Goal: Information Seeking & Learning: Understand process/instructions

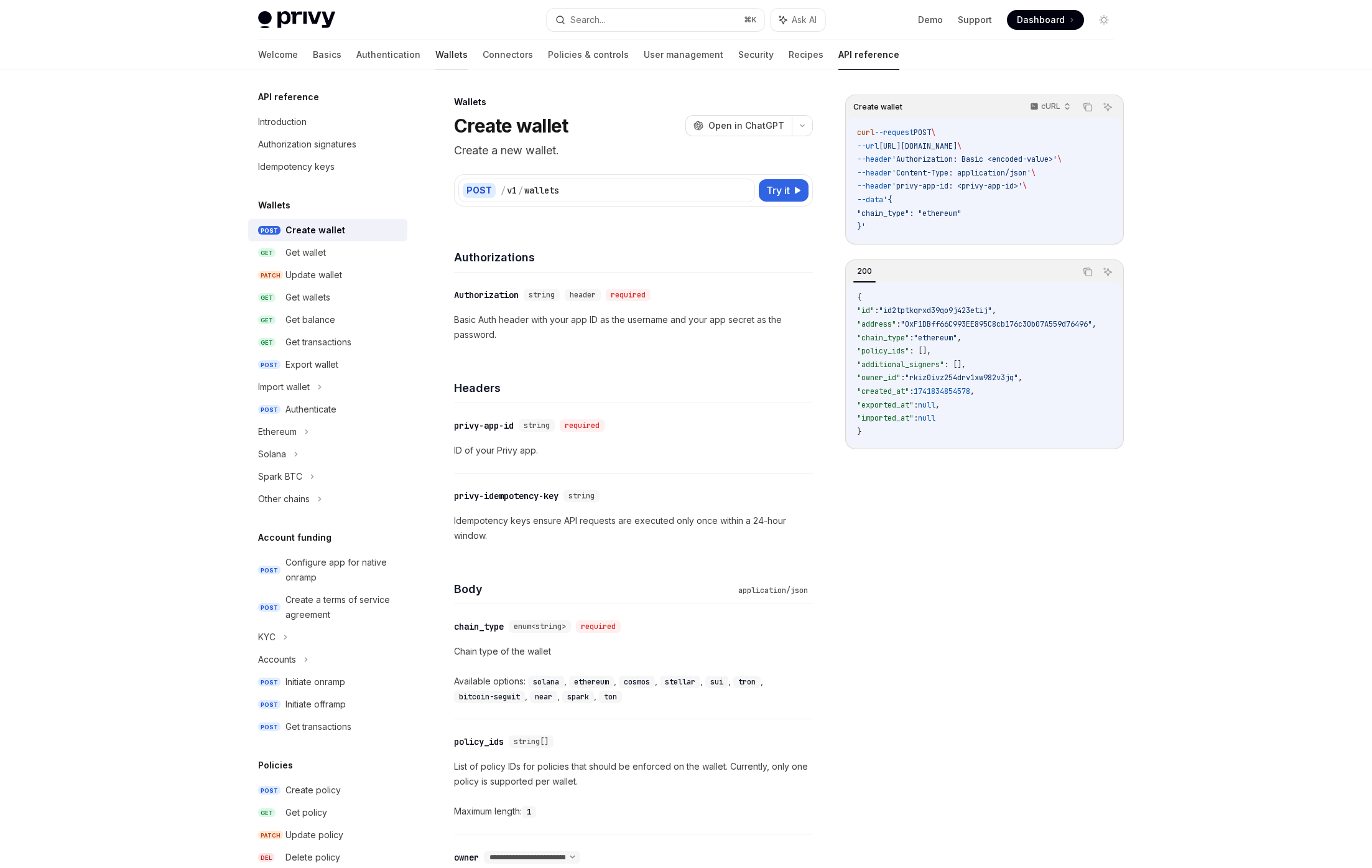
click at [435, 49] on link "Wallets" at bounding box center [451, 54] width 32 height 30
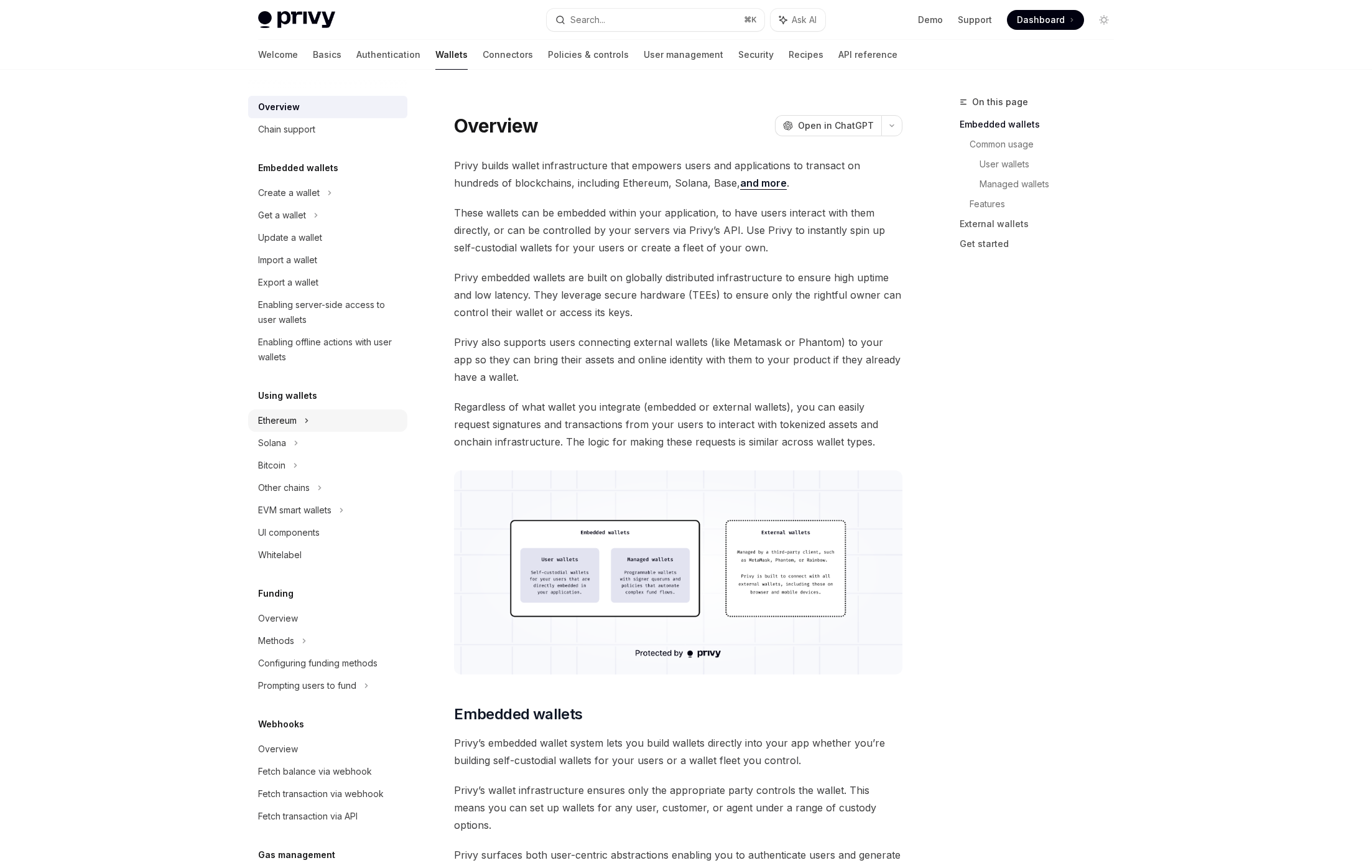
click at [272, 200] on div "Ethereum" at bounding box center [289, 193] width 62 height 15
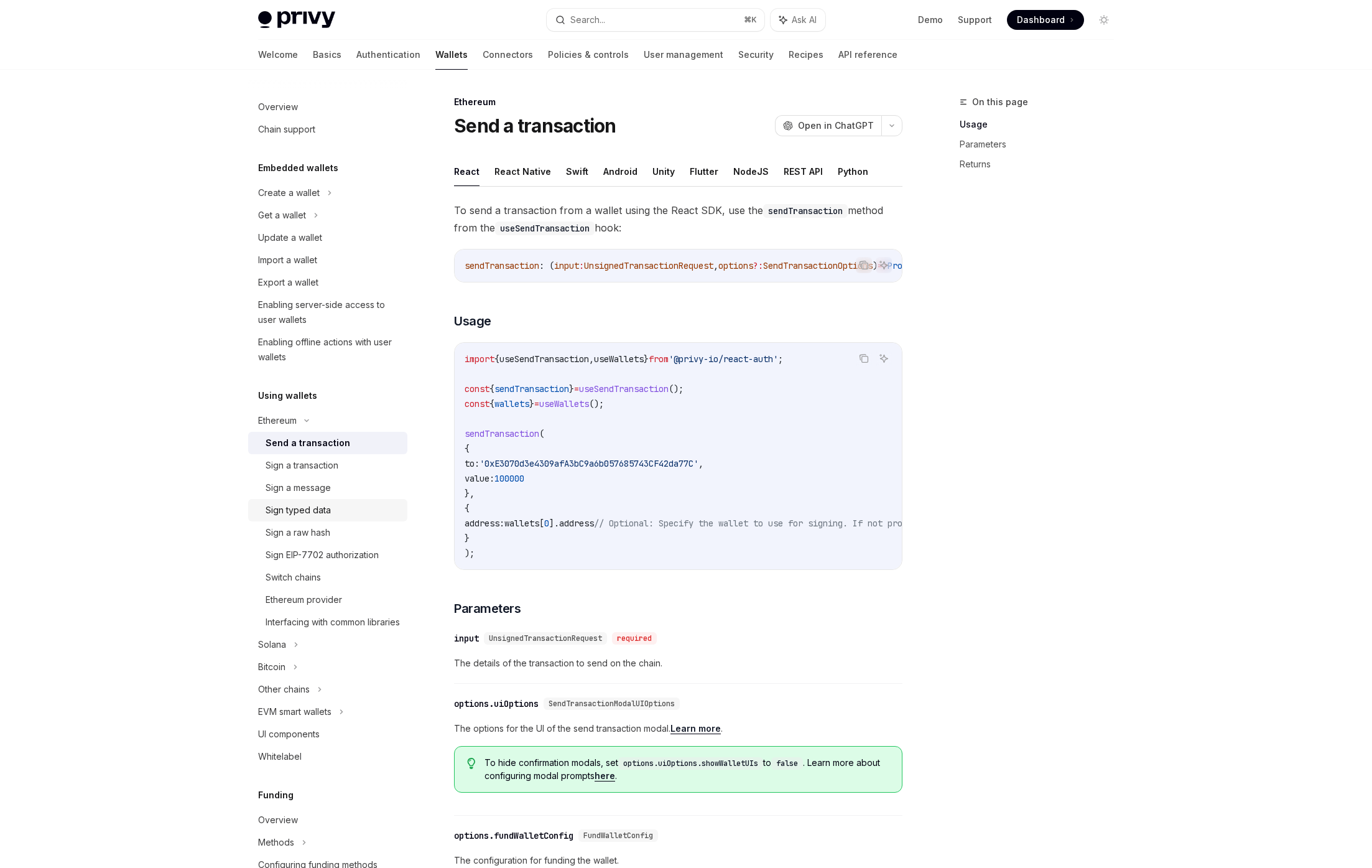
click at [296, 513] on div "Sign typed data" at bounding box center [298, 510] width 65 height 15
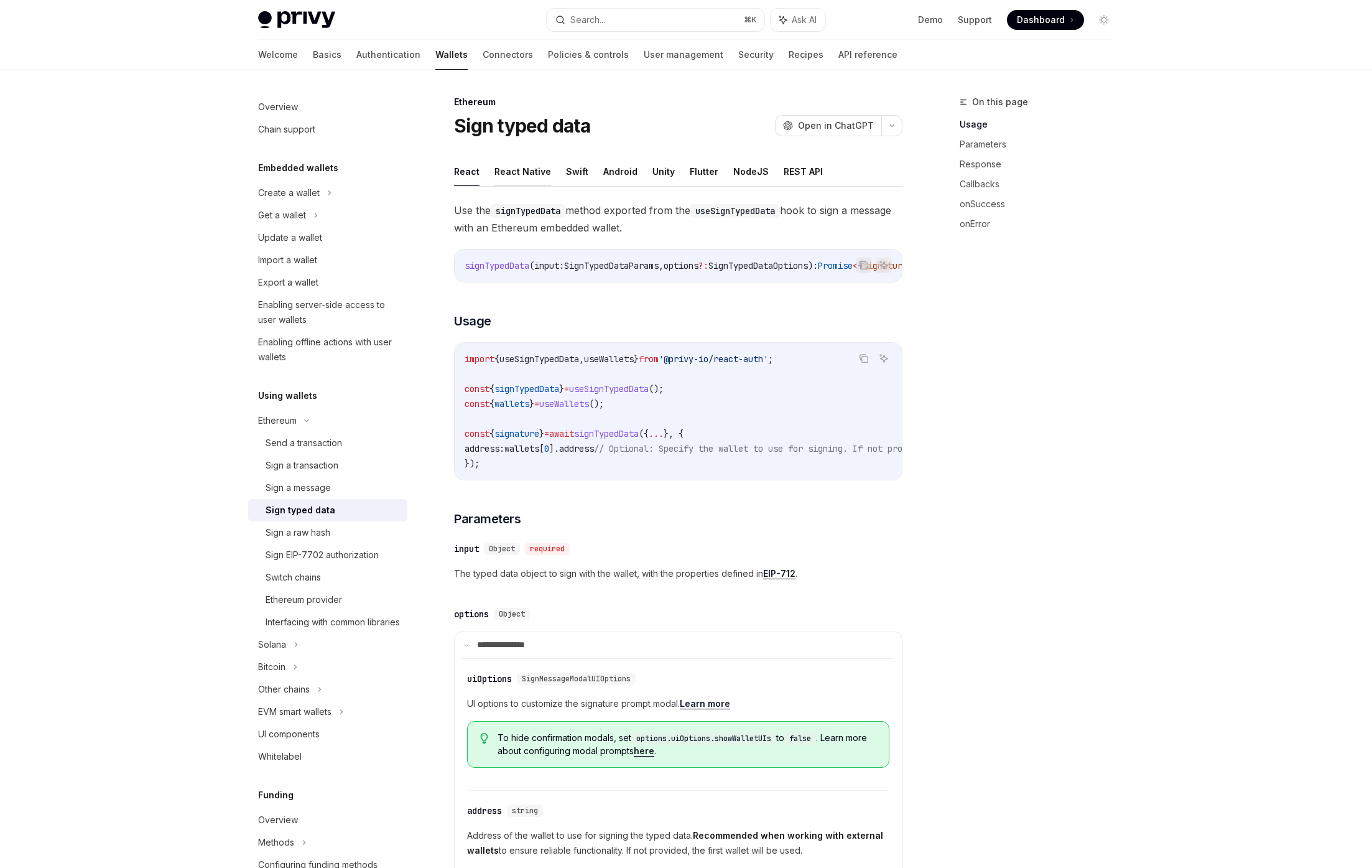
click at [534, 162] on button "React Native" at bounding box center [523, 171] width 56 height 30
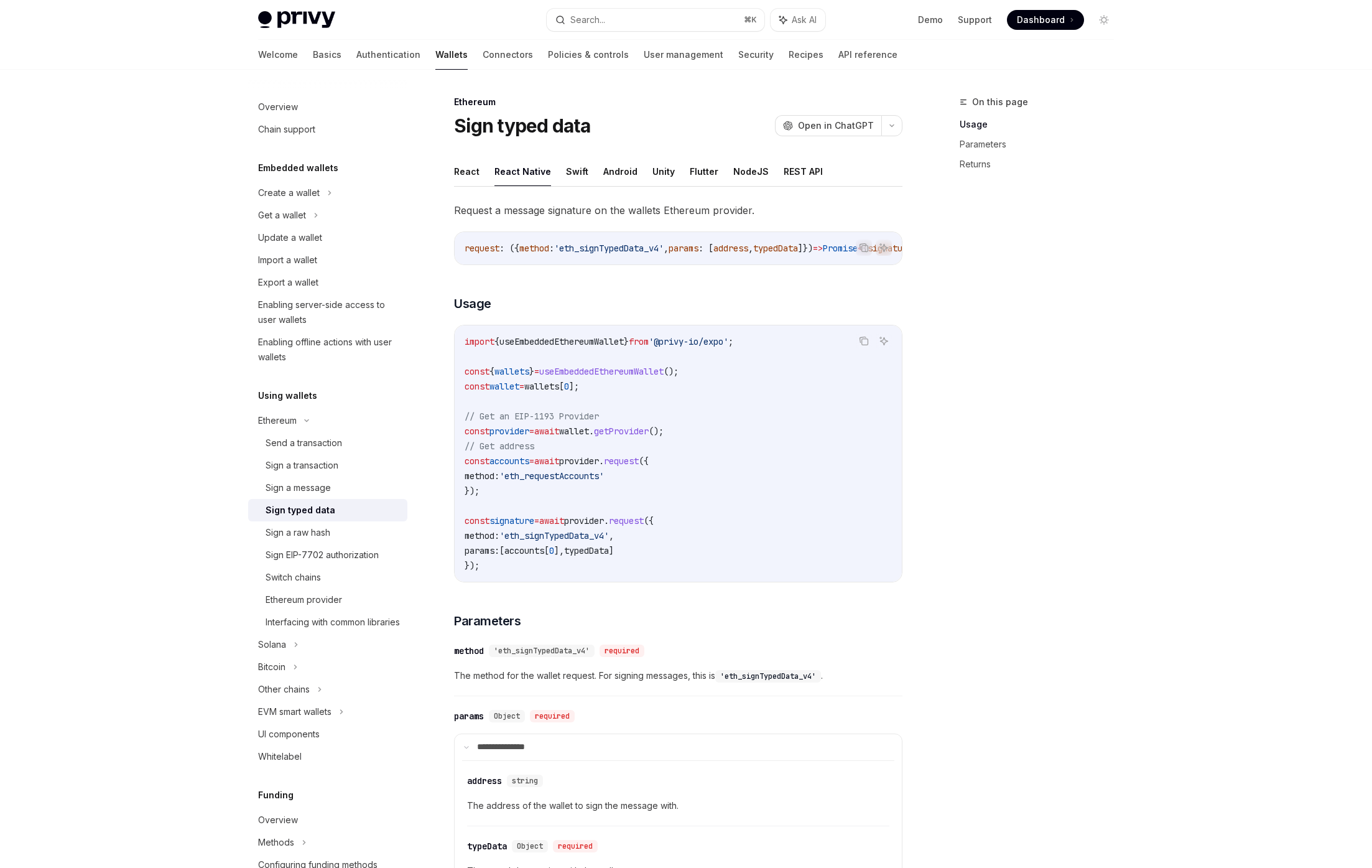
click at [557, 342] on span "useEmbeddedEthereumWallet" at bounding box center [561, 341] width 124 height 11
click at [608, 377] on span "useEmbeddedEthereumWallet" at bounding box center [601, 371] width 124 height 11
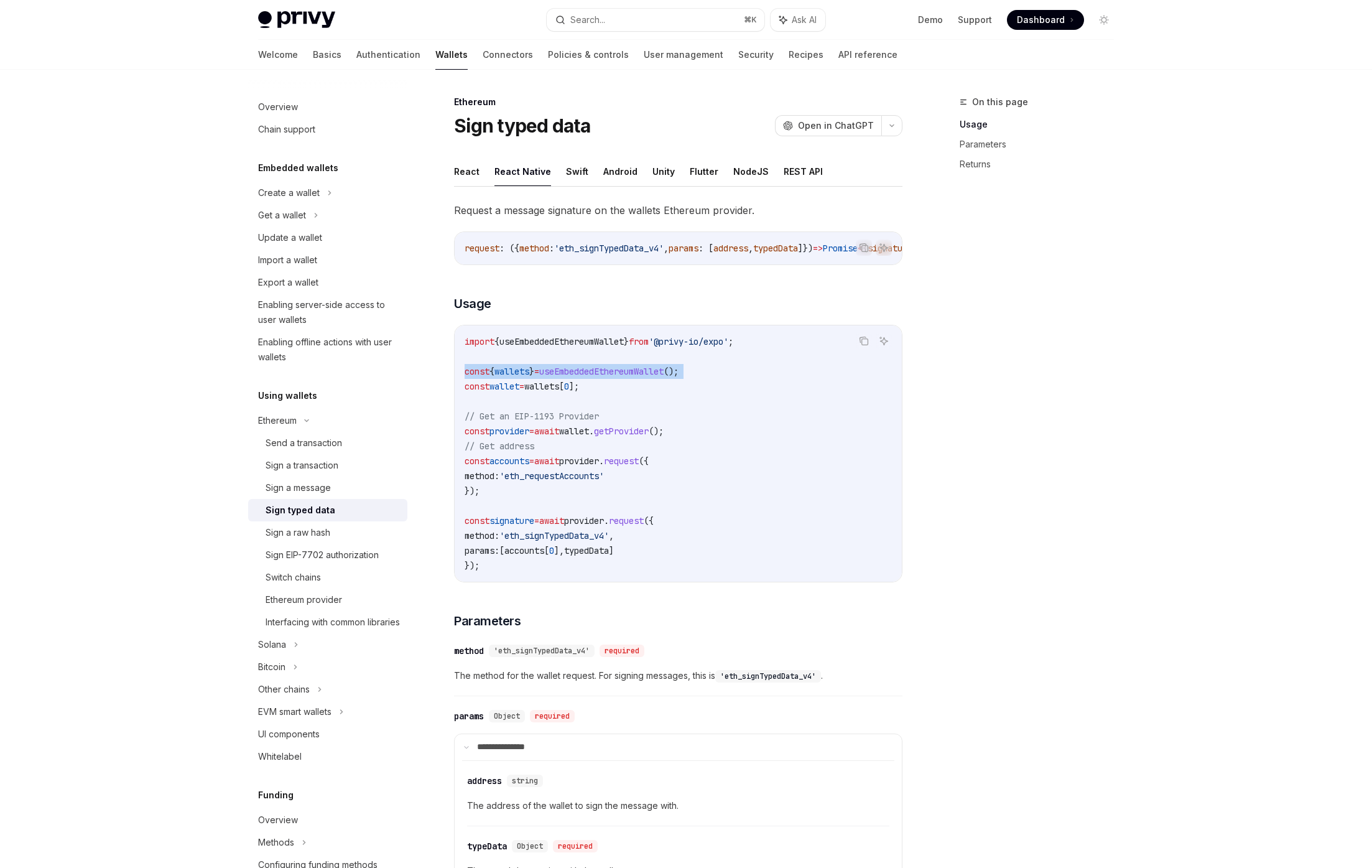
click at [608, 377] on span "useEmbeddedEthereumWallet" at bounding box center [601, 371] width 124 height 11
click at [533, 382] on code "import { useEmbeddedEthereumWallet } from '@privy-io/expo' ; const { wallets } …" at bounding box center [678, 453] width 427 height 239
click at [534, 376] on span "}" at bounding box center [532, 371] width 5 height 11
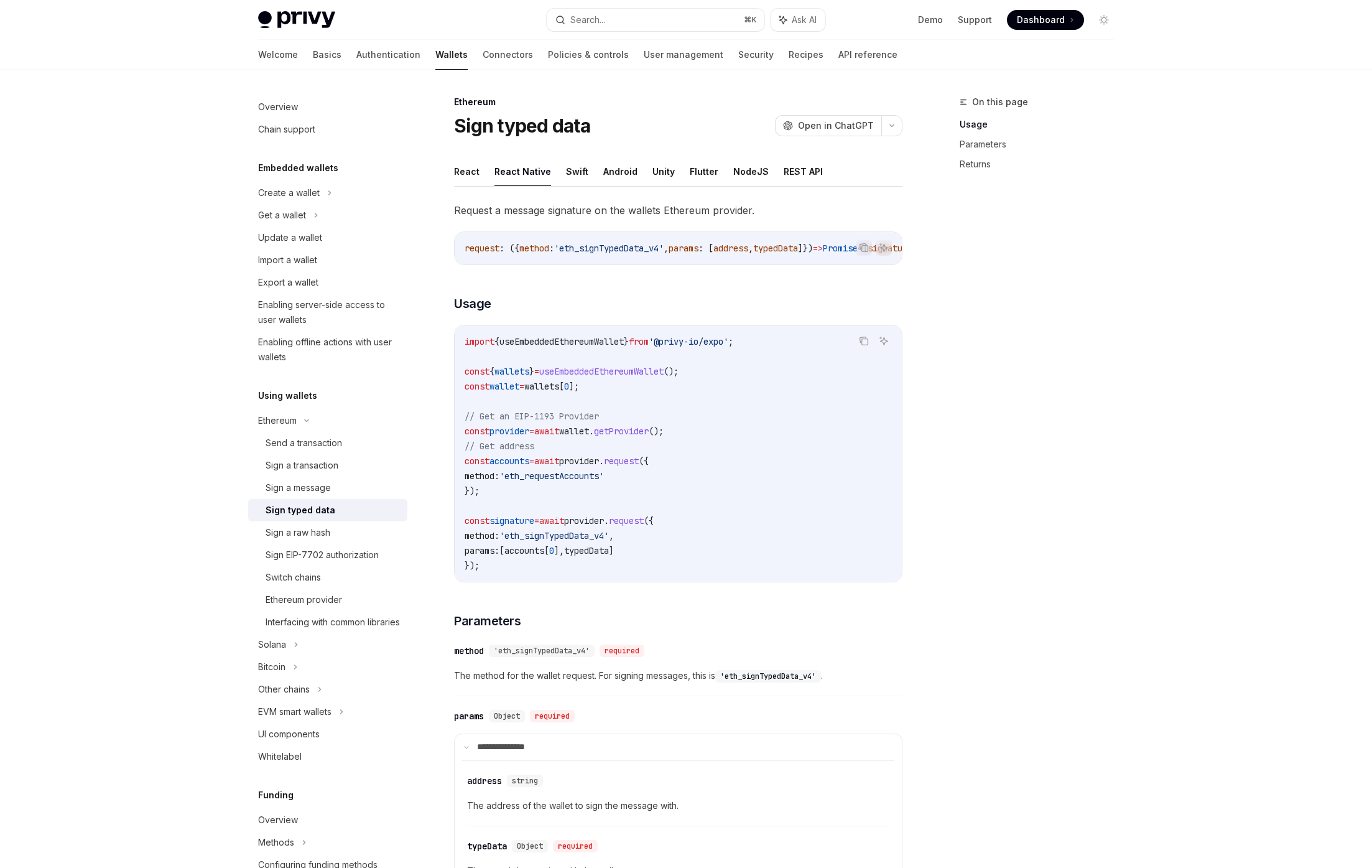
click at [534, 432] on span "=" at bounding box center [532, 431] width 5 height 11
click at [589, 435] on span "wallet" at bounding box center [574, 431] width 30 height 11
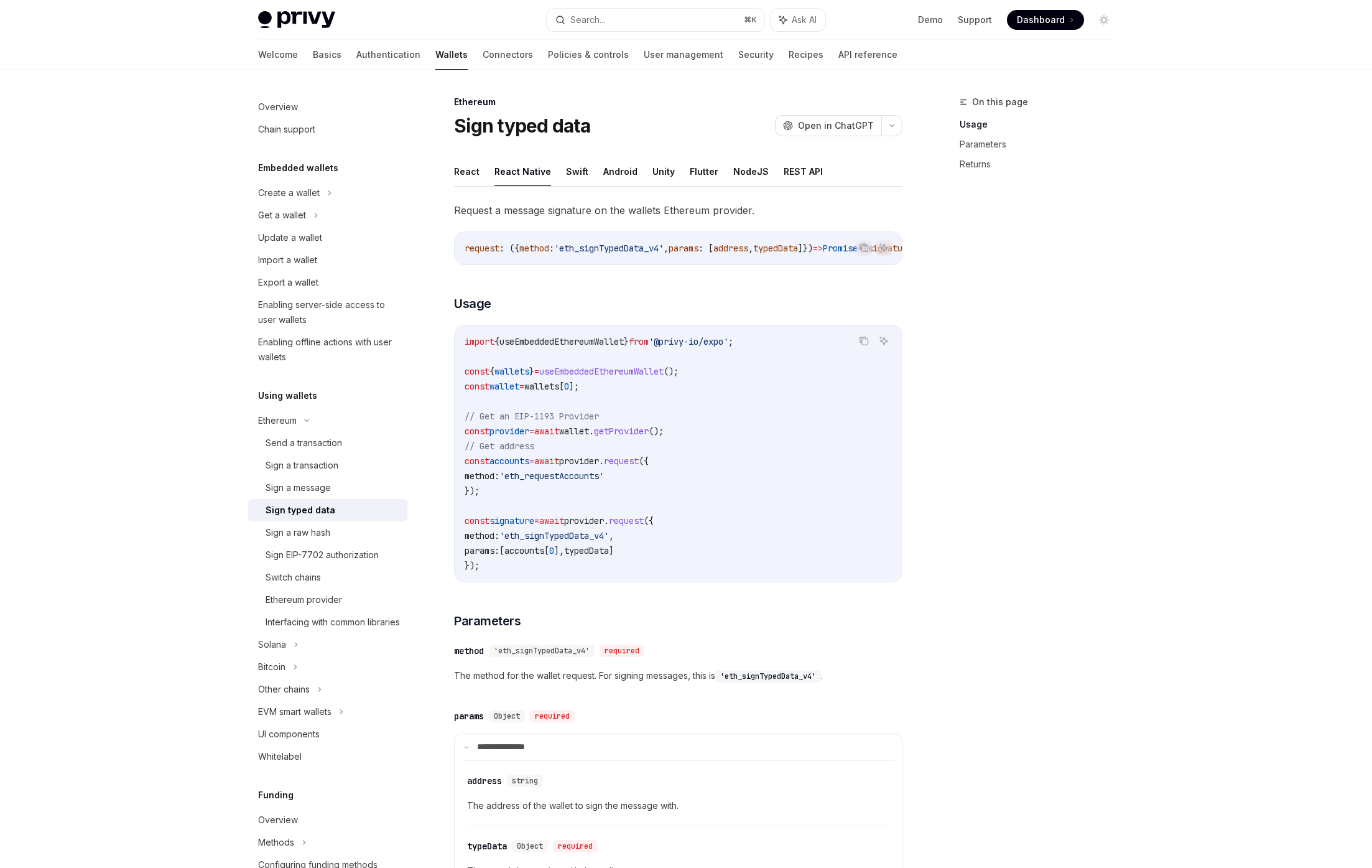
click at [649, 437] on span "getProvider" at bounding box center [622, 431] width 55 height 11
drag, startPoint x: 588, startPoint y: 439, endPoint x: 608, endPoint y: 438, distance: 20.0
click at [589, 437] on span "wallet" at bounding box center [574, 431] width 30 height 11
click at [594, 437] on span "." at bounding box center [591, 431] width 5 height 11
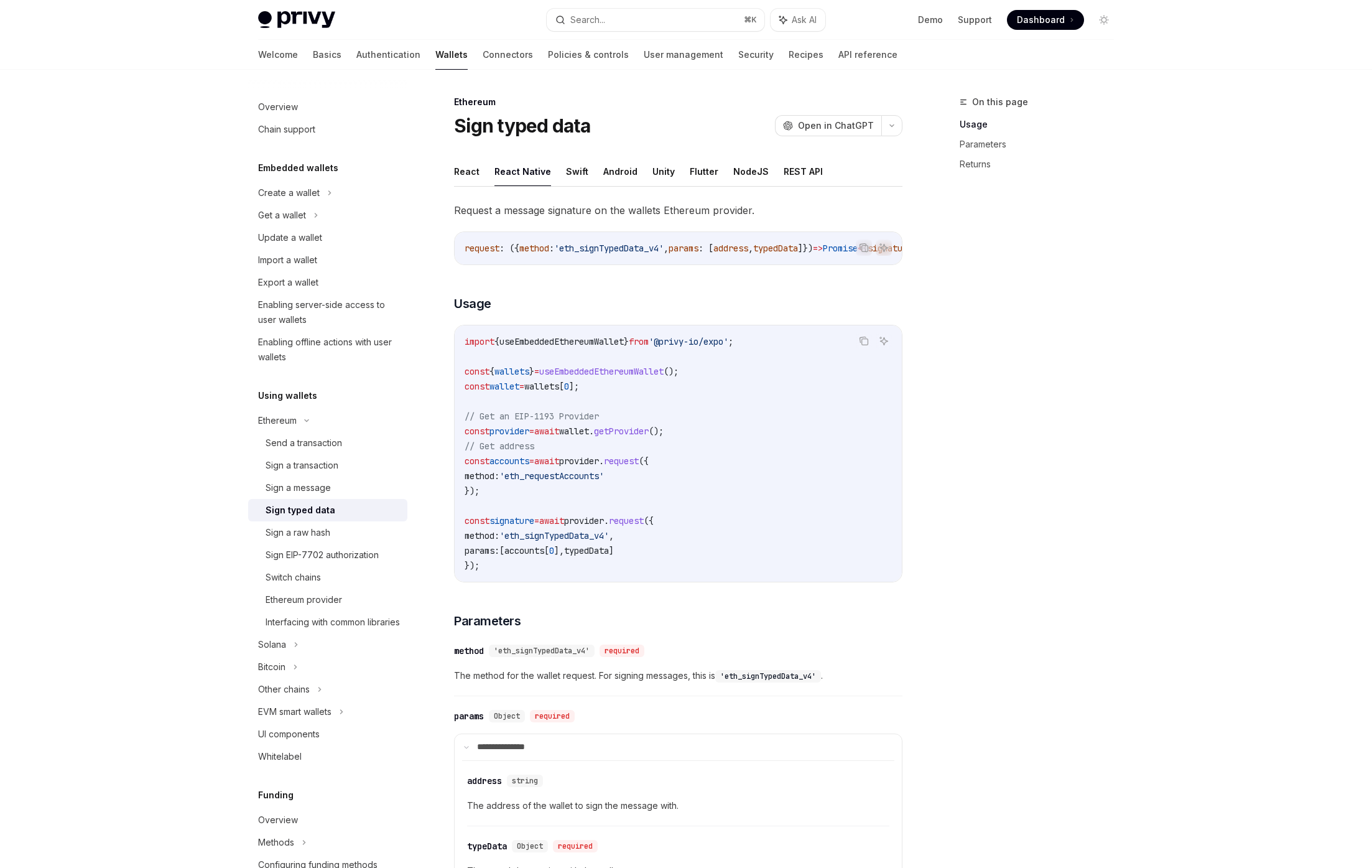
drag, startPoint x: 587, startPoint y: 440, endPoint x: 610, endPoint y: 440, distance: 23.0
click at [588, 437] on span "wallet" at bounding box center [574, 431] width 30 height 11
click at [589, 437] on span "wallet" at bounding box center [574, 431] width 30 height 11
click at [632, 437] on span "getProvider" at bounding box center [622, 431] width 55 height 11
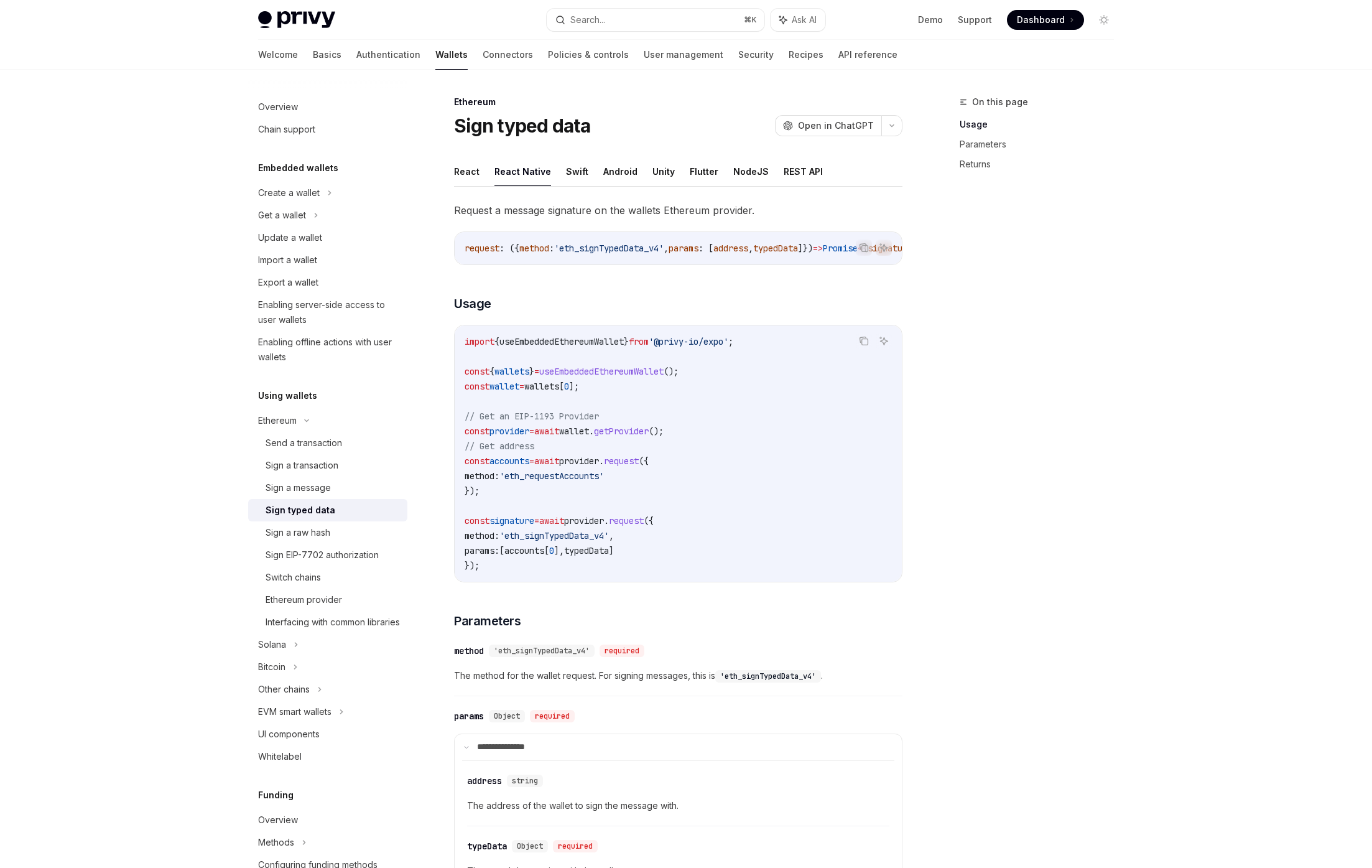
click at [589, 437] on span "wallet" at bounding box center [574, 431] width 30 height 11
drag, startPoint x: 603, startPoint y: 437, endPoint x: 611, endPoint y: 437, distance: 8.0
click at [589, 437] on span "wallet" at bounding box center [574, 431] width 30 height 11
click at [646, 436] on span "getProvider" at bounding box center [622, 431] width 55 height 11
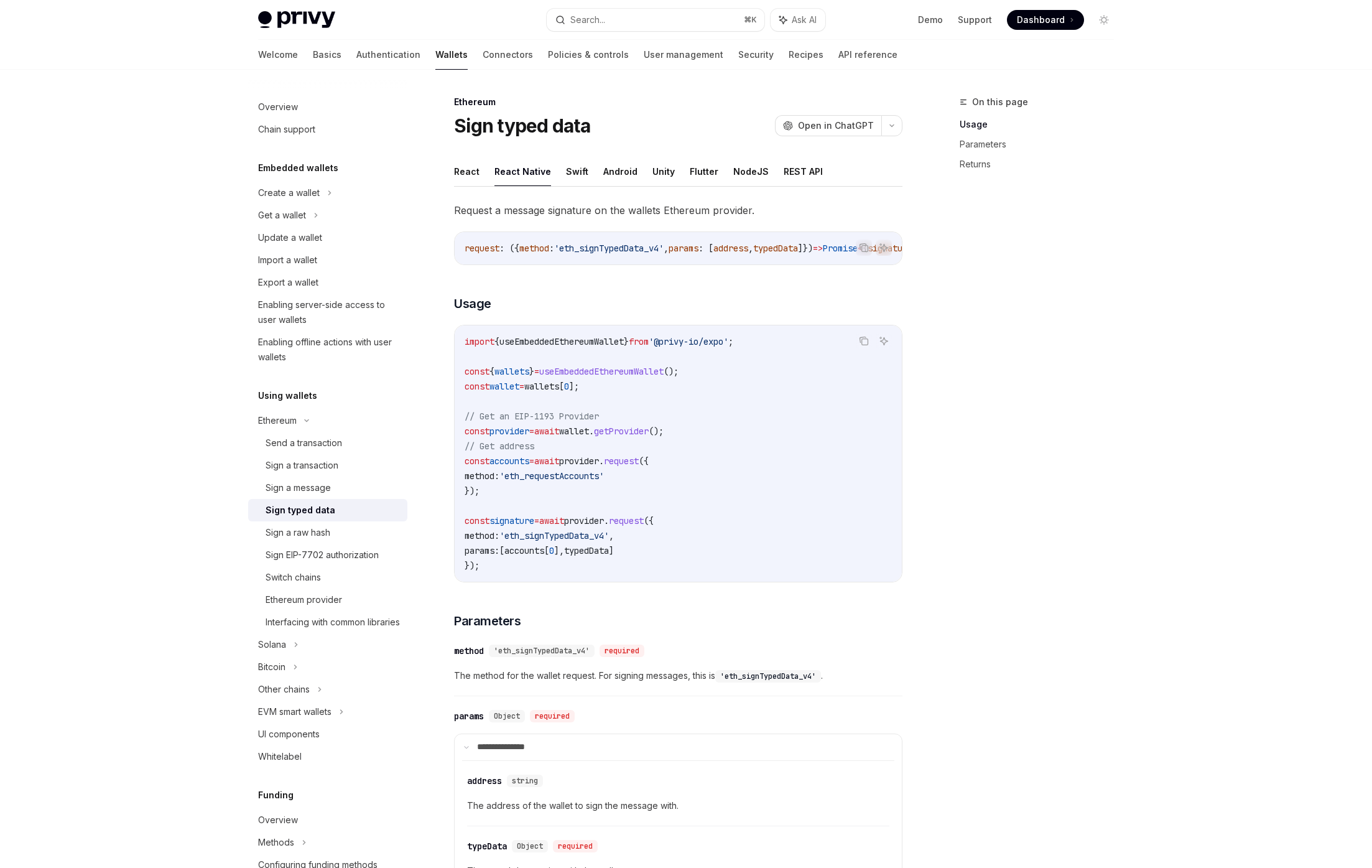
click at [589, 435] on span "wallet" at bounding box center [574, 431] width 30 height 11
click at [641, 436] on span "getProvider" at bounding box center [622, 431] width 55 height 11
click at [589, 437] on span "wallet" at bounding box center [574, 431] width 30 height 11
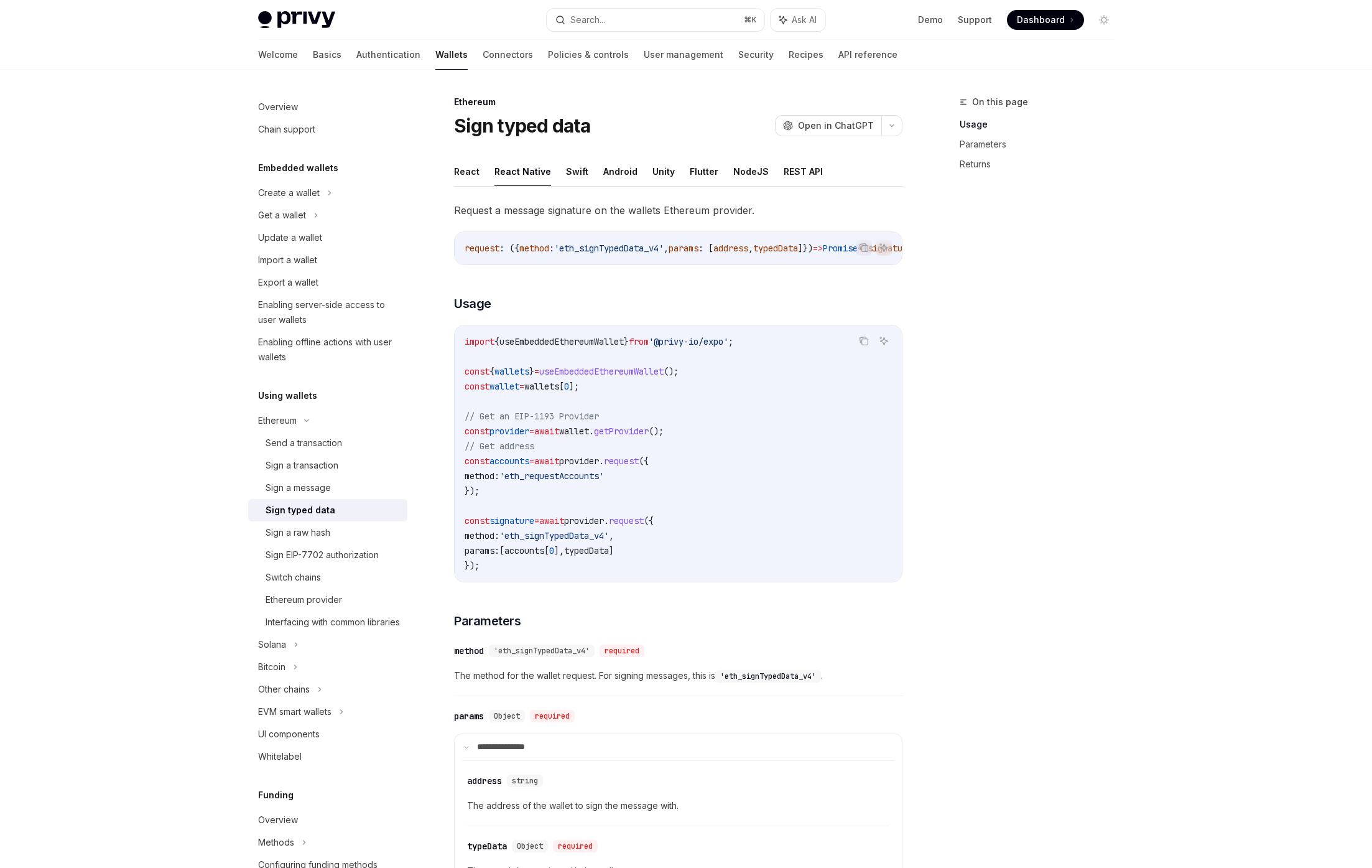
click at [589, 437] on span "wallet" at bounding box center [574, 431] width 30 height 11
click at [525, 373] on span "wallets" at bounding box center [512, 371] width 35 height 11
click at [508, 389] on span "wallet" at bounding box center [504, 386] width 30 height 11
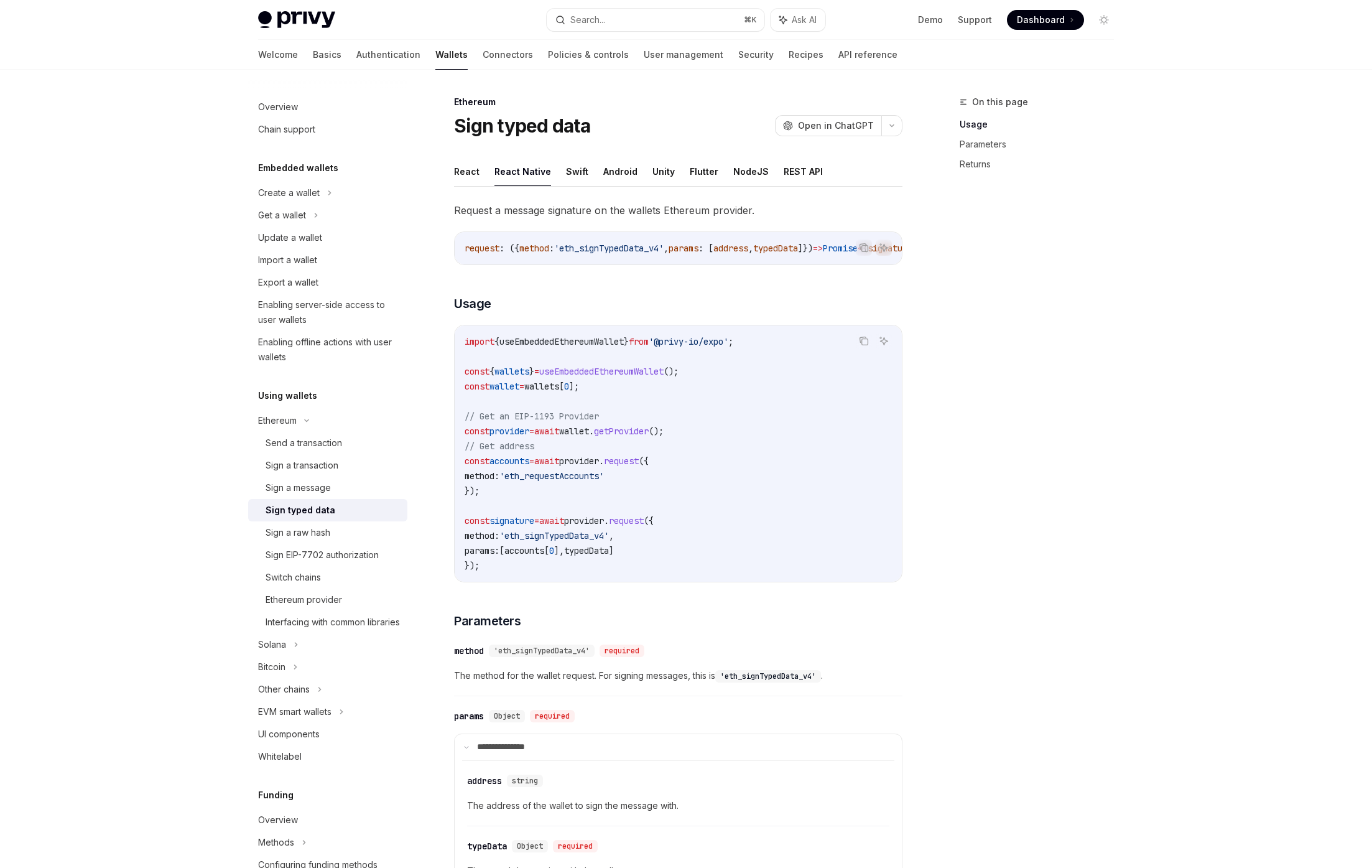
click at [543, 391] on span "wallets" at bounding box center [541, 386] width 35 height 11
click at [517, 390] on span "wallet" at bounding box center [504, 386] width 30 height 11
drag, startPoint x: 517, startPoint y: 390, endPoint x: 556, endPoint y: 391, distance: 39.0
click at [517, 390] on span "wallet" at bounding box center [504, 386] width 30 height 11
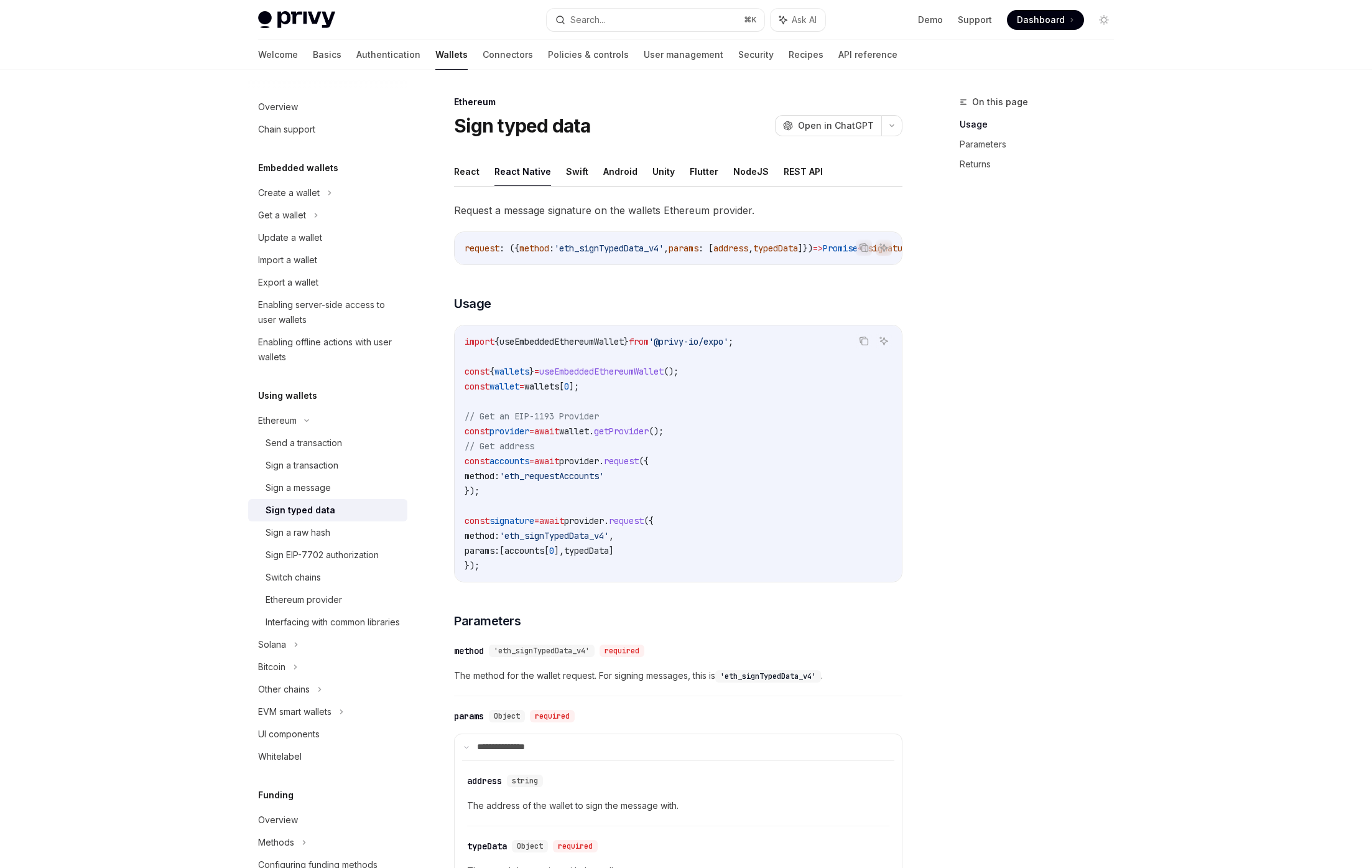
click at [559, 392] on span "wallets" at bounding box center [541, 386] width 35 height 11
click at [610, 390] on code "import { useEmbeddedEthereumWallet } from '@privy-io/expo' ; const { wallets } …" at bounding box center [678, 453] width 427 height 239
drag, startPoint x: 613, startPoint y: 390, endPoint x: 433, endPoint y: 366, distance: 181.6
click at [433, 366] on div "Ethereum Sign typed data OpenAI Open in ChatGPT OpenAI Open in ChatGPT React Re…" at bounding box center [561, 655] width 686 height 1122
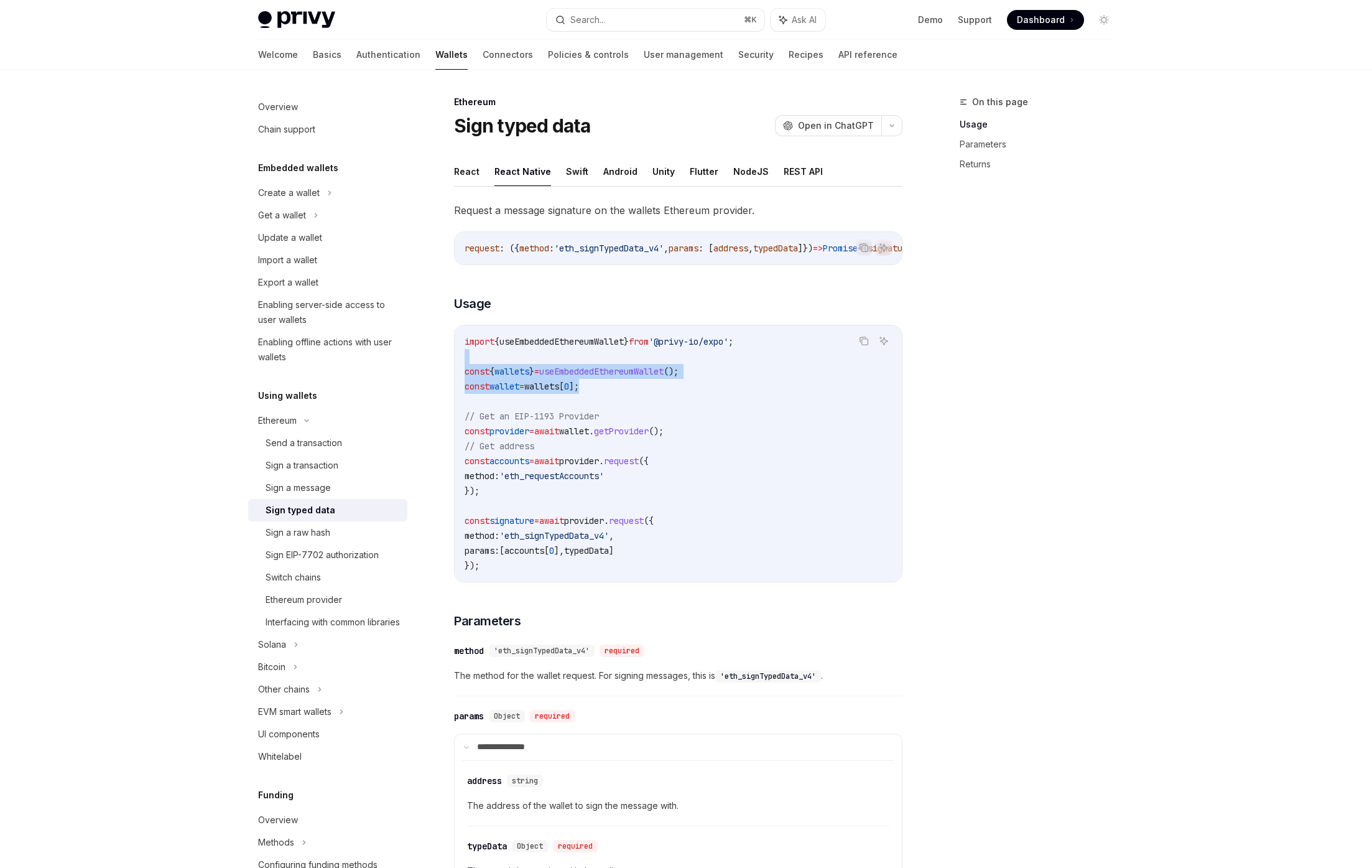
click at [501, 377] on span "wallets" at bounding box center [512, 371] width 35 height 11
click at [208, 503] on div "Privy Docs home page Search... ⌘ K Ask AI Demo Support Dashboard Dashboard Sear…" at bounding box center [686, 608] width 1372 height 1216
click at [649, 600] on div "**********" at bounding box center [678, 616] width 448 height 829
click at [561, 383] on code "import { useEmbeddedEthereumWallet } from '@privy-io/expo' ; const { wallets } …" at bounding box center [678, 453] width 427 height 239
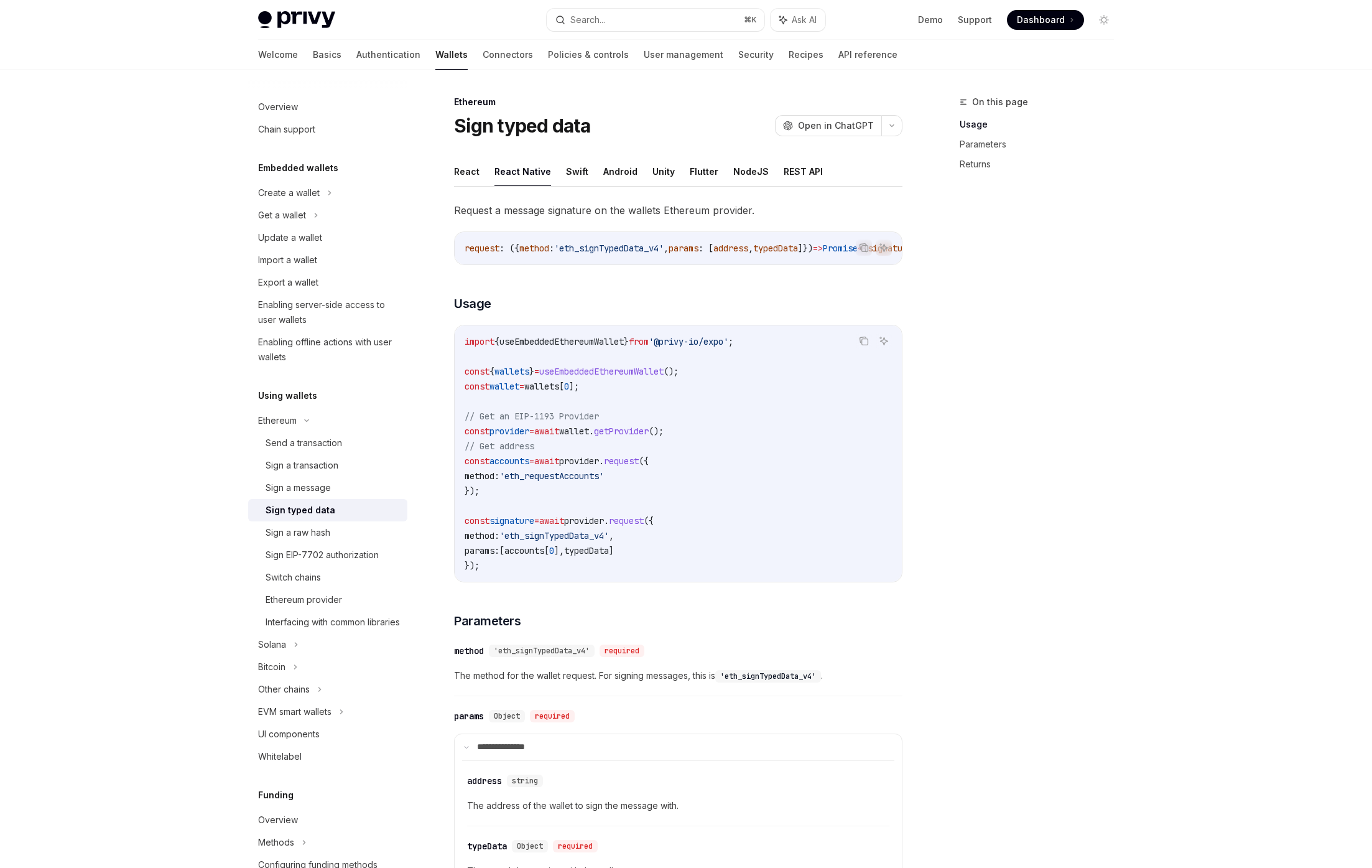
click at [602, 375] on span "useEmbeddedEthereumWallet" at bounding box center [601, 371] width 124 height 11
click at [512, 375] on span "wallets" at bounding box center [512, 371] width 35 height 11
click at [653, 372] on span "useEmbeddedEthereumWallet" at bounding box center [601, 371] width 124 height 11
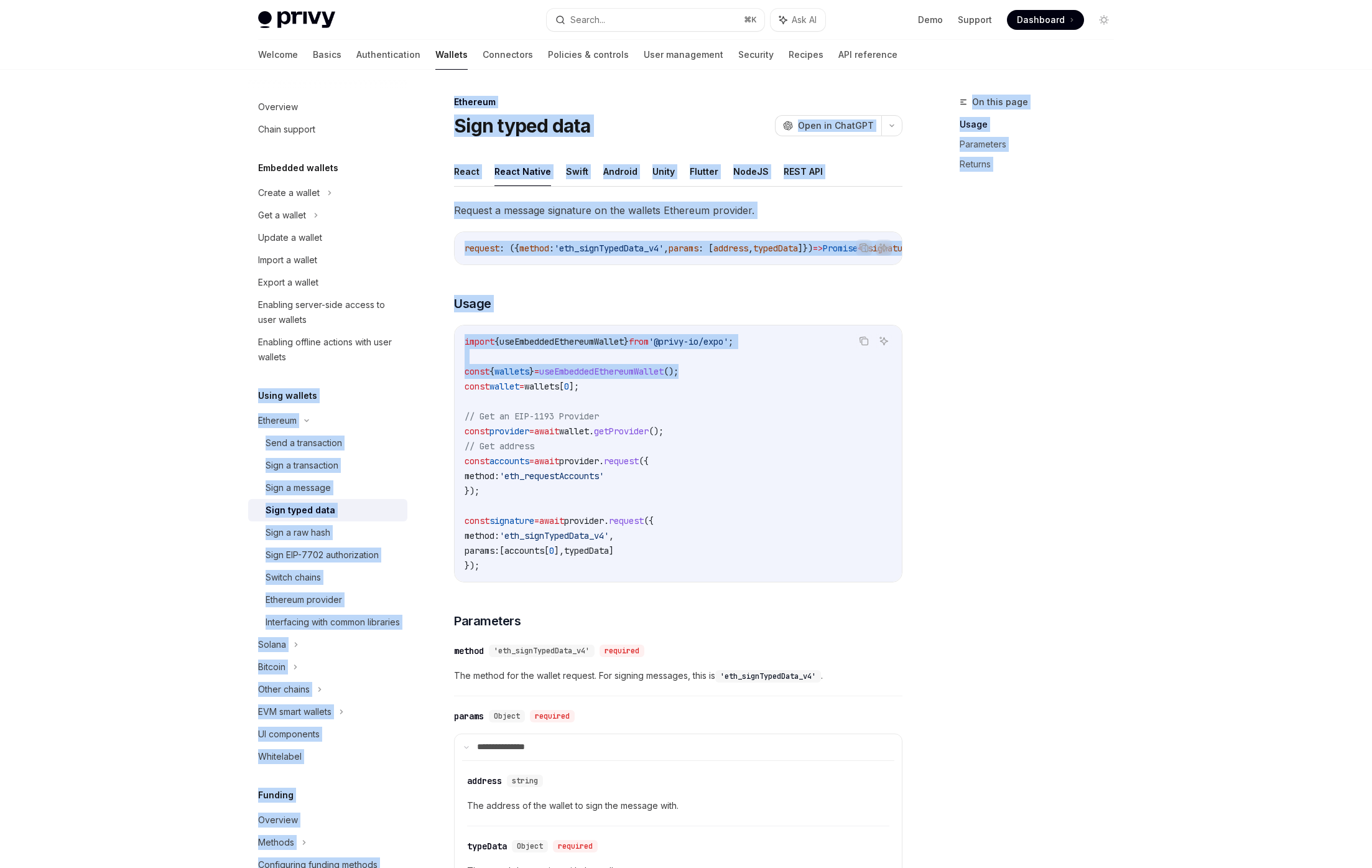
drag, startPoint x: 748, startPoint y: 377, endPoint x: 425, endPoint y: 373, distance: 323.0
click at [425, 373] on div "Overview Chain support Embedded wallets Create a wallet Get a wallet Update a w…" at bounding box center [686, 642] width 915 height 1147
click at [527, 377] on span "wallets" at bounding box center [512, 371] width 35 height 11
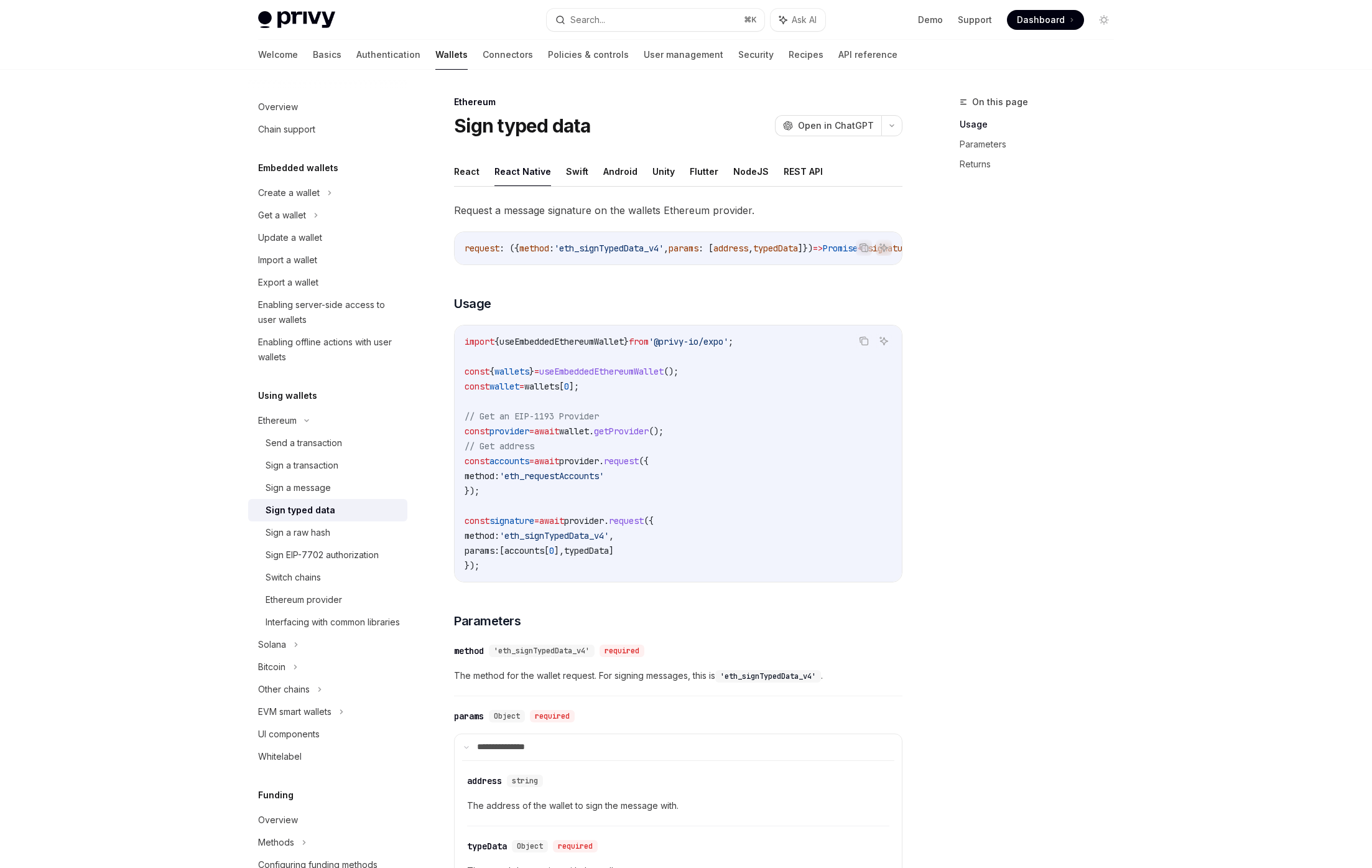
click at [511, 497] on code "import { useEmbeddedEthereumWallet } from '@privy-io/expo' ; const { wallets } …" at bounding box center [678, 453] width 427 height 239
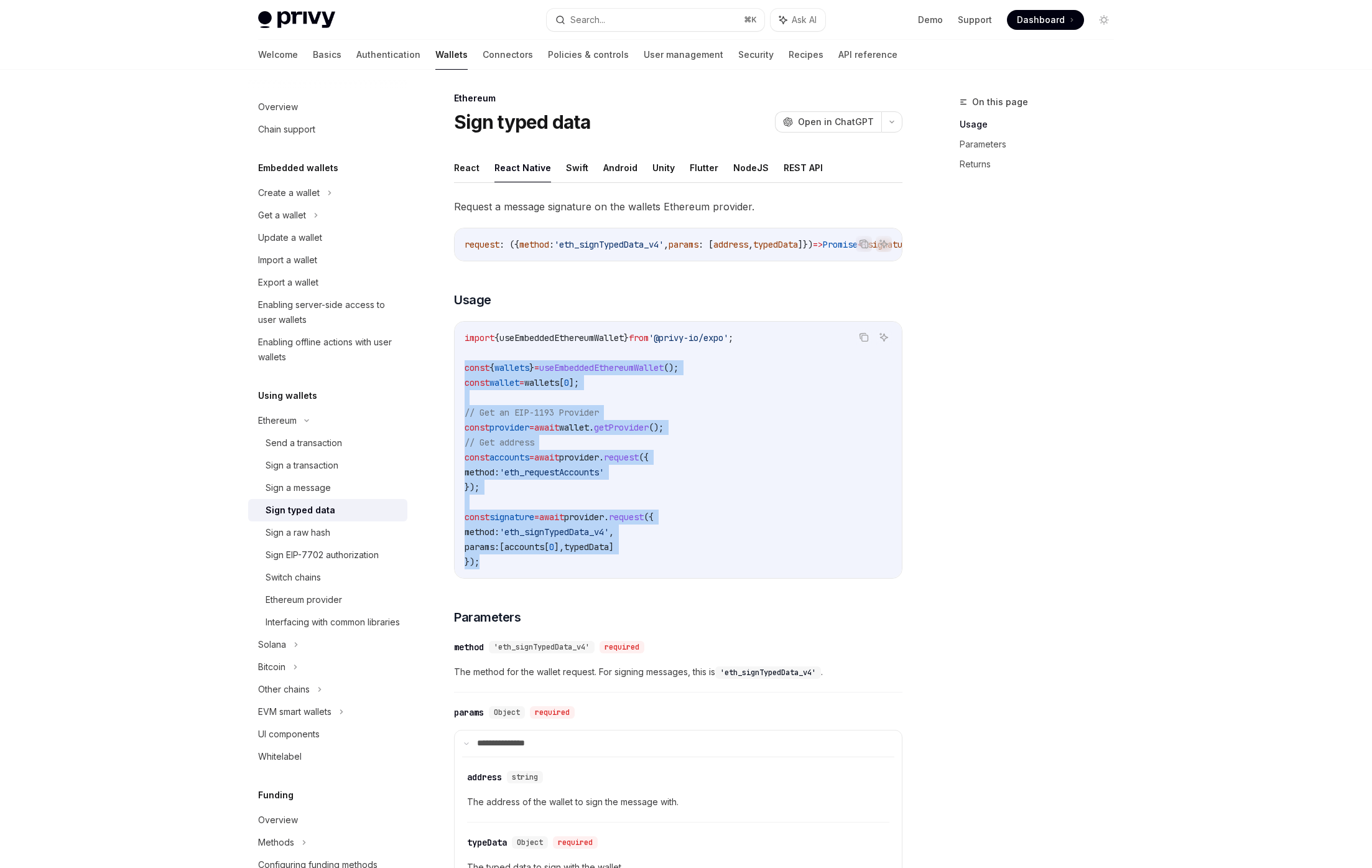
drag, startPoint x: 516, startPoint y: 575, endPoint x: 462, endPoint y: 373, distance: 209.1
click at [462, 373] on div "import { useEmbeddedEthereumWallet } from '@privy-io/expo' ; const { wallets } …" at bounding box center [678, 450] width 447 height 257
copy code "const { wallets } = useEmbeddedEthereumWallet (); const wallet = wallets [ 0 ];…"
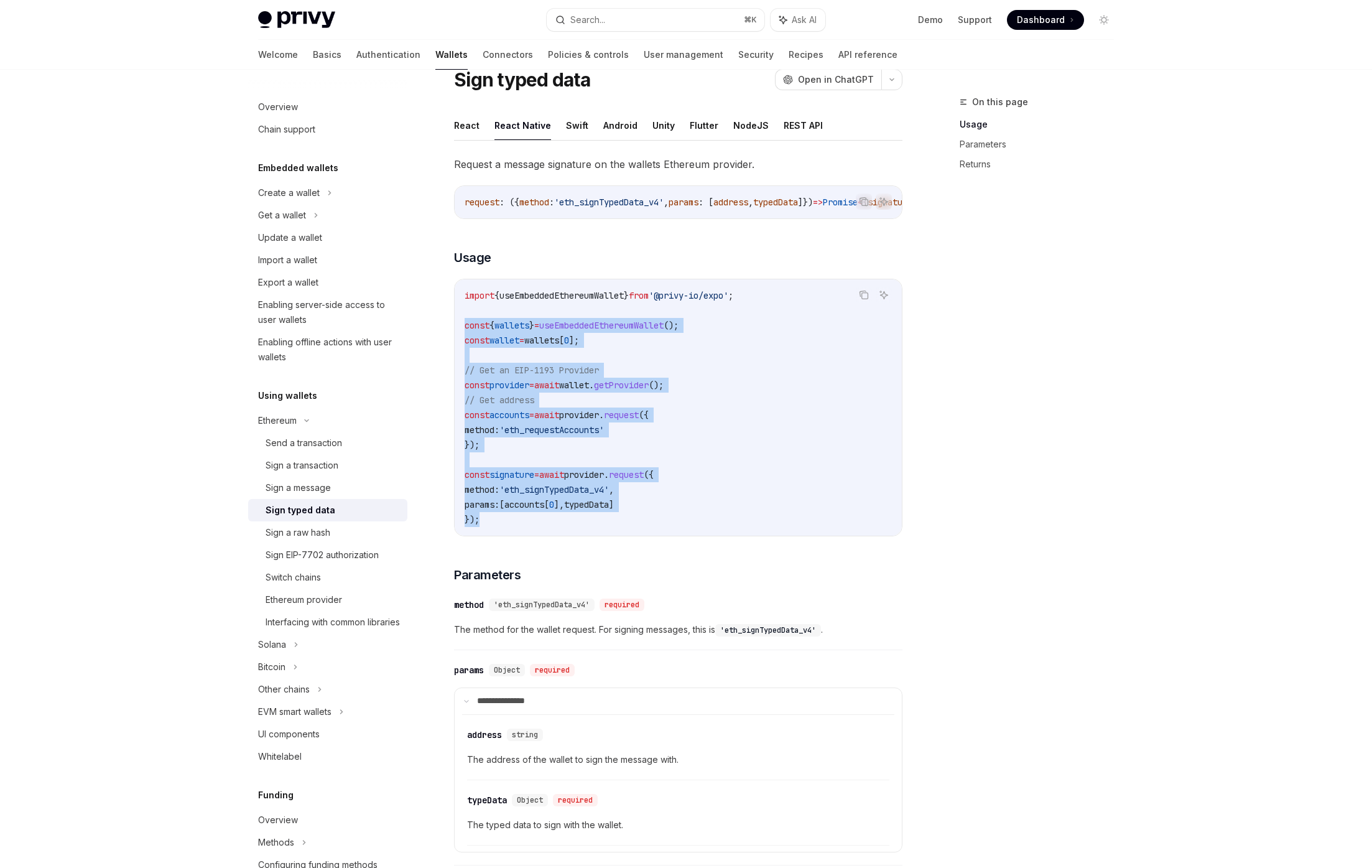
scroll to position [47, 0]
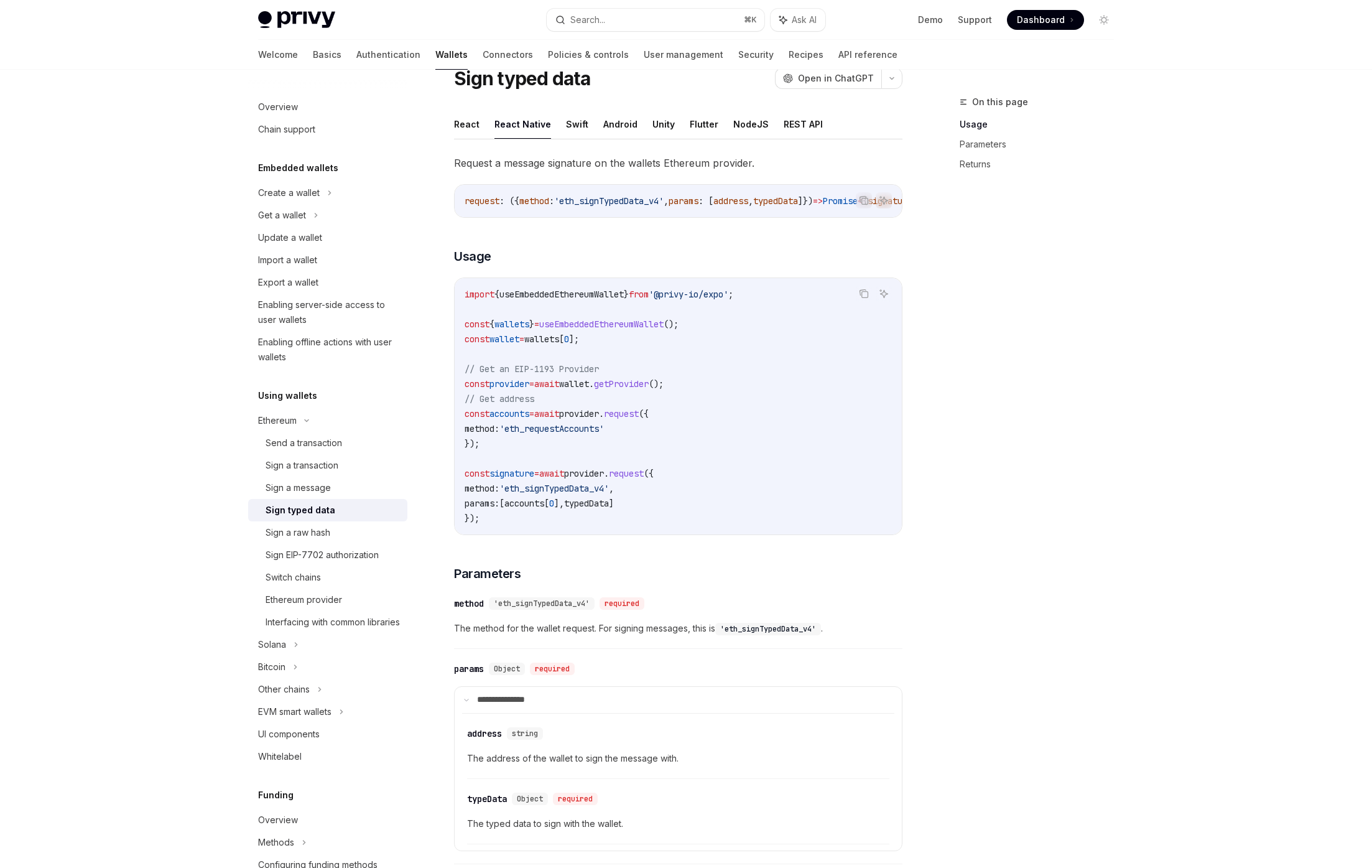
click at [84, 262] on div "Privy Docs home page Search... ⌘ K Ask AI Demo Support Dashboard Dashboard Sear…" at bounding box center [686, 561] width 1372 height 1216
click at [284, 446] on div "Send a transaction" at bounding box center [303, 443] width 76 height 15
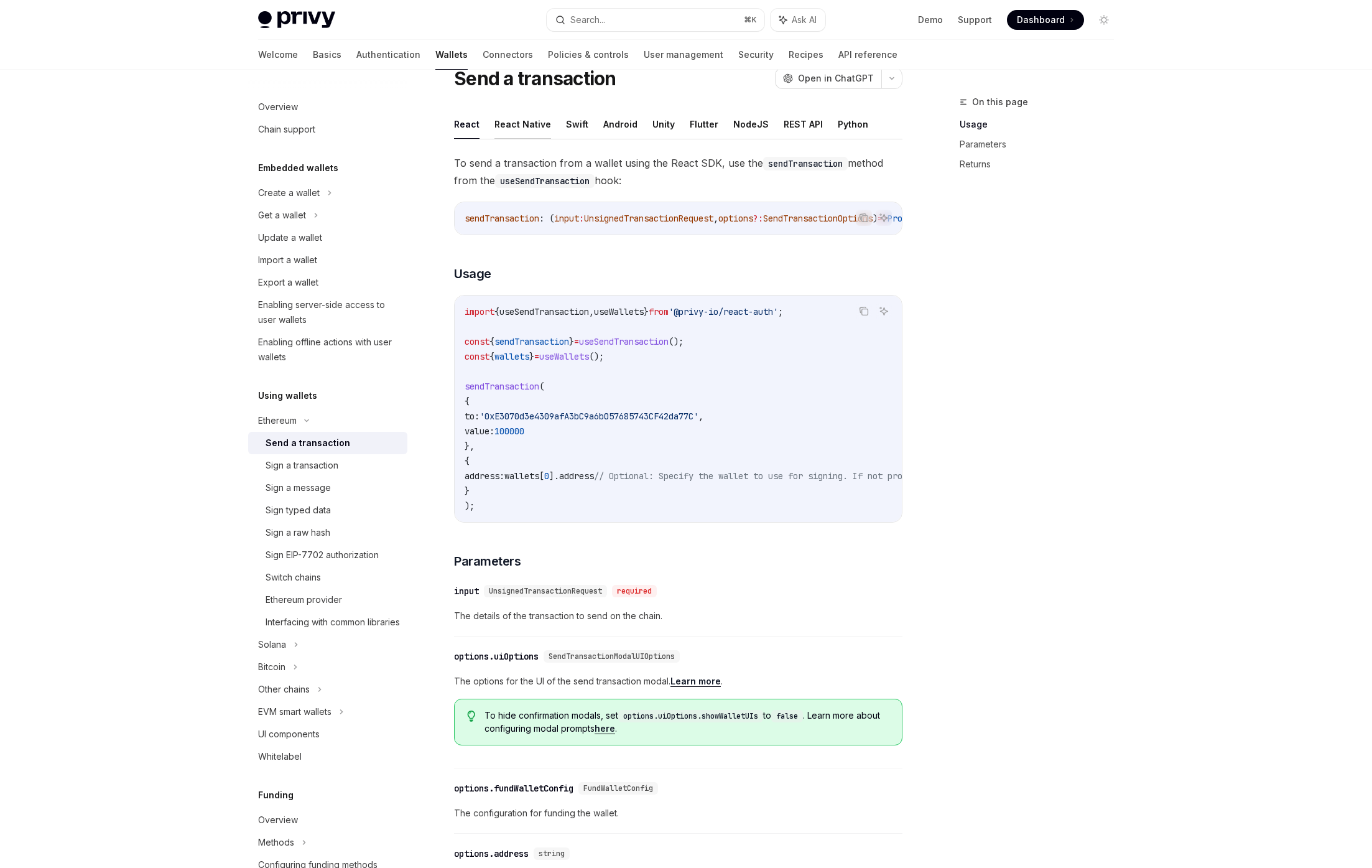
click at [514, 120] on button "React Native" at bounding box center [523, 124] width 56 height 30
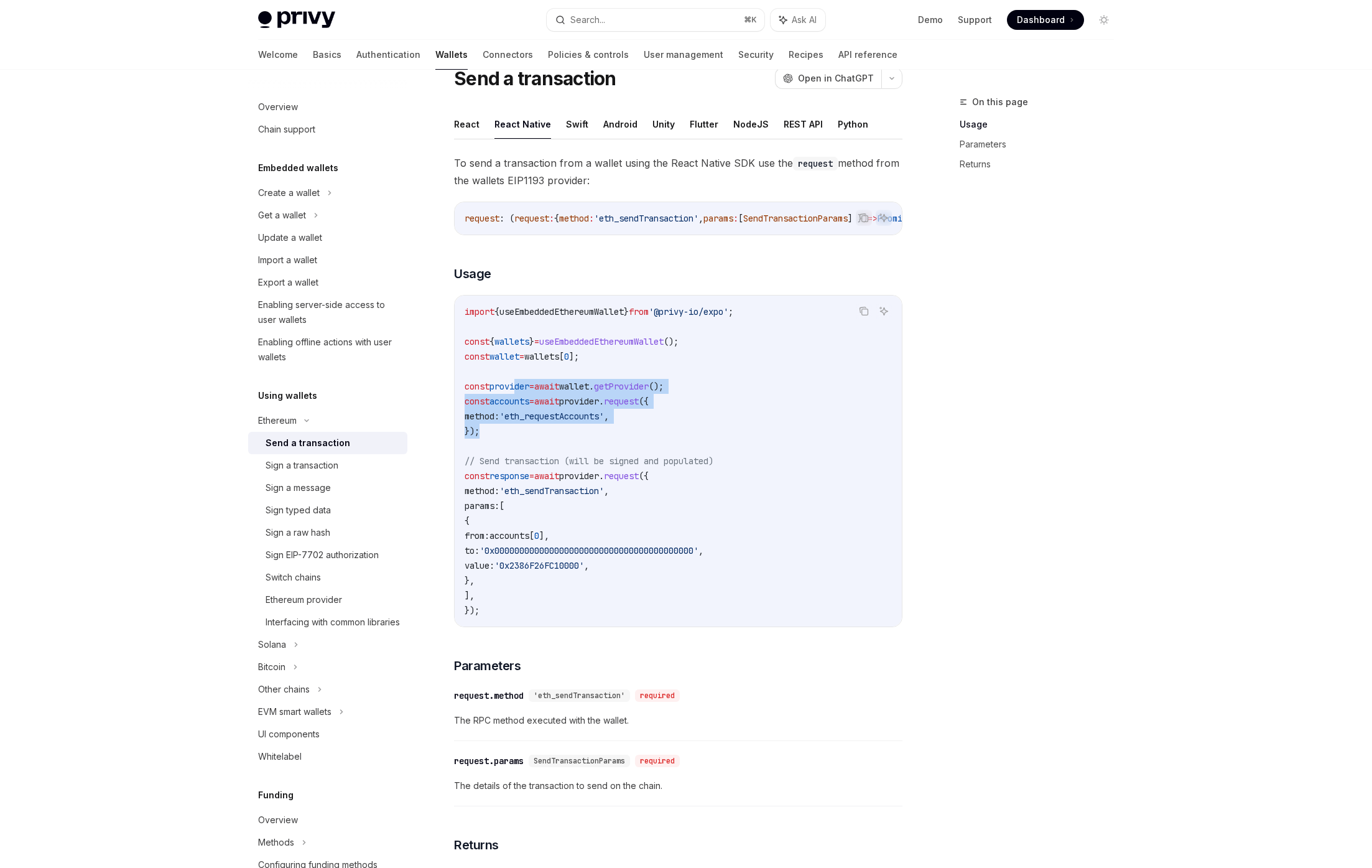
drag, startPoint x: 607, startPoint y: 435, endPoint x: 517, endPoint y: 389, distance: 101.1
click at [517, 389] on code "import { useEmbeddedEthereumWallet } from '@privy-io/expo' ; const { wallets } …" at bounding box center [678, 461] width 427 height 314
click at [517, 389] on span "provider" at bounding box center [510, 386] width 40 height 11
drag, startPoint x: 517, startPoint y: 389, endPoint x: 536, endPoint y: 446, distance: 60.1
click at [536, 446] on code "import { useEmbeddedEthereumWallet } from '@privy-io/expo' ; const { wallets } …" at bounding box center [678, 461] width 427 height 314
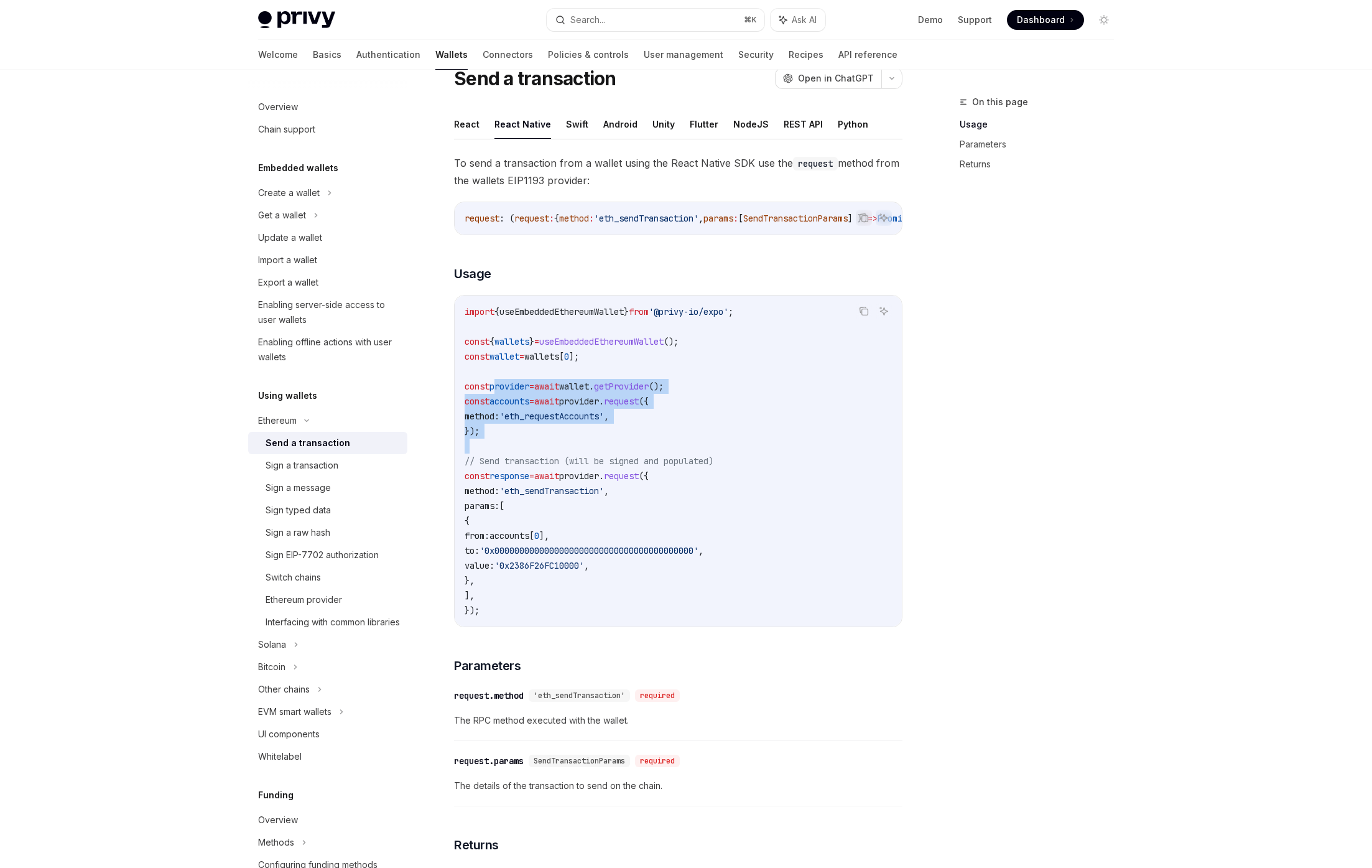
click at [536, 446] on code "import { useEmbeddedEthereumWallet } from '@privy-io/expo' ; const { wallets } …" at bounding box center [678, 461] width 427 height 314
click at [538, 438] on code "import { useEmbeddedEthereumWallet } from '@privy-io/expo' ; const { wallets } …" at bounding box center [678, 461] width 427 height 314
drag, startPoint x: 538, startPoint y: 438, endPoint x: 516, endPoint y: 388, distance: 54.6
click at [516, 389] on code "import { useEmbeddedEthereumWallet } from '@privy-io/expo' ; const { wallets } …" at bounding box center [678, 461] width 427 height 314
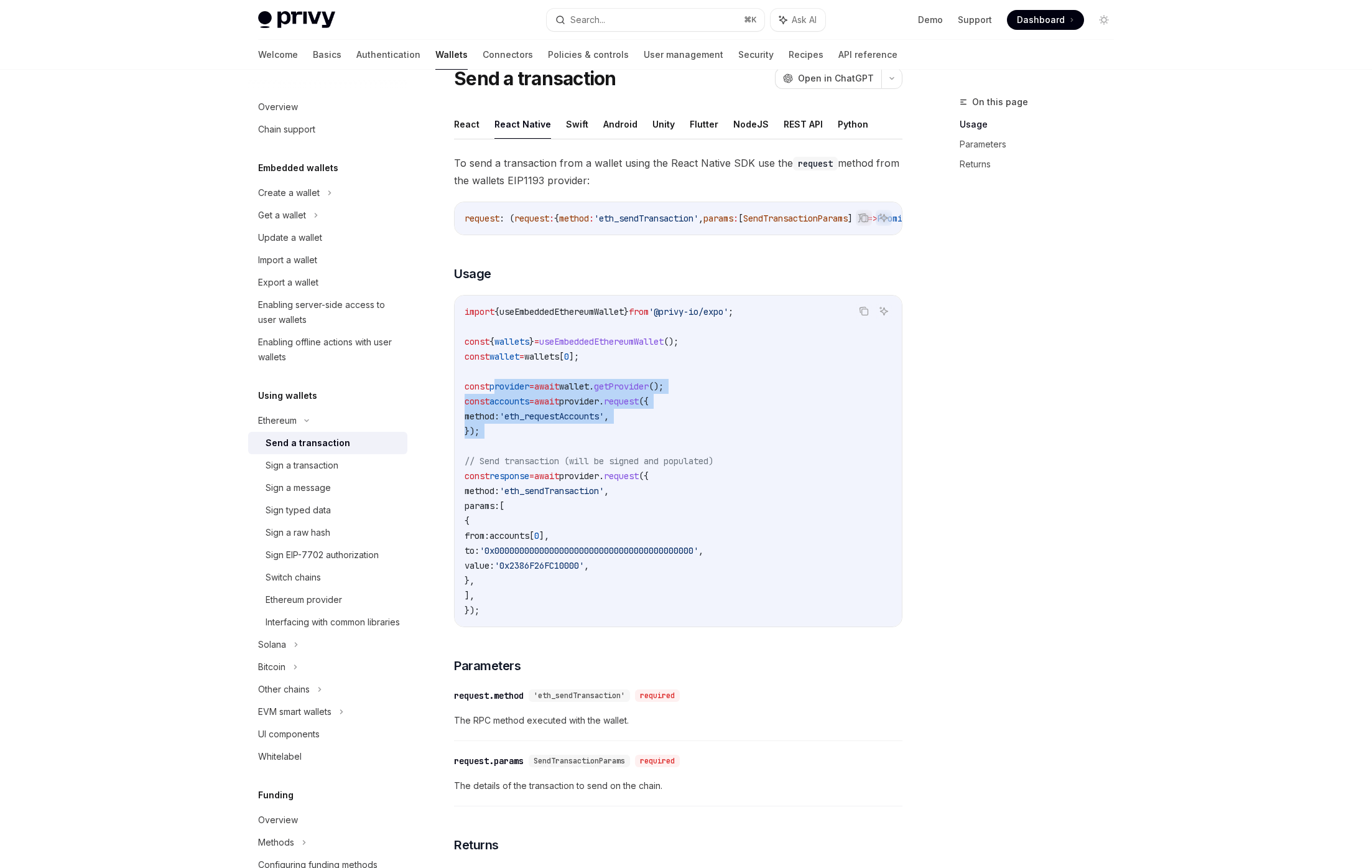
click at [516, 388] on span "provider" at bounding box center [510, 386] width 40 height 11
click at [316, 486] on div "Sign a message" at bounding box center [298, 488] width 65 height 15
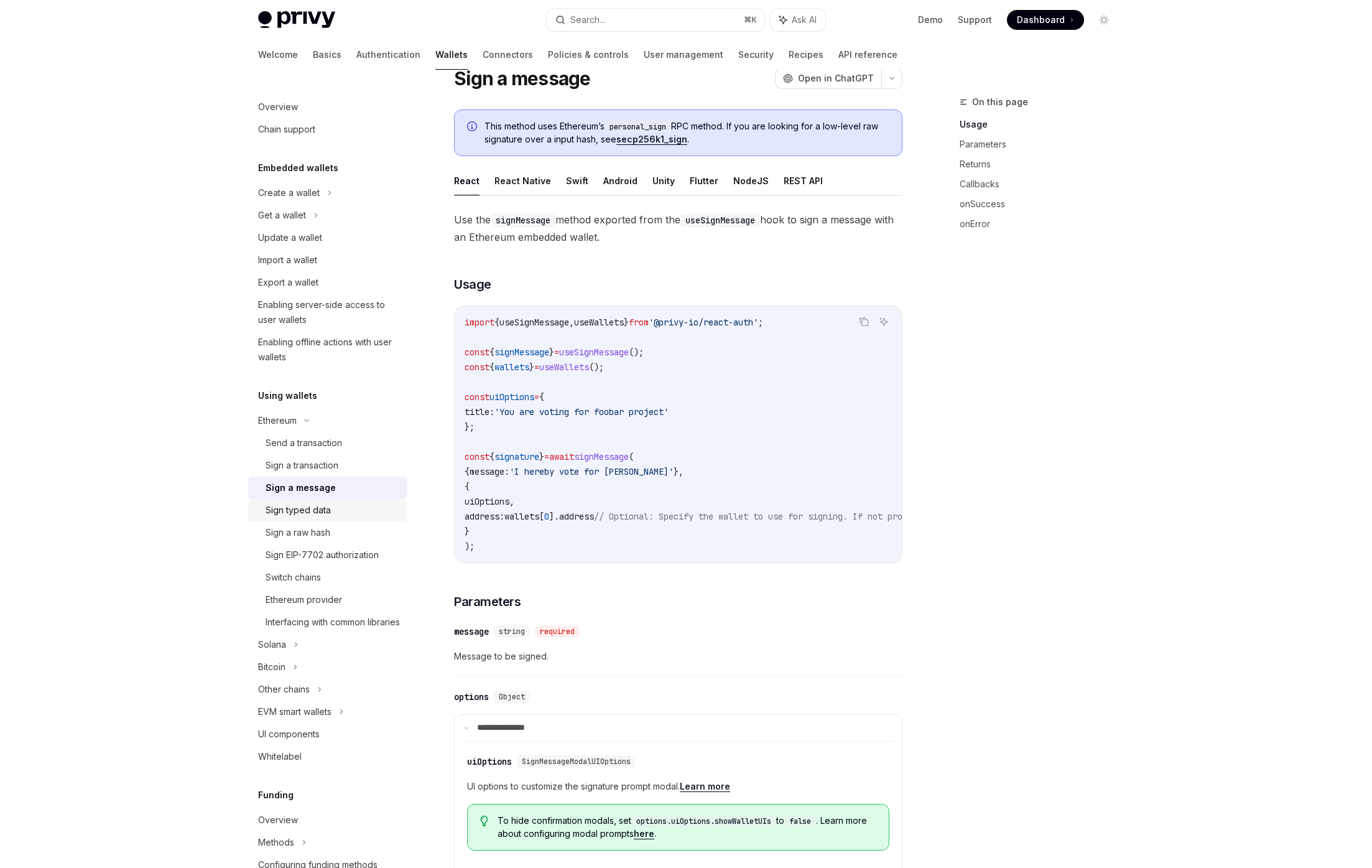
click at [314, 508] on div "Sign typed data" at bounding box center [298, 510] width 65 height 15
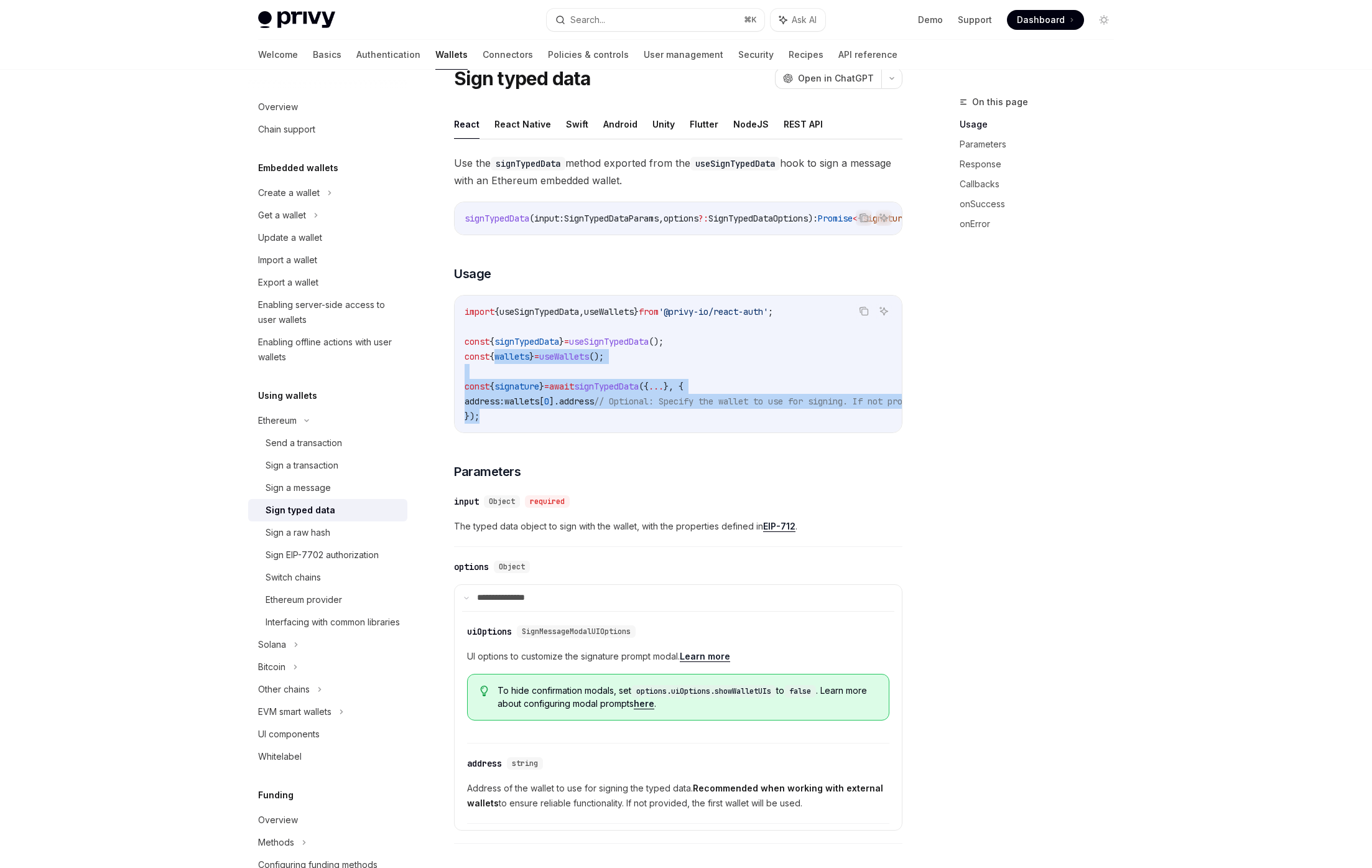
drag, startPoint x: 549, startPoint y: 422, endPoint x: 499, endPoint y: 361, distance: 78.9
click at [499, 361] on div "import { useSignTypedData , useWallets } from '@privy-io/react-auth' ; const { …" at bounding box center [678, 364] width 447 height 137
click at [494, 360] on span "{" at bounding box center [492, 356] width 5 height 11
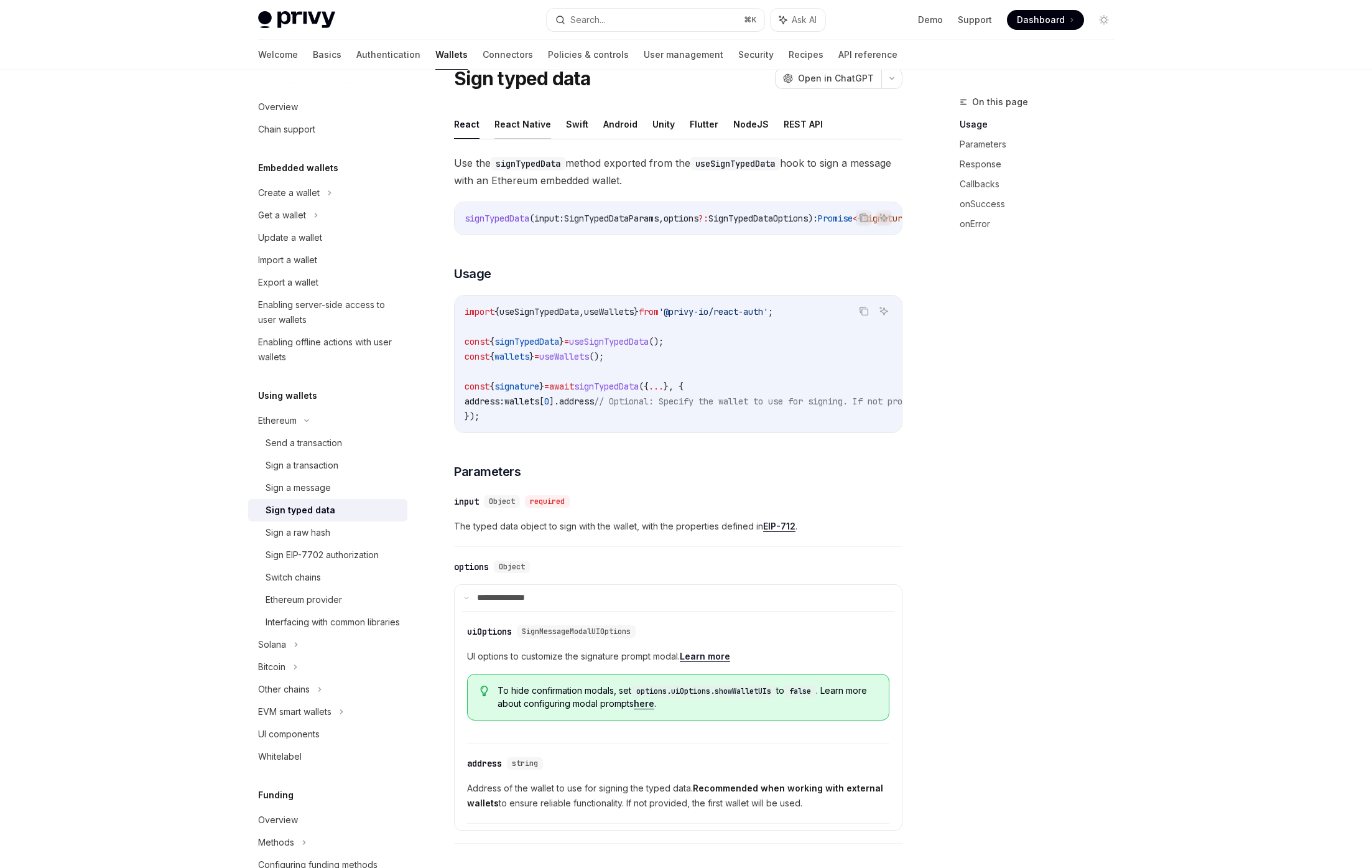
click at [515, 125] on button "React Native" at bounding box center [523, 124] width 56 height 30
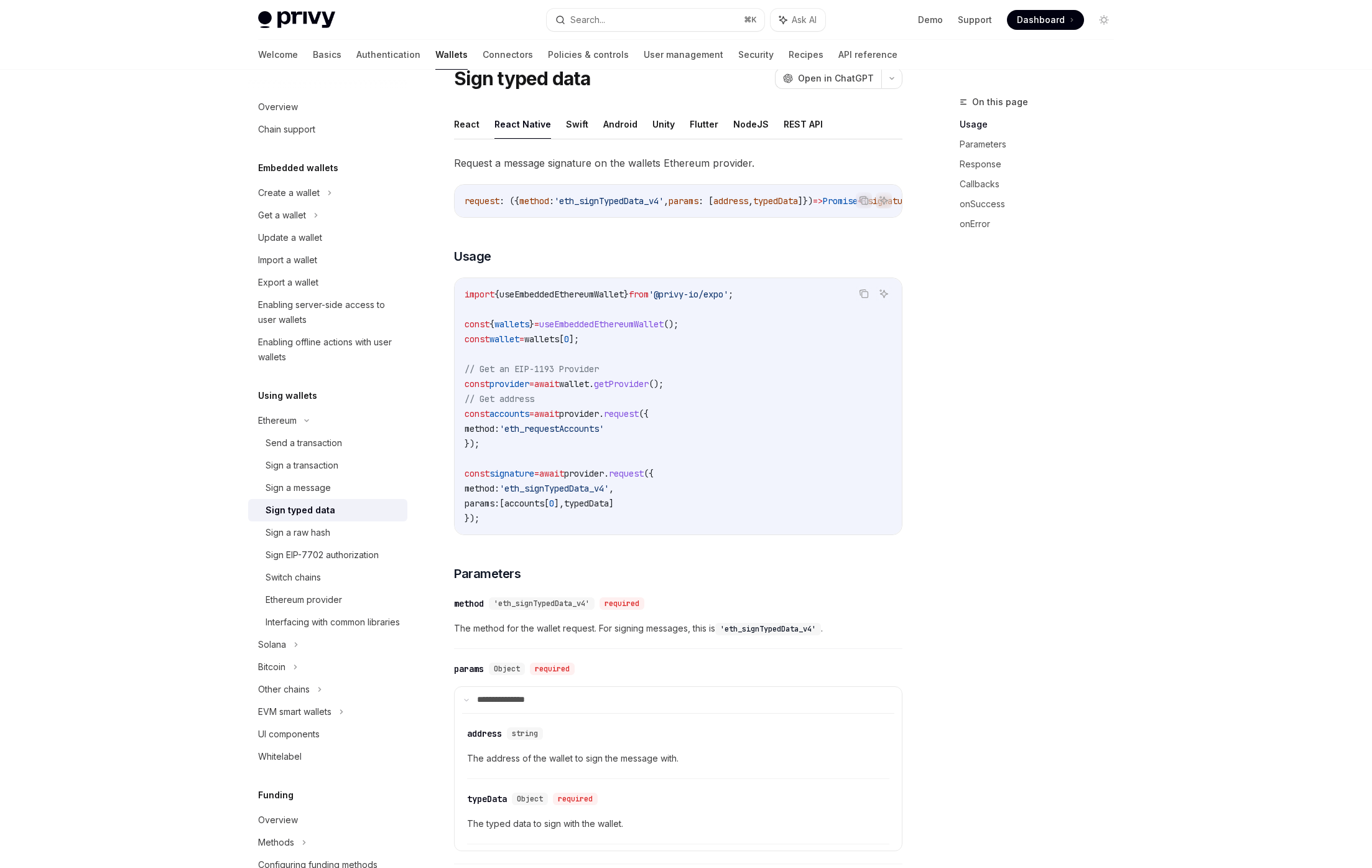
type textarea "*"
click at [518, 326] on span "wallets" at bounding box center [512, 324] width 35 height 11
drag, startPoint x: 599, startPoint y: 321, endPoint x: 568, endPoint y: 325, distance: 31.3
click at [598, 322] on code "import { useEmbeddedEthereumWallet } from '@privy-io/expo' ; const { wallets } …" at bounding box center [678, 406] width 427 height 239
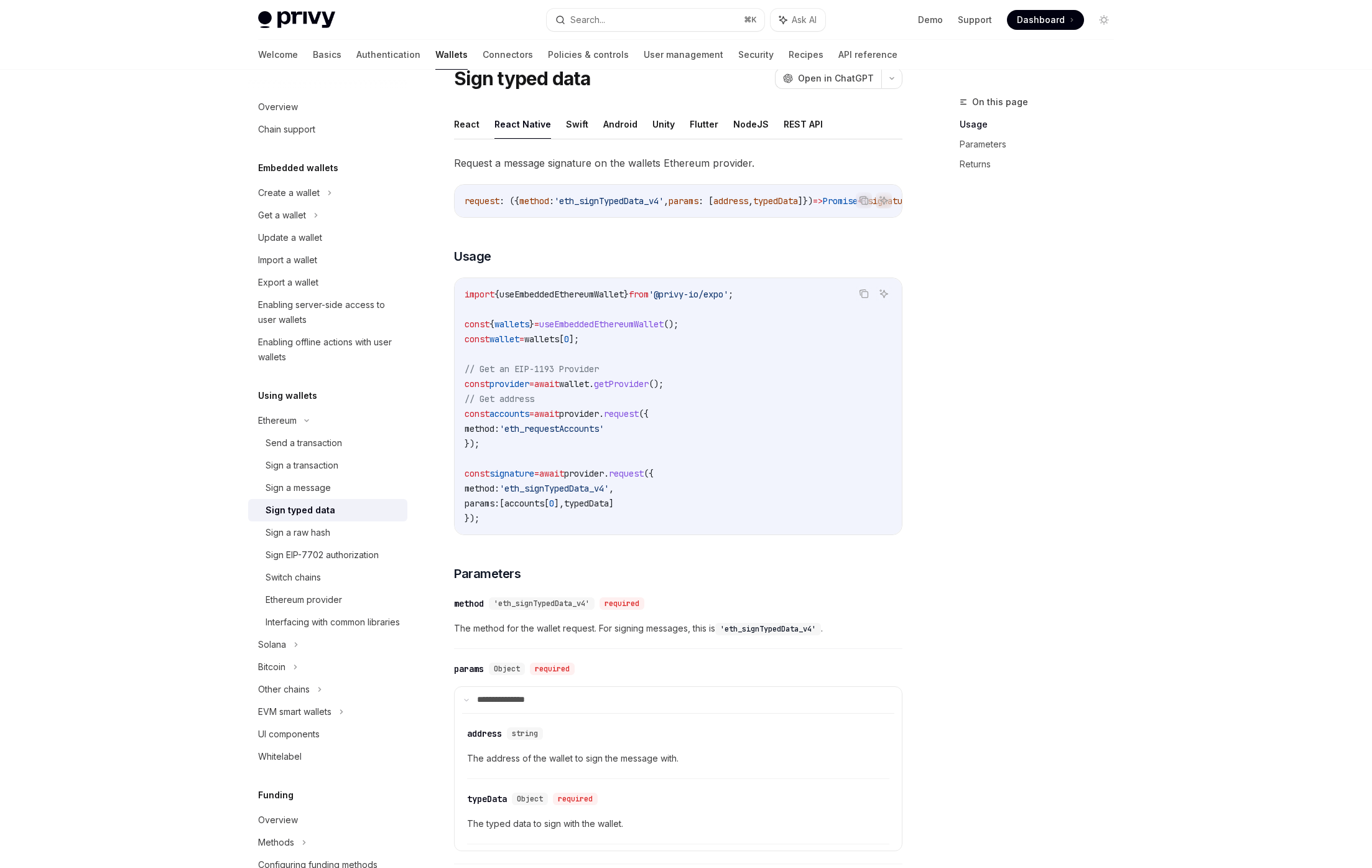
click at [571, 329] on span "useEmbeddedEthereumWallet" at bounding box center [601, 324] width 124 height 11
click at [494, 329] on span "{" at bounding box center [492, 324] width 5 height 11
click at [505, 329] on span "wallets" at bounding box center [512, 324] width 35 height 11
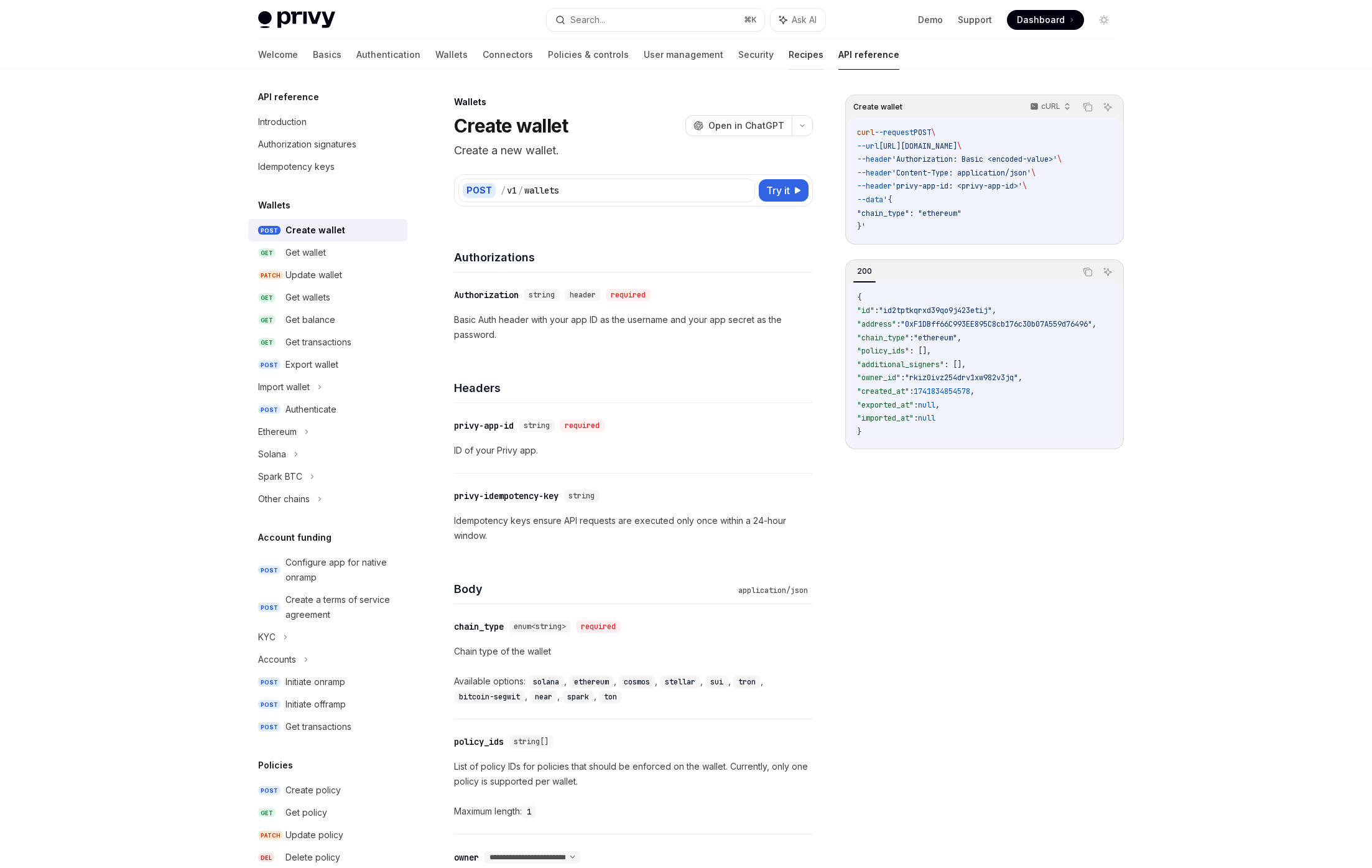
click at [789, 50] on link "Recipes" at bounding box center [806, 54] width 35 height 30
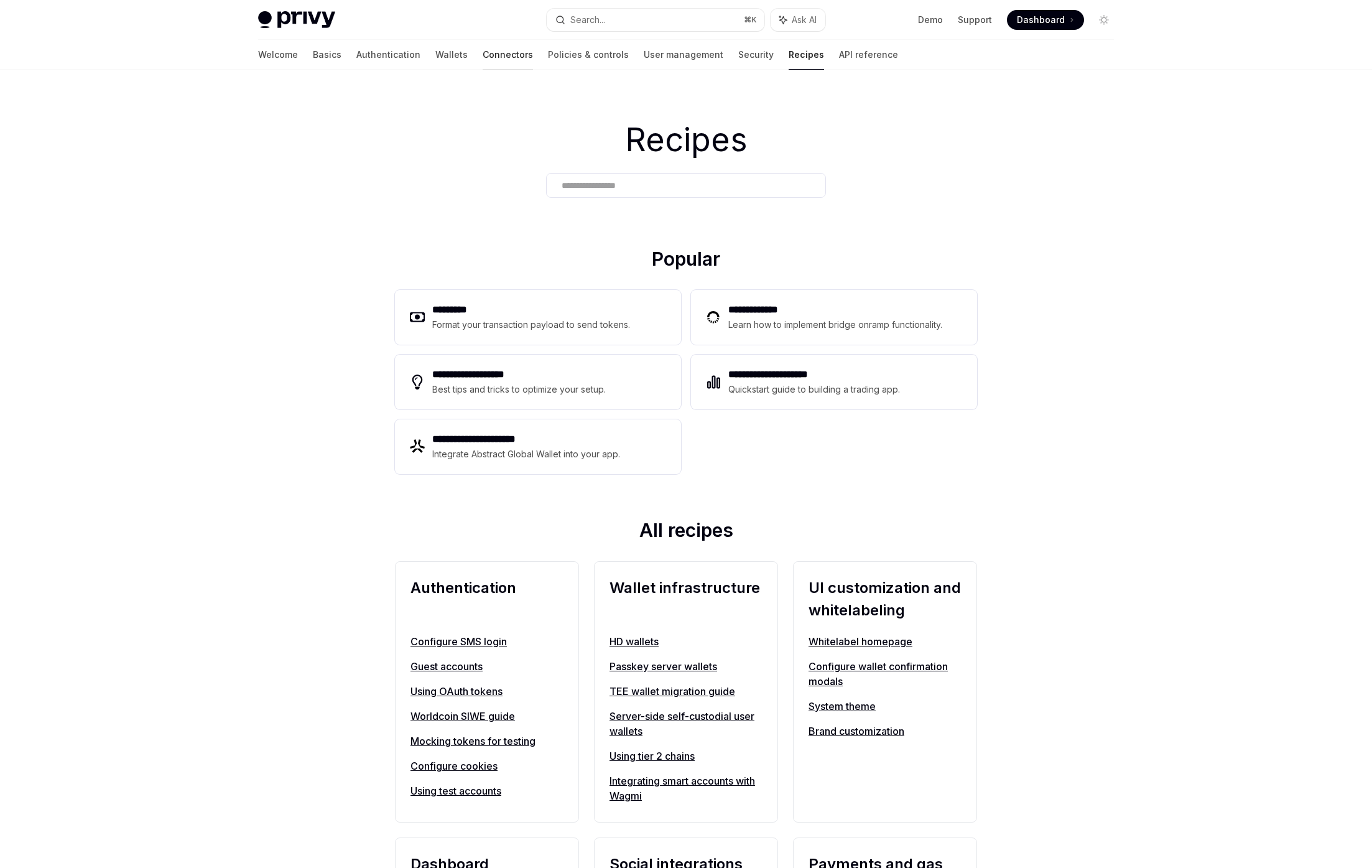
click at [483, 50] on link "Connectors" at bounding box center [508, 54] width 50 height 30
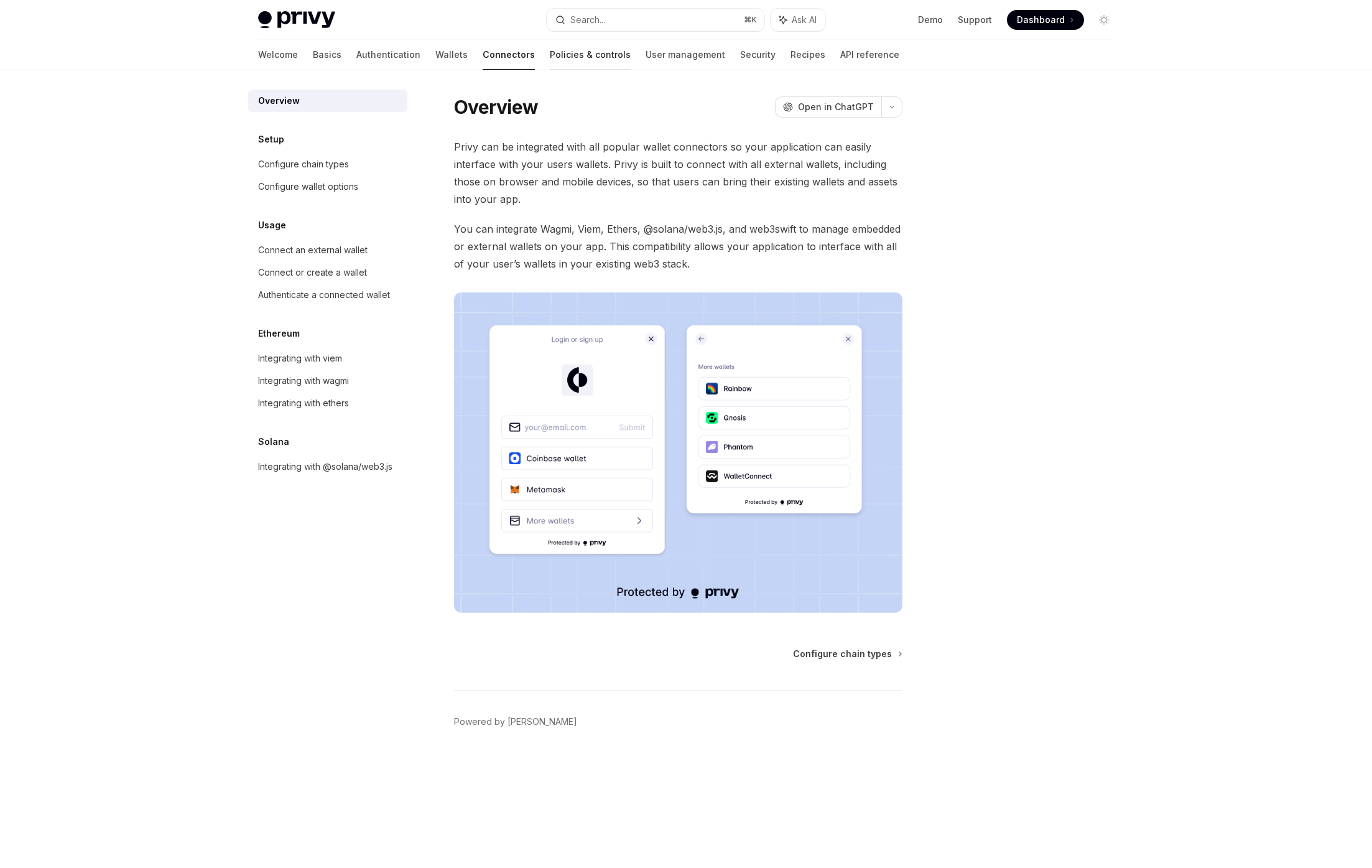
click at [549, 50] on link "Policies & controls" at bounding box center [590, 54] width 81 height 30
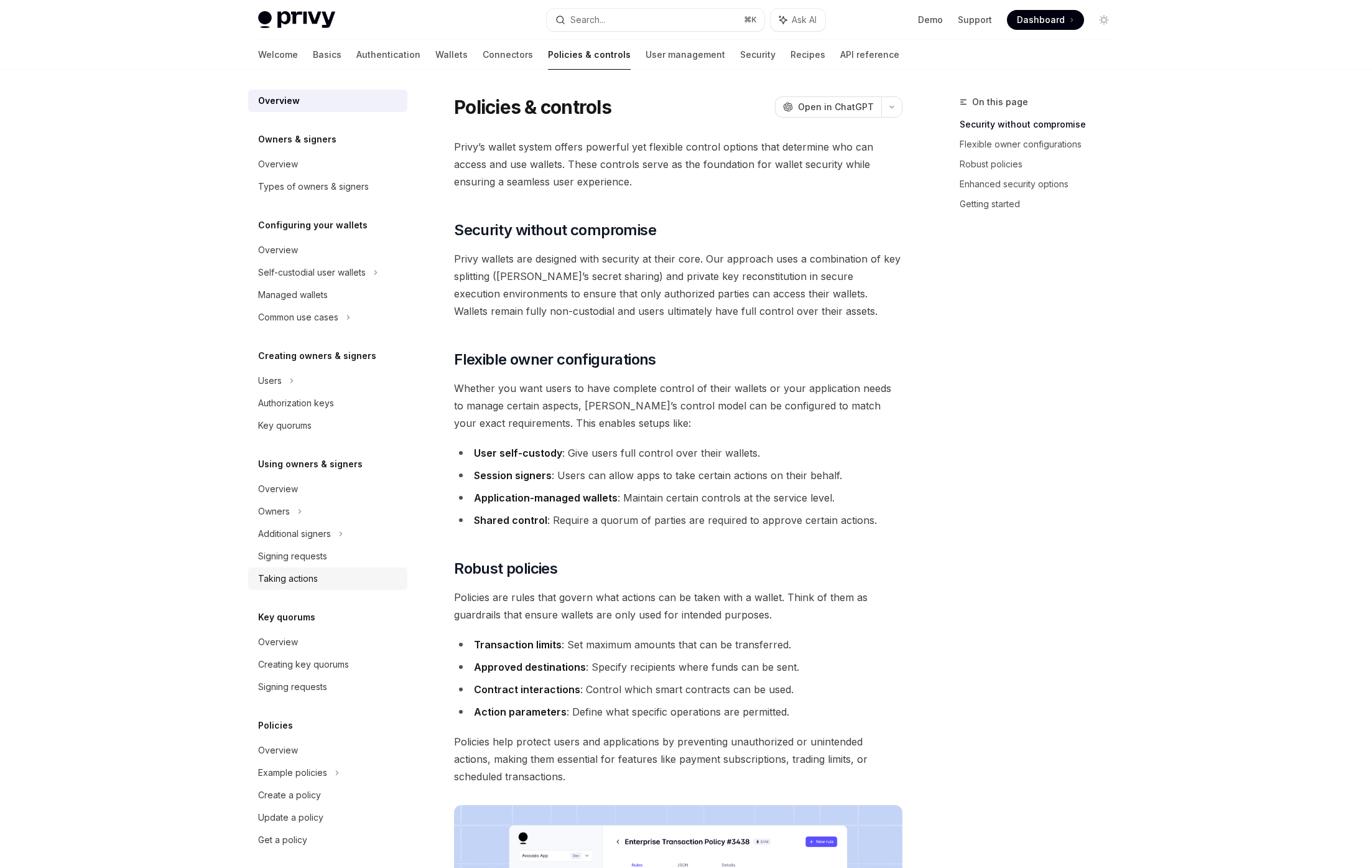
scroll to position [8, 0]
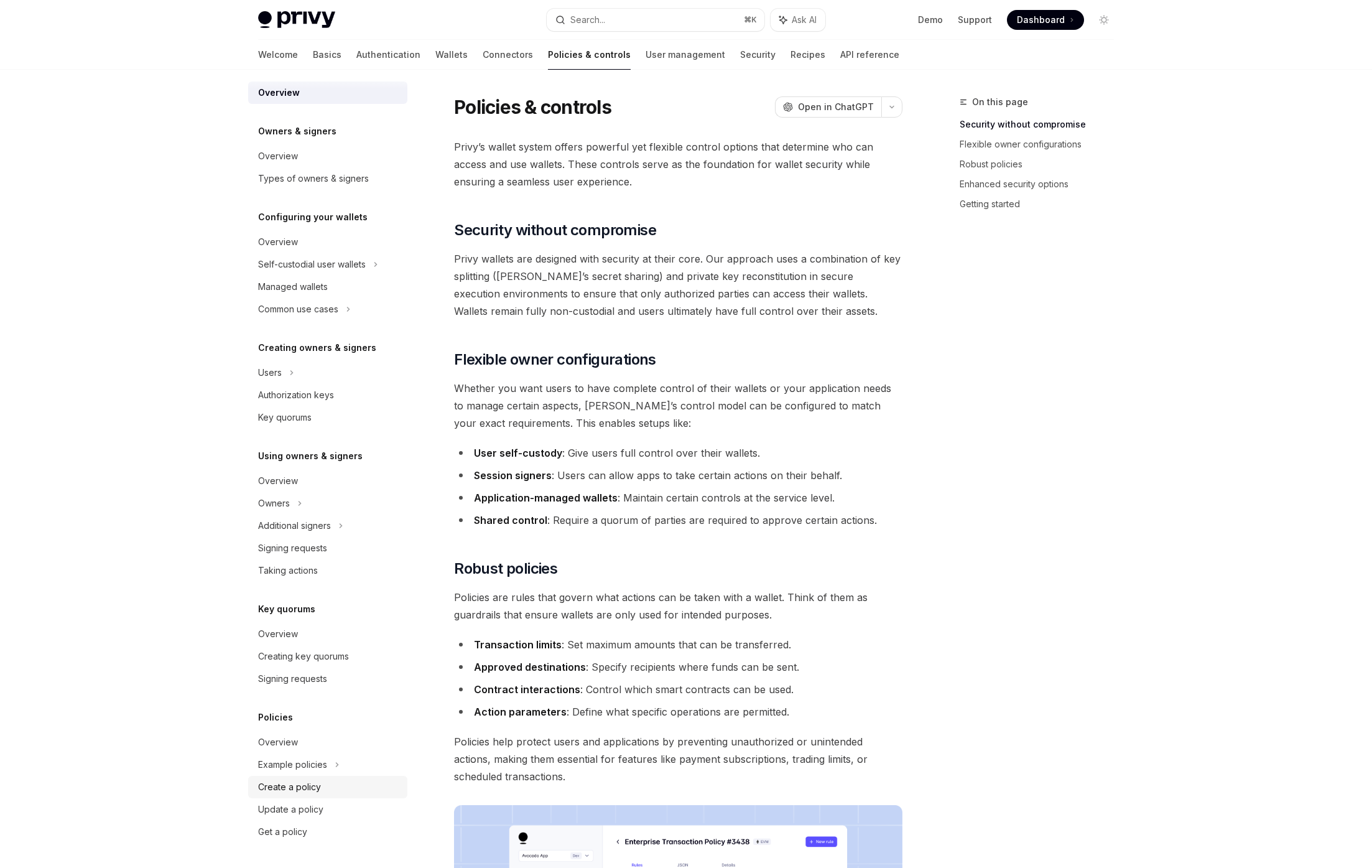
click at [283, 789] on div "Create a policy" at bounding box center [289, 787] width 63 height 15
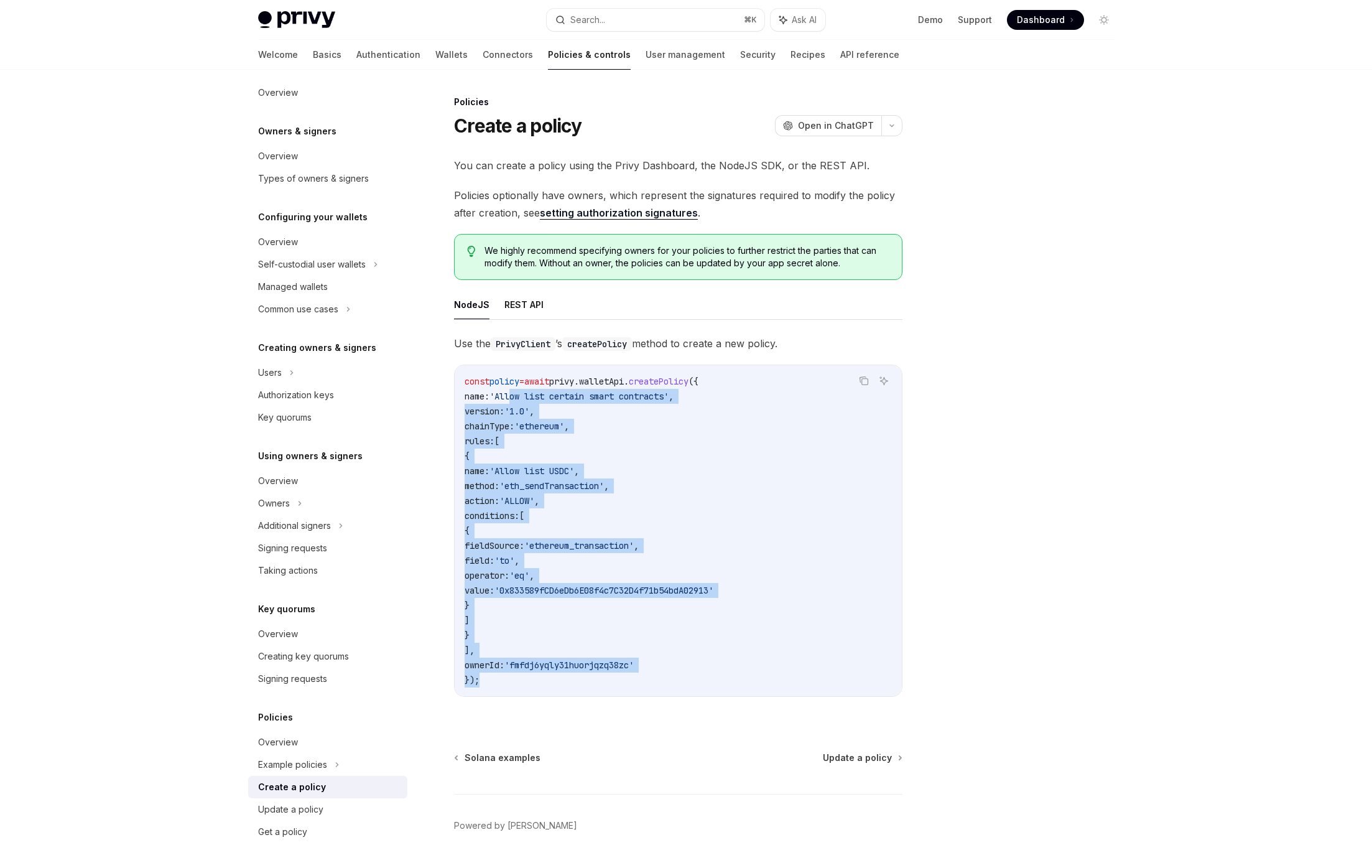
drag, startPoint x: 524, startPoint y: 390, endPoint x: 554, endPoint y: 681, distance: 292.5
click at [554, 681] on code "const policy = await privy . walletApi . createPolicy ({ name: 'Allow list cert…" at bounding box center [678, 531] width 427 height 314
drag, startPoint x: 554, startPoint y: 681, endPoint x: 472, endPoint y: 387, distance: 305.2
click at [472, 387] on code "const policy = await privy . walletApi . createPolicy ({ name: 'Allow list cert…" at bounding box center [678, 531] width 427 height 314
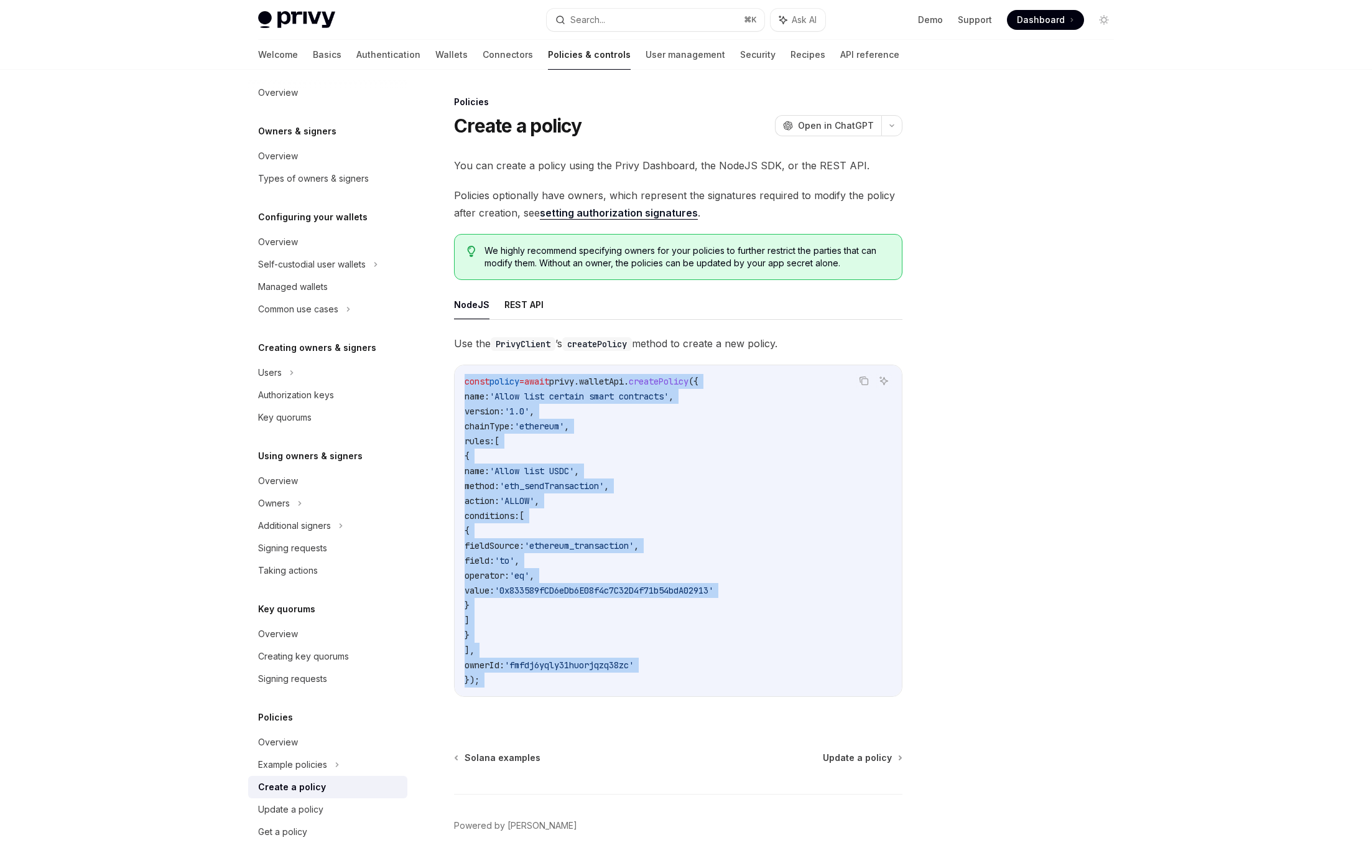
click at [472, 387] on code "const policy = await privy . walletApi . createPolicy ({ name: 'Allow list cert…" at bounding box center [678, 531] width 427 height 314
drag, startPoint x: 472, startPoint y: 387, endPoint x: 522, endPoint y: 707, distance: 323.9
click at [522, 707] on div "Use the PrivyClient ’s createPolicy method to create a new policy. Copy Ask AI …" at bounding box center [678, 525] width 448 height 382
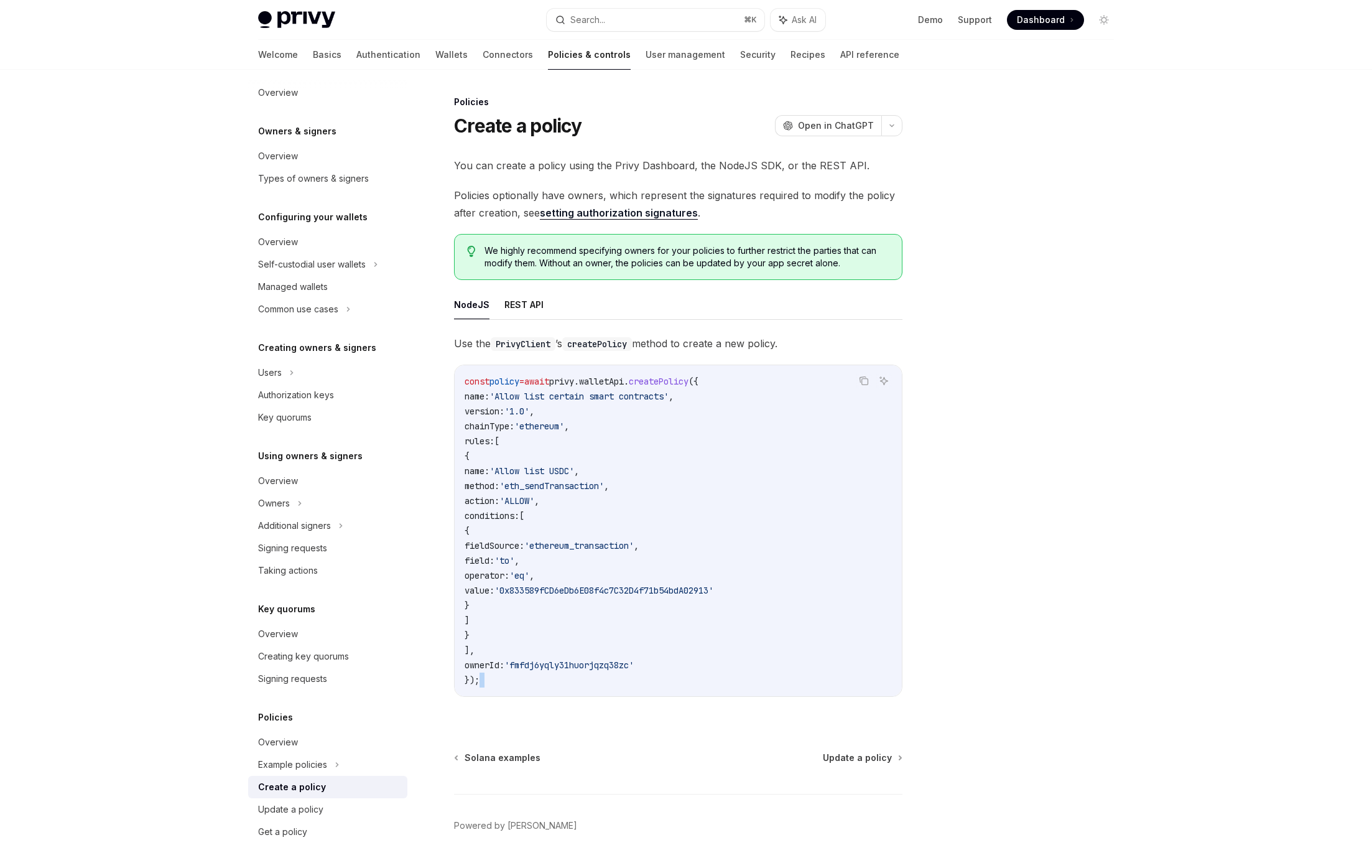
click at [510, 696] on div "Copy Ask AI const policy = await privy . walletApi . createPolicy ({ name: 'All…" at bounding box center [678, 530] width 448 height 332
click at [763, 51] on div "Welcome Basics Authentication Wallets Connectors Policies & controls User manag…" at bounding box center [578, 54] width 641 height 30
click at [840, 52] on link "API reference" at bounding box center [870, 54] width 59 height 30
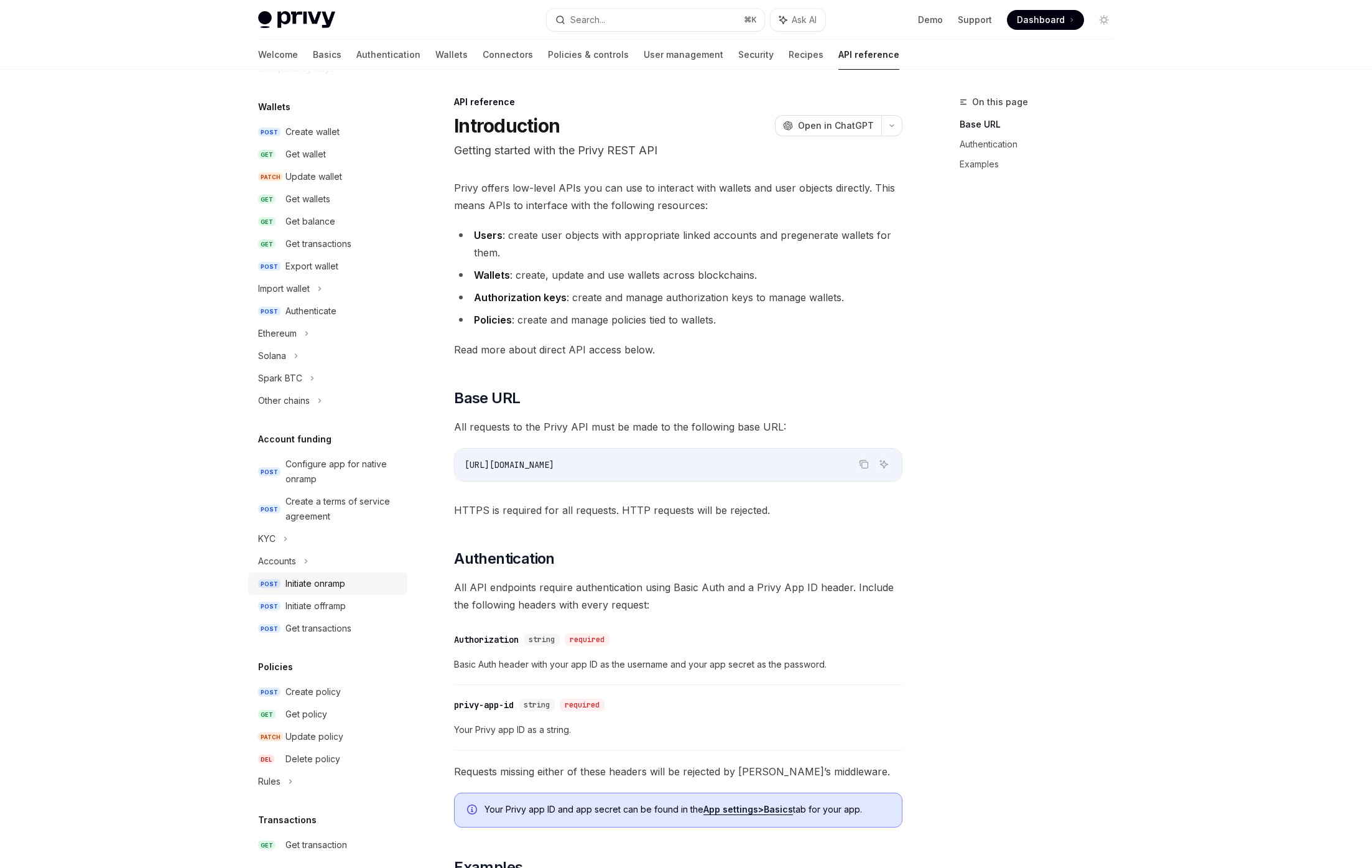
scroll to position [113, 0]
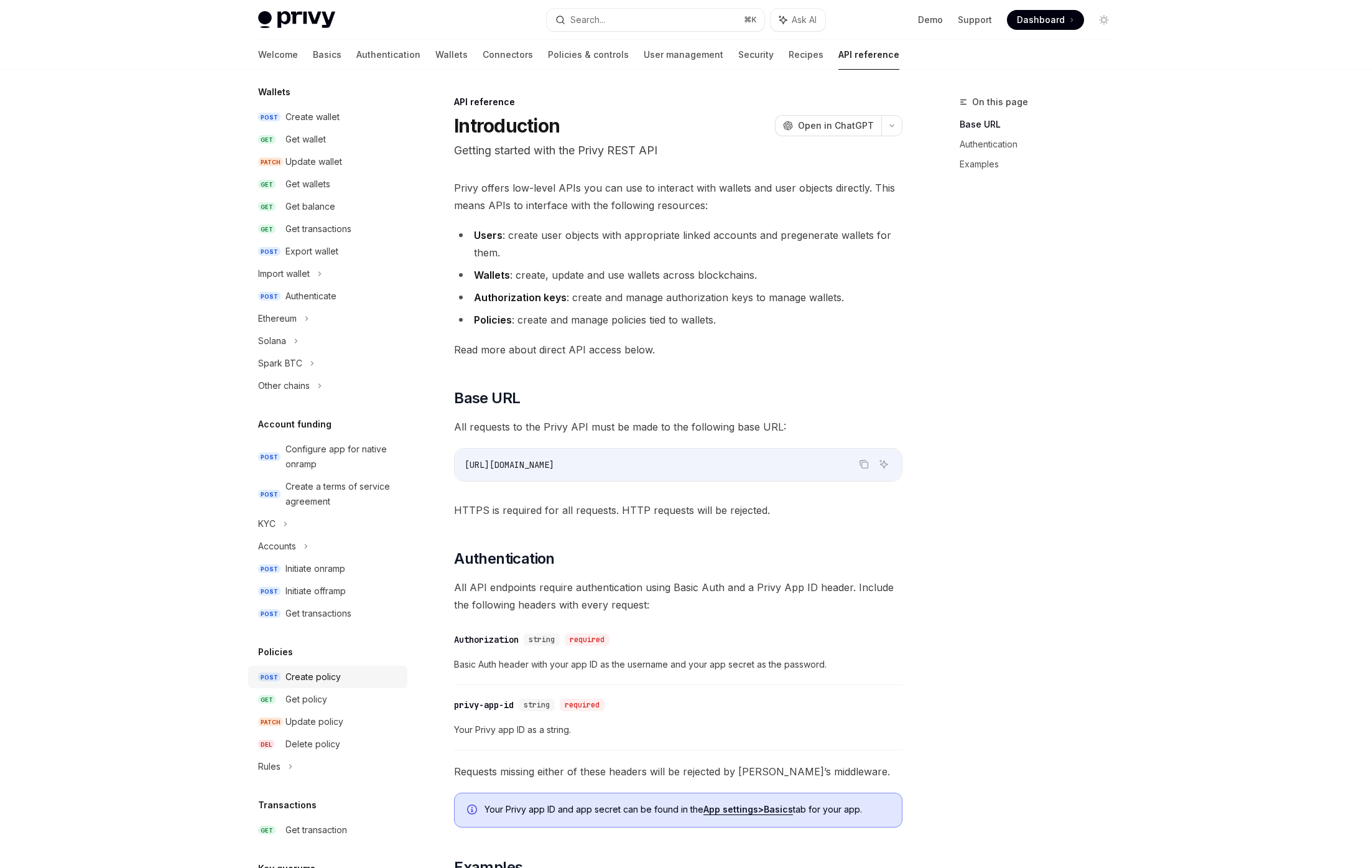
click at [274, 673] on span "POST" at bounding box center [269, 677] width 23 height 10
type textarea "*"
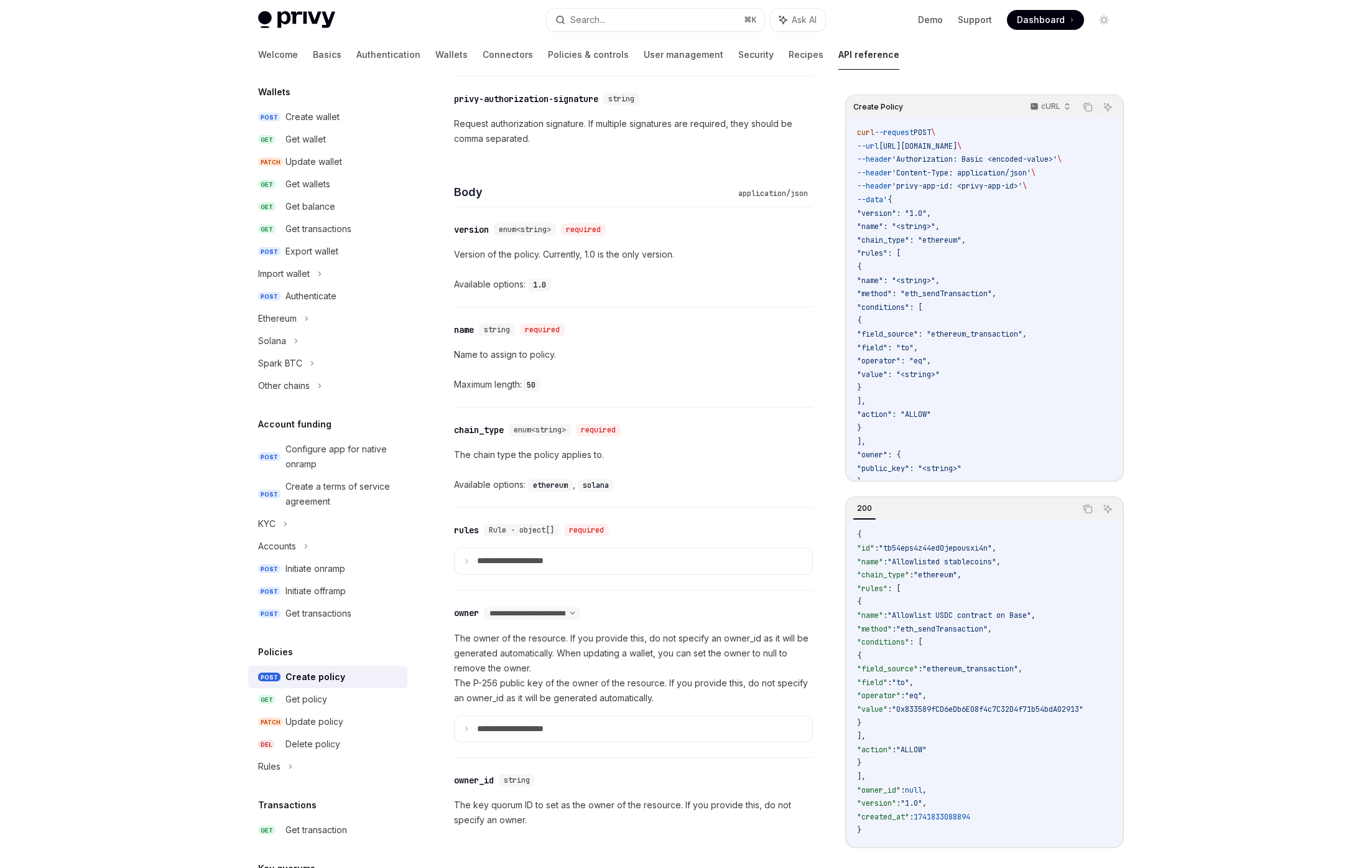
scroll to position [504, 0]
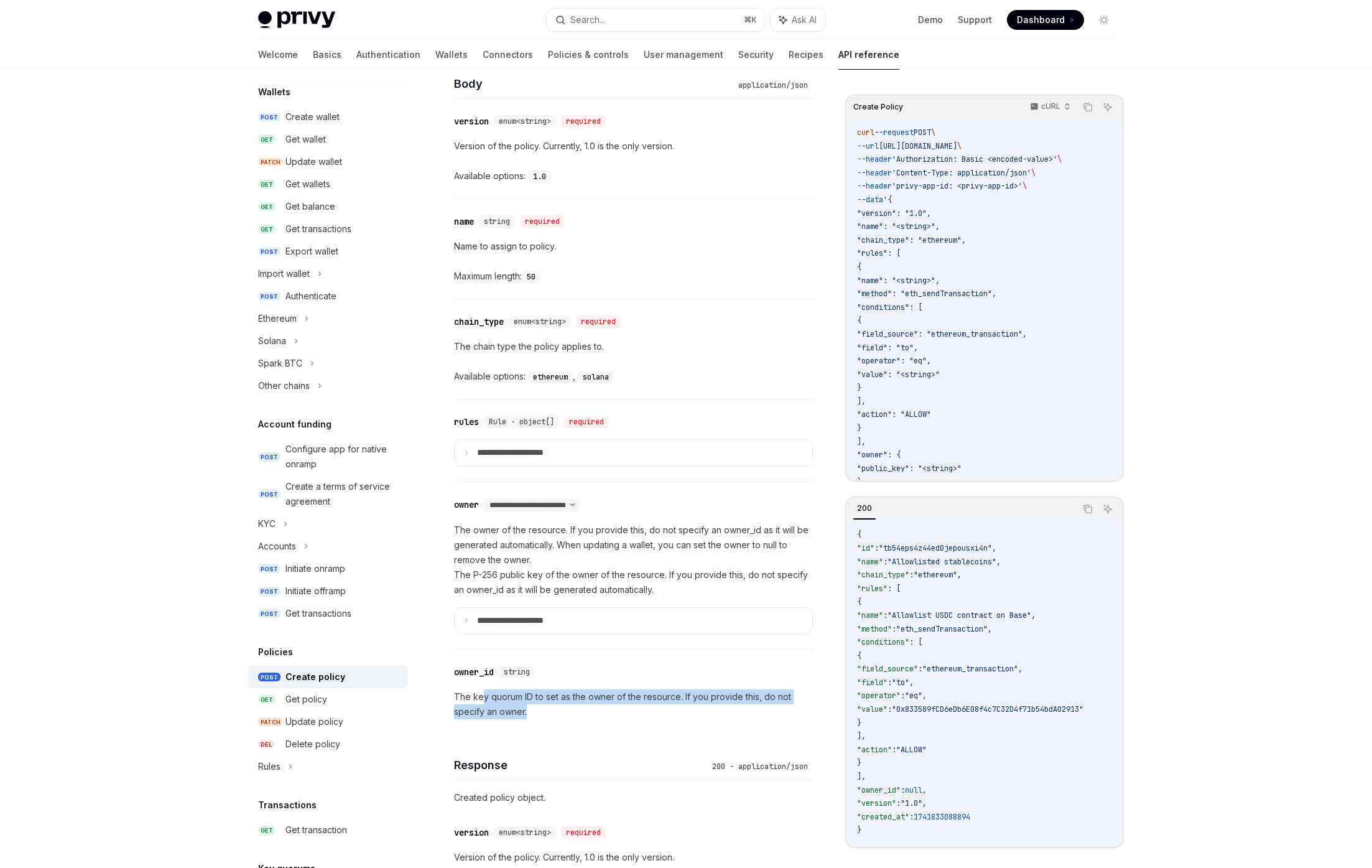
drag, startPoint x: 527, startPoint y: 721, endPoint x: 481, endPoint y: 690, distance: 55.5
click at [481, 690] on div "​ owner_id string The key quorum ID to set as the owner of the resource. If you…" at bounding box center [633, 691] width 359 height 85
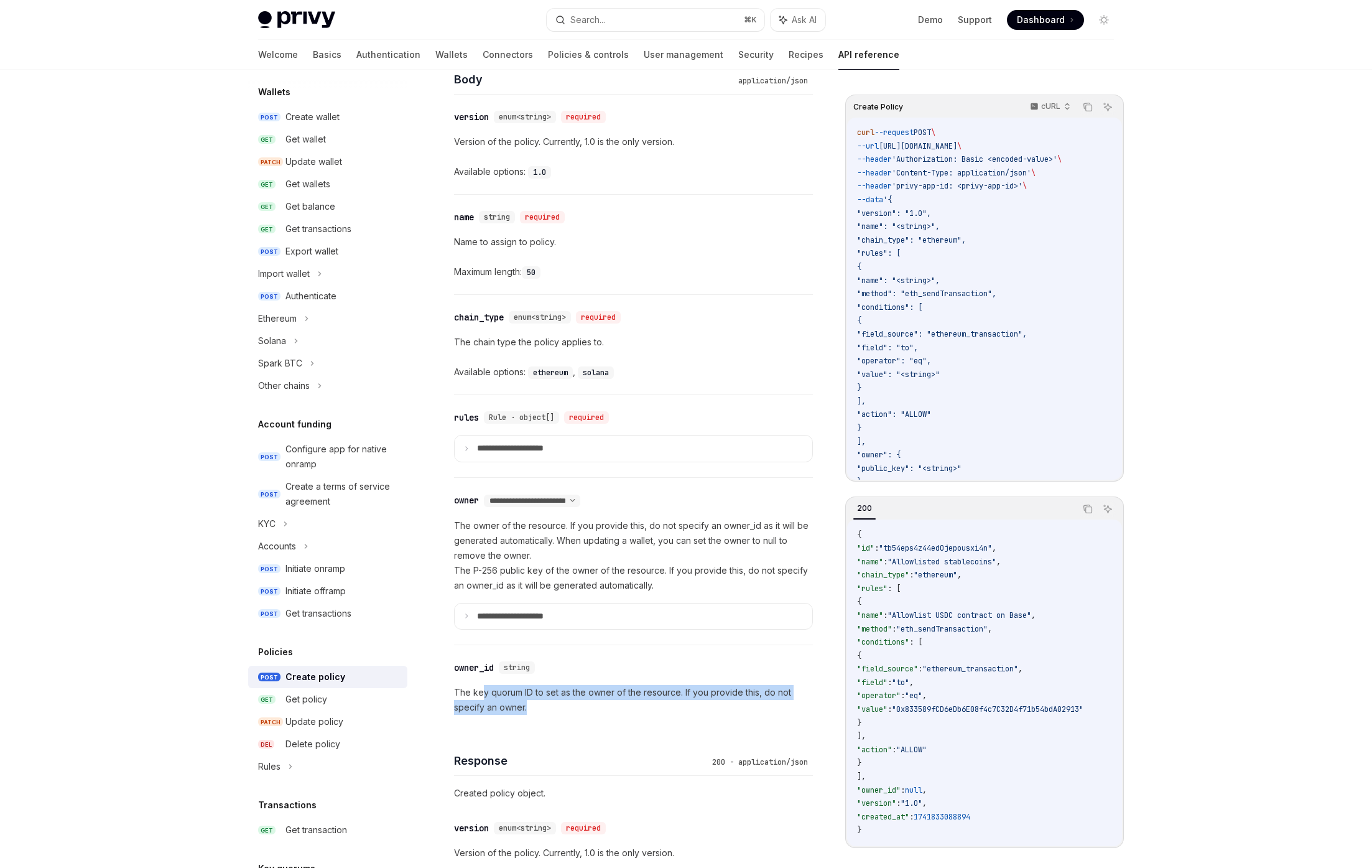
click at [481, 690] on p "The key quorum ID to set as the owner of the resource. If you provide this, do …" at bounding box center [633, 699] width 359 height 30
drag, startPoint x: 481, startPoint y: 690, endPoint x: 529, endPoint y: 717, distance: 55.1
click at [529, 717] on div "​ owner_id string The key quorum ID to set as the owner of the resource. If you…" at bounding box center [633, 687] width 359 height 85
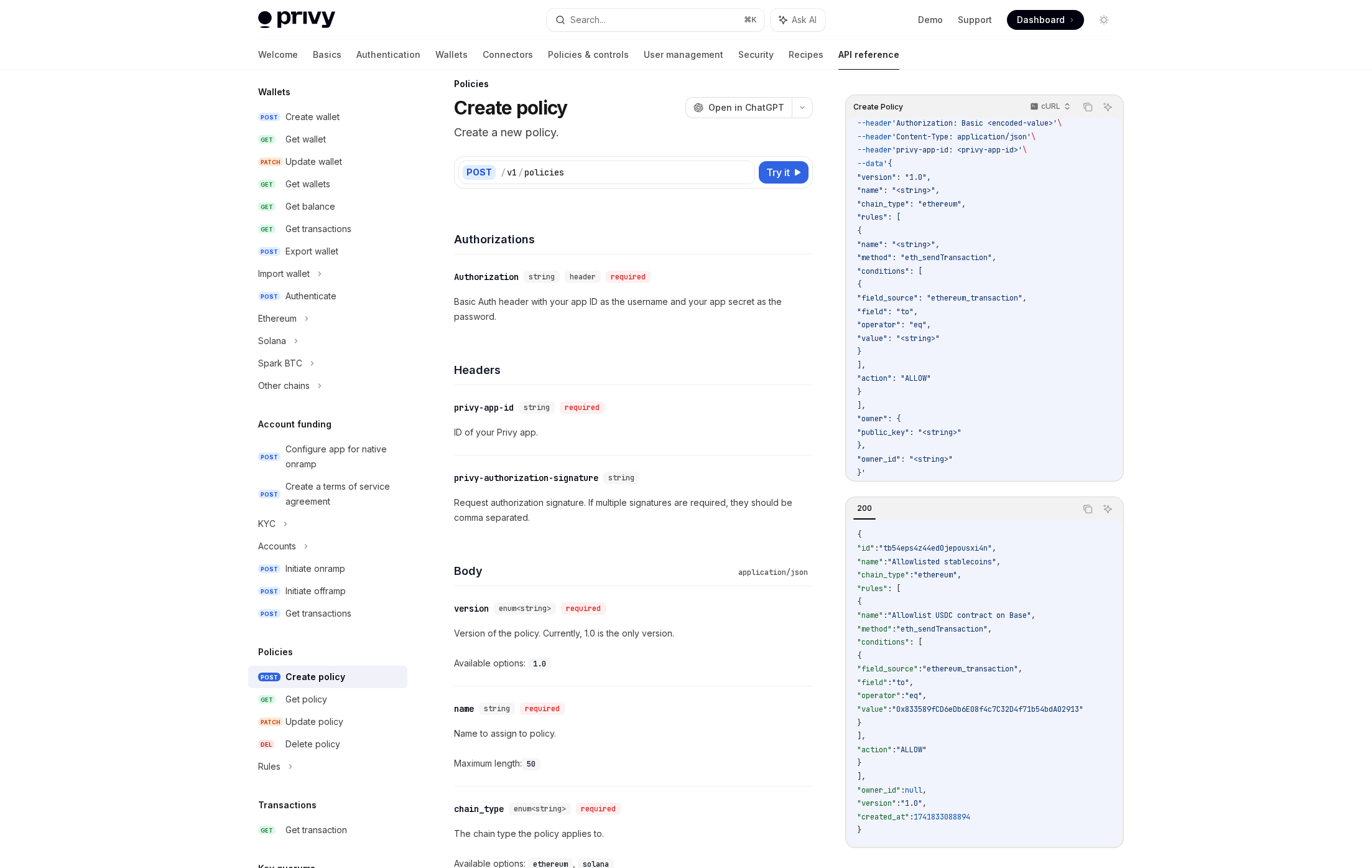
scroll to position [0, 0]
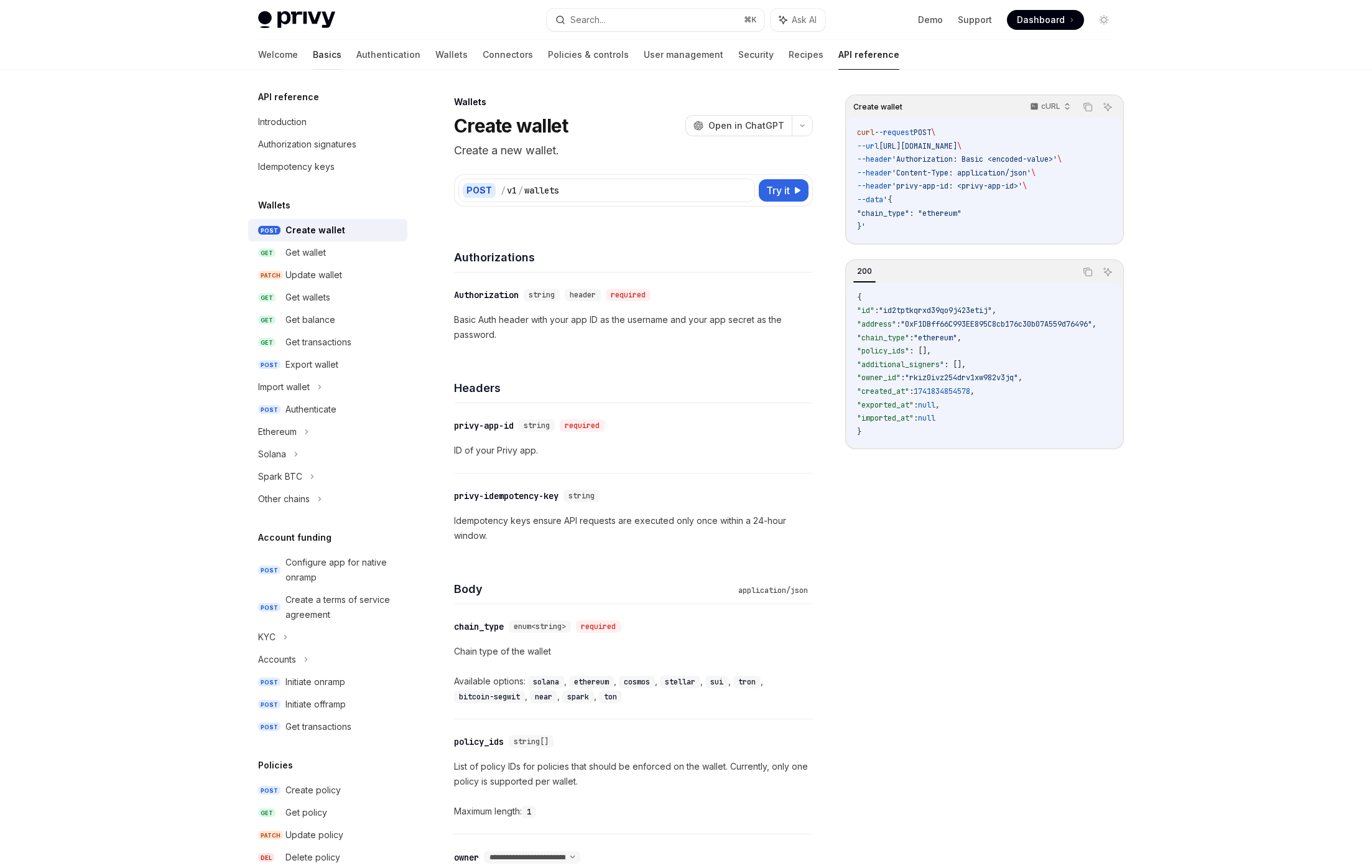
click at [313, 63] on link "Basics" at bounding box center [327, 54] width 29 height 30
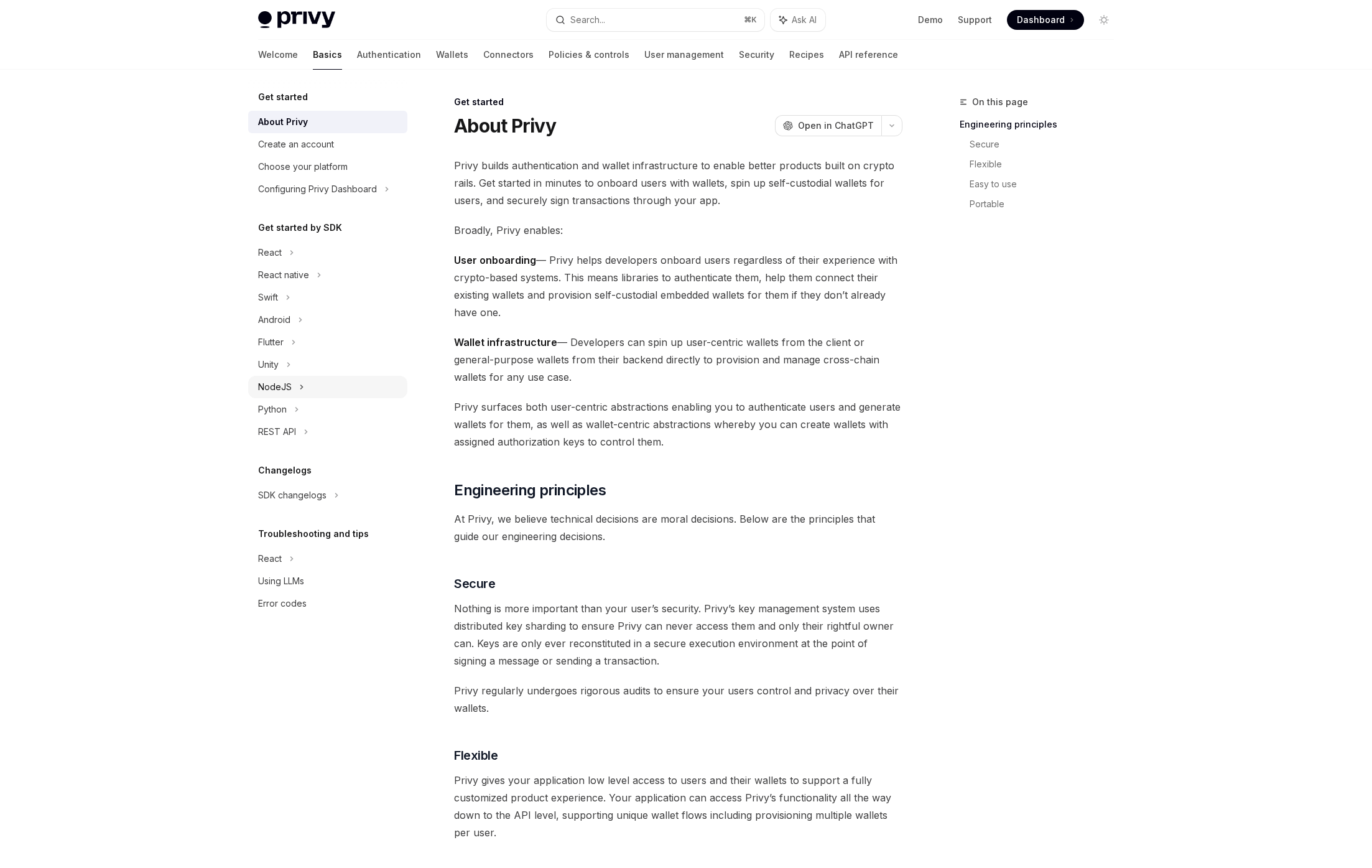
click at [270, 397] on div "NodeJS" at bounding box center [328, 387] width 160 height 23
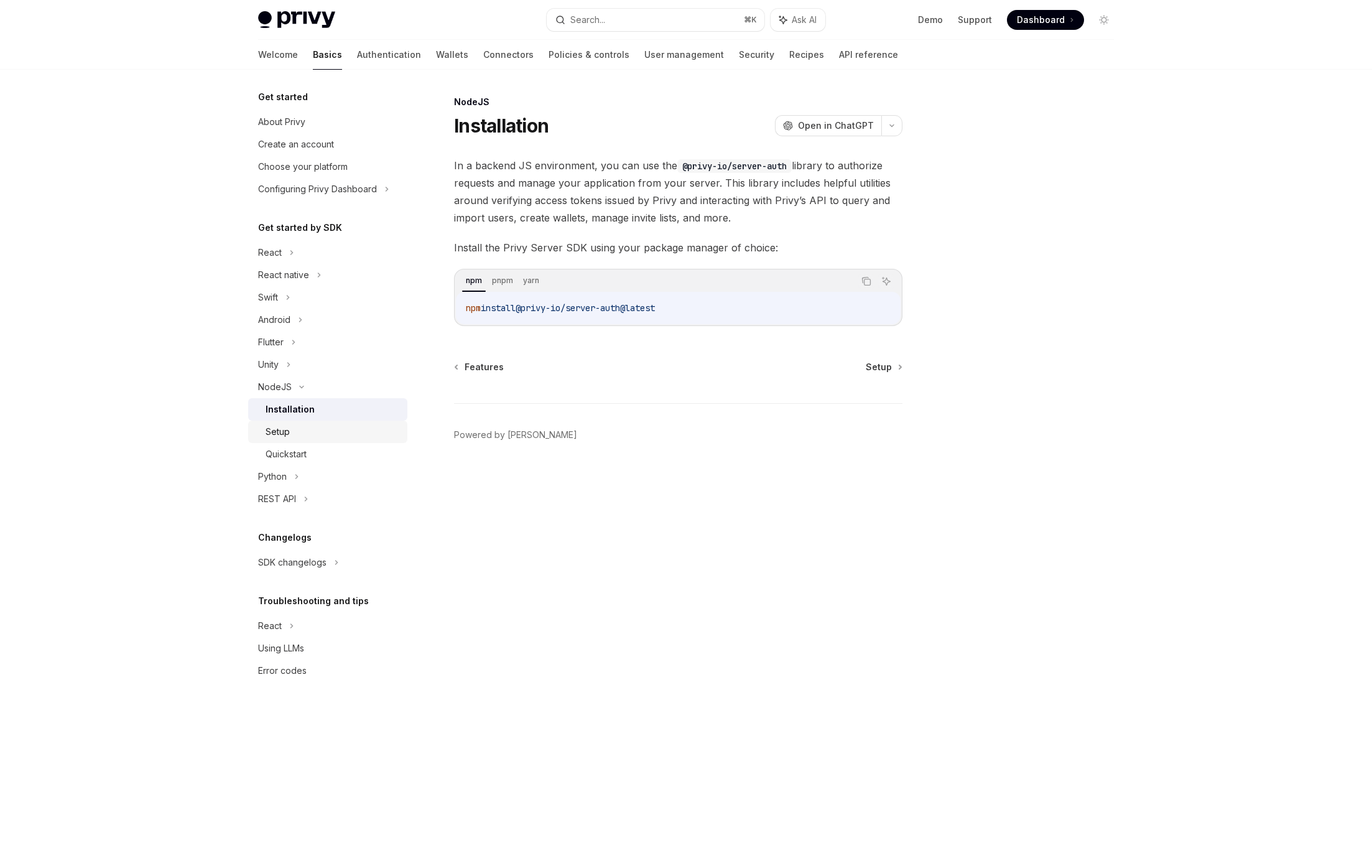
click at [278, 426] on div "Setup" at bounding box center [277, 432] width 24 height 15
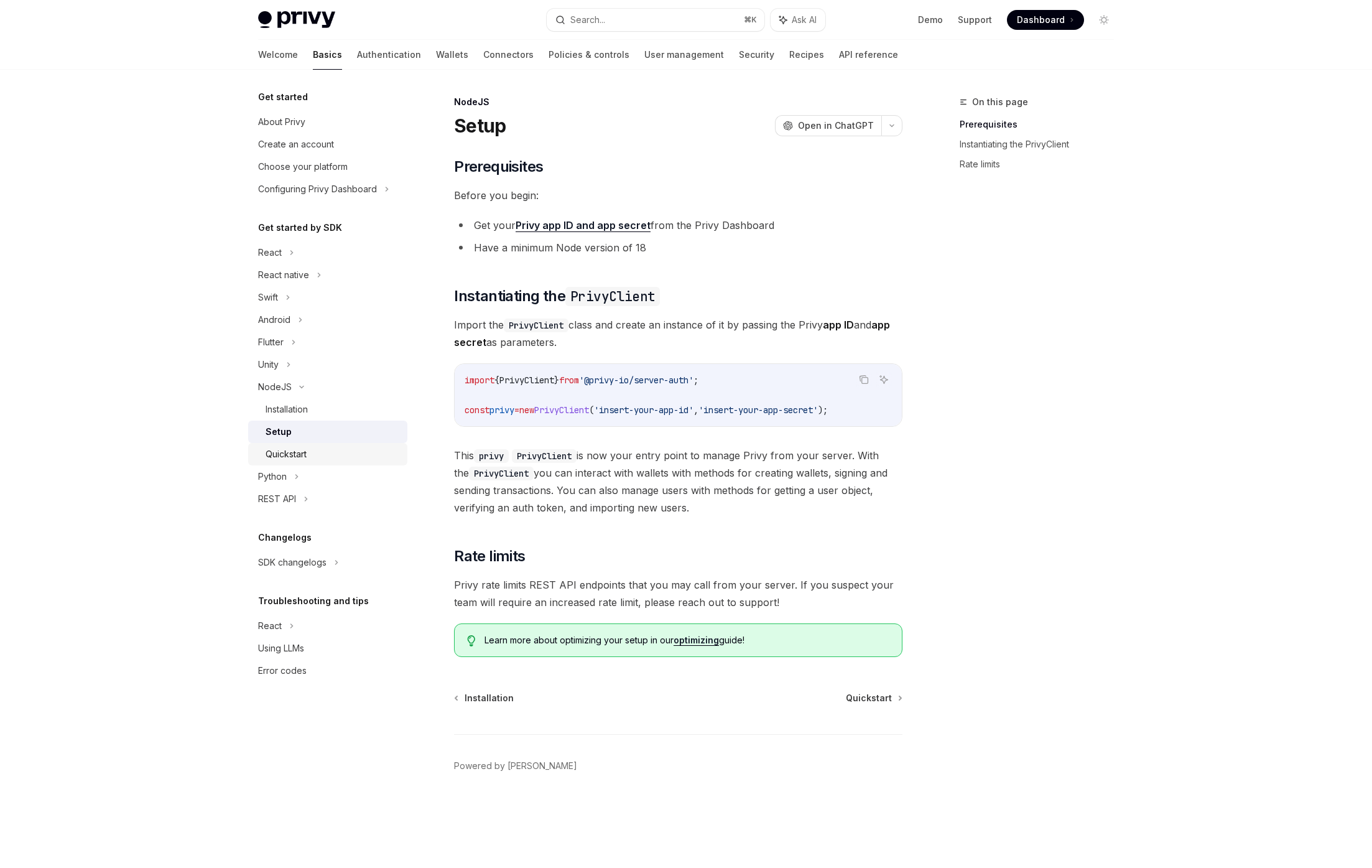
click at [303, 464] on link "Quickstart" at bounding box center [328, 454] width 160 height 23
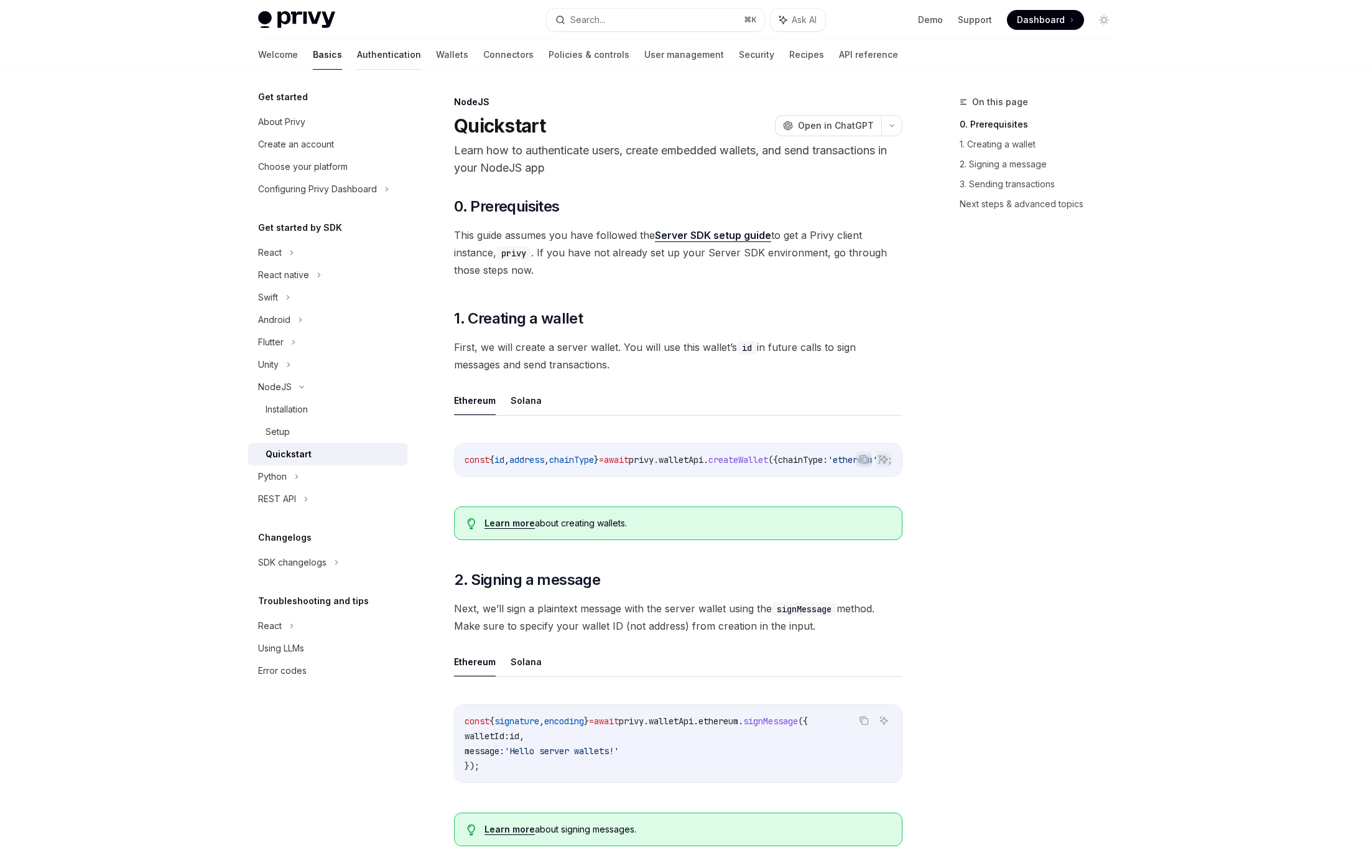
click at [357, 61] on link "Authentication" at bounding box center [389, 54] width 64 height 30
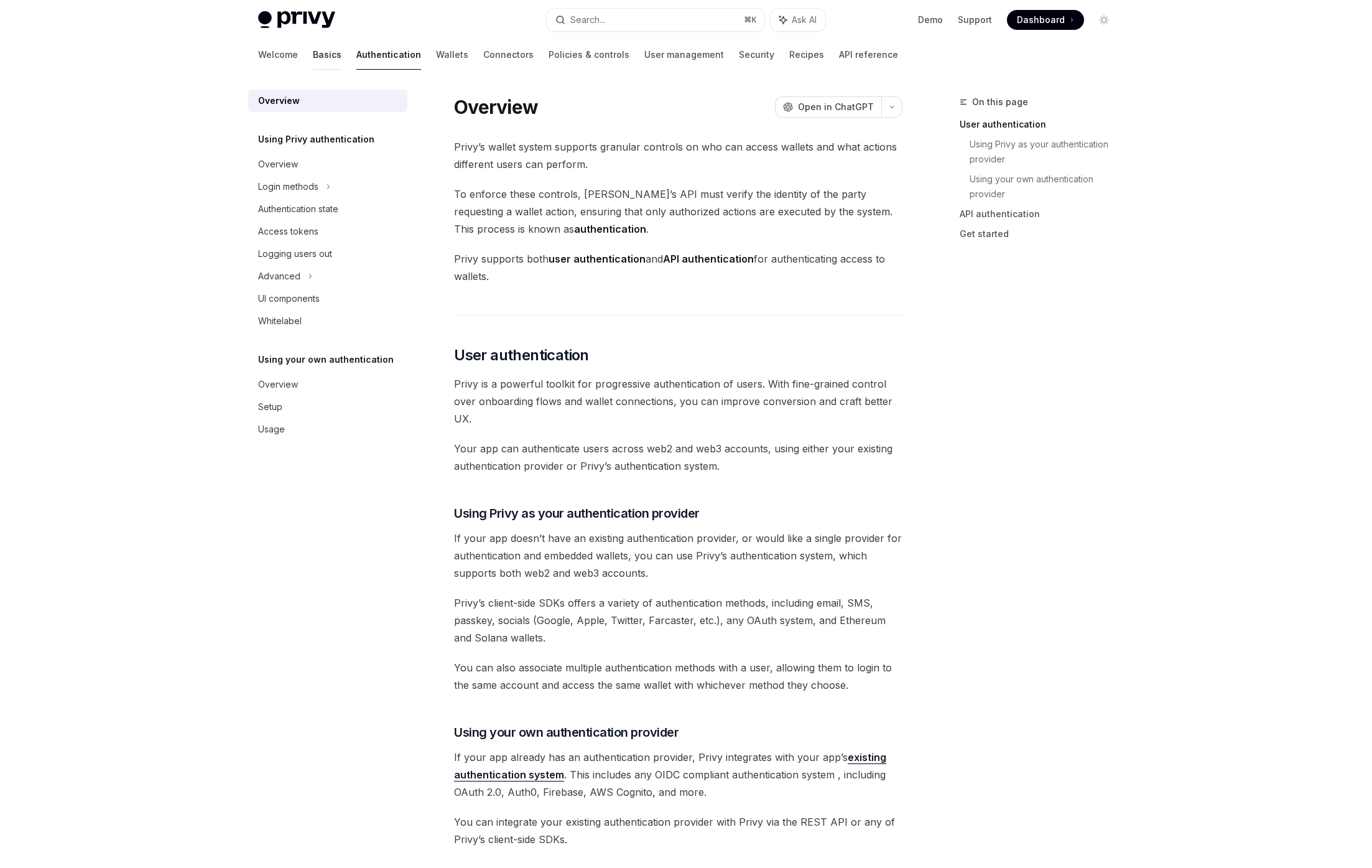
click at [313, 58] on link "Basics" at bounding box center [327, 54] width 29 height 30
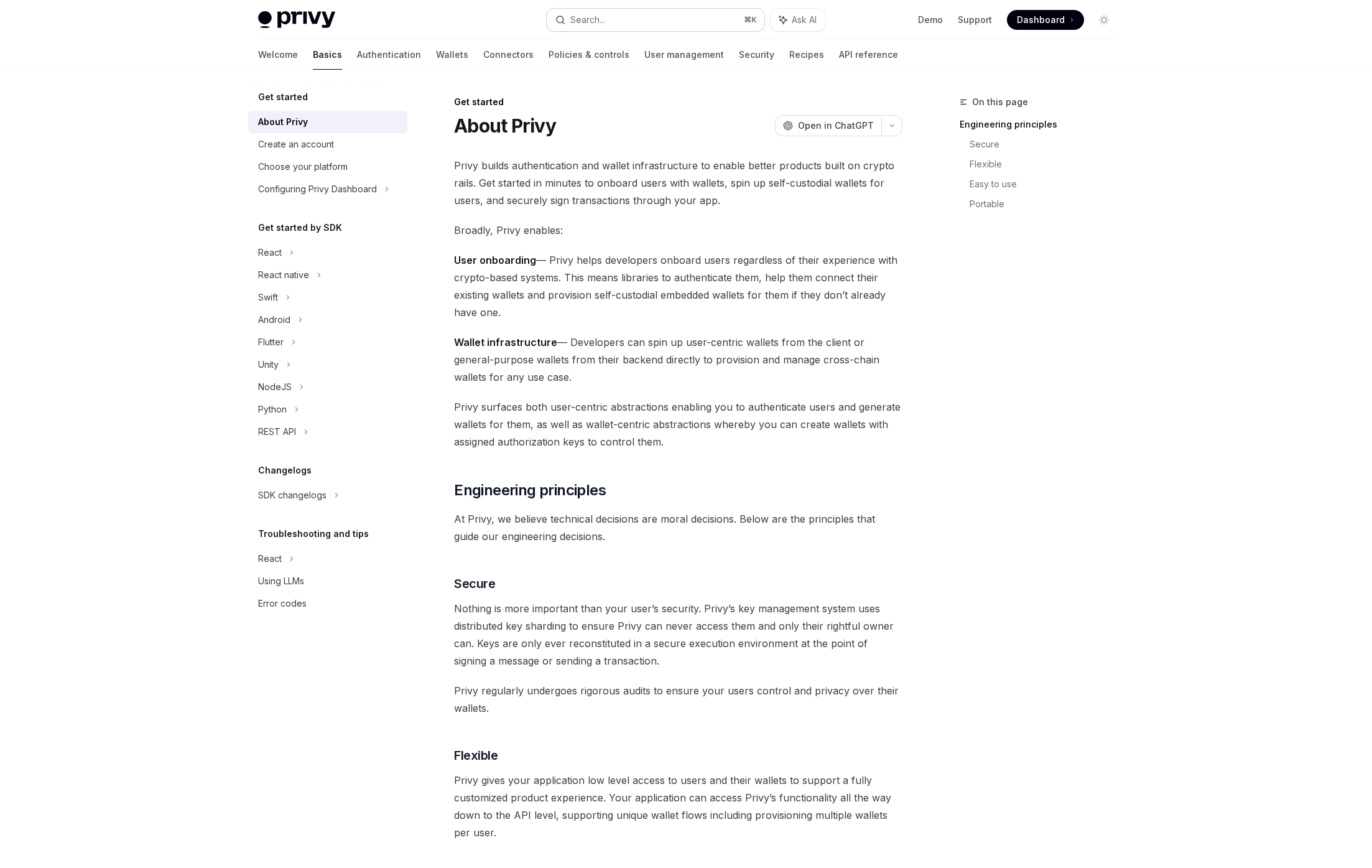
click at [590, 25] on div "Search..." at bounding box center [587, 20] width 35 height 15
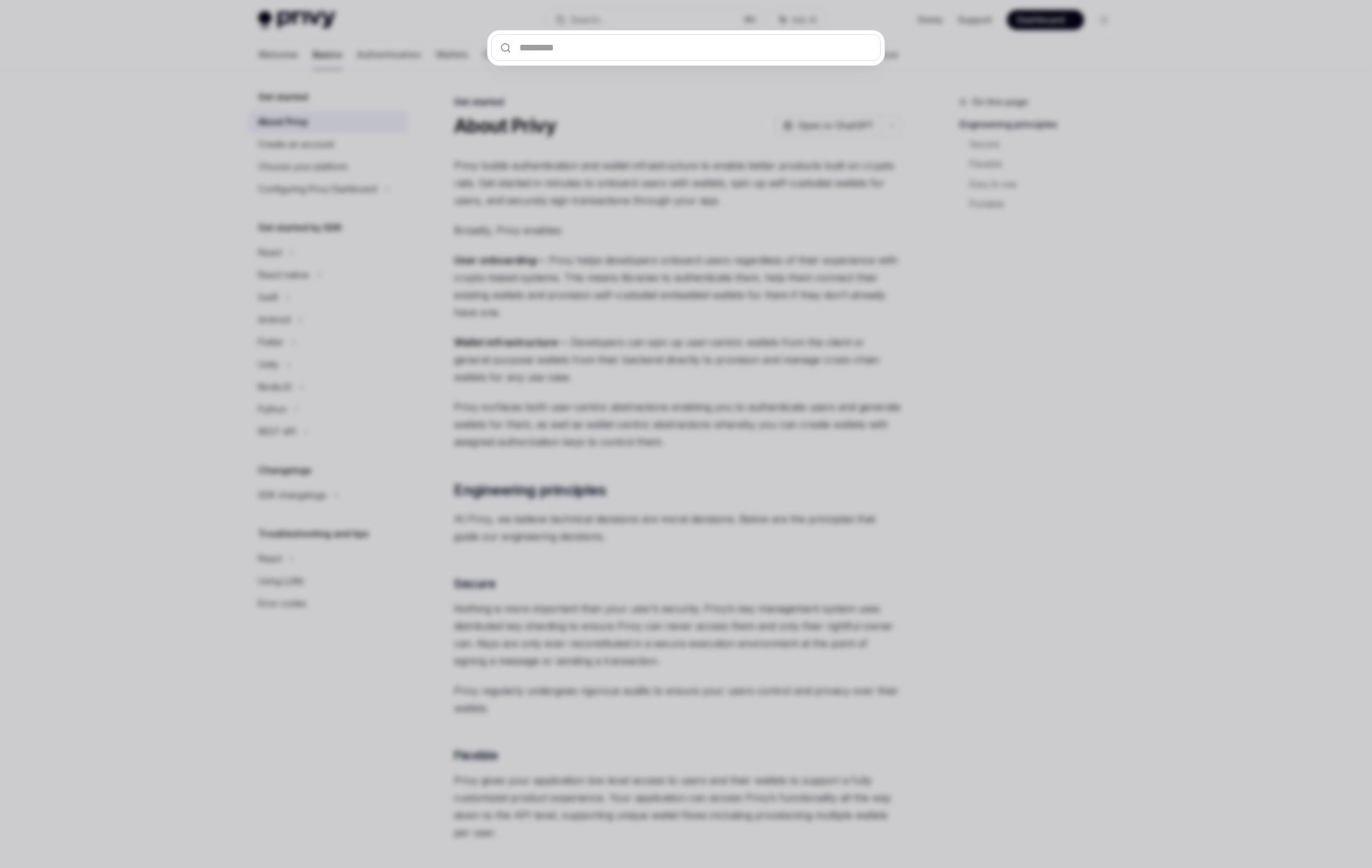
drag, startPoint x: 585, startPoint y: 152, endPoint x: 639, endPoint y: 86, distance: 85.3
click at [585, 151] on div at bounding box center [686, 434] width 1372 height 868
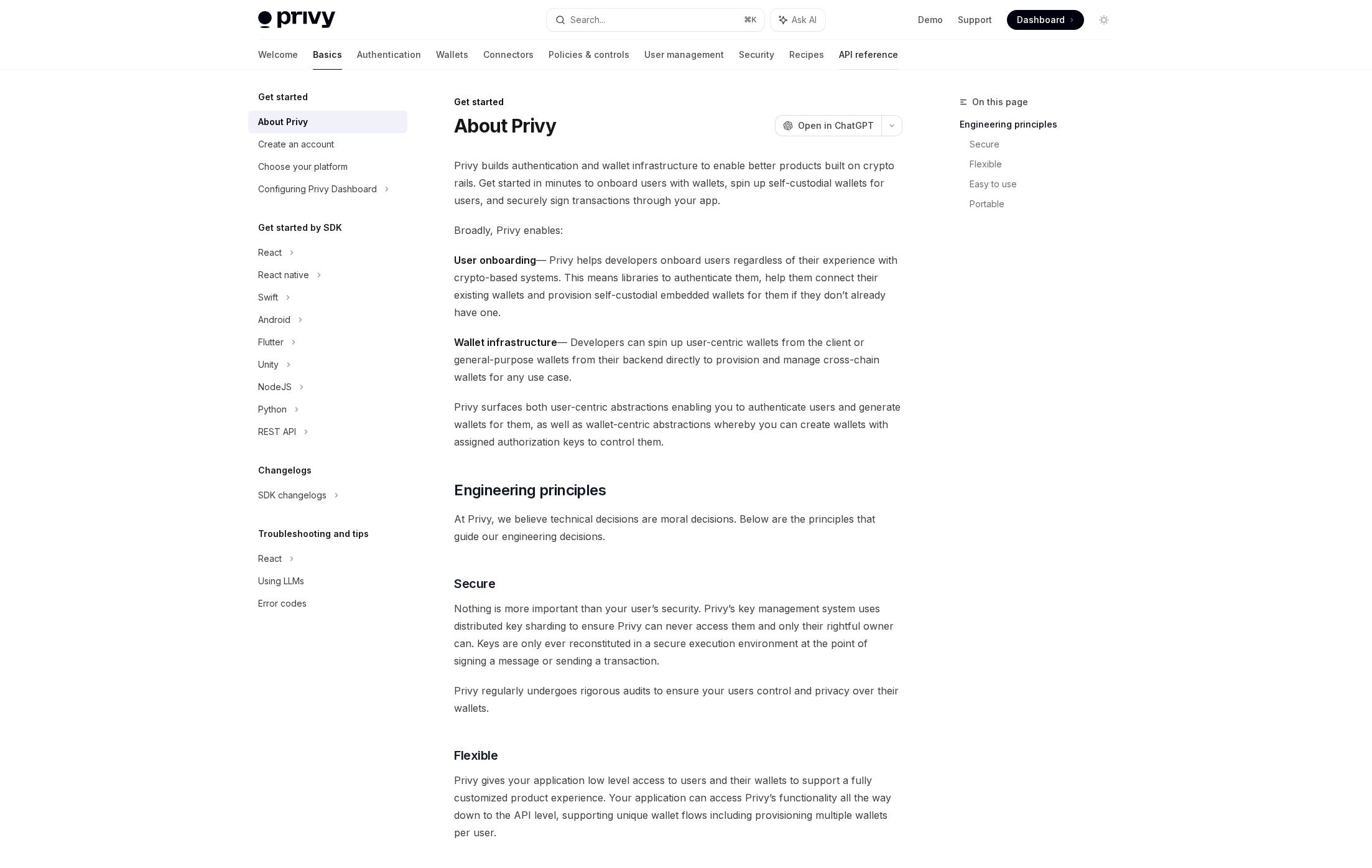
click at [839, 58] on link "API reference" at bounding box center [869, 54] width 59 height 30
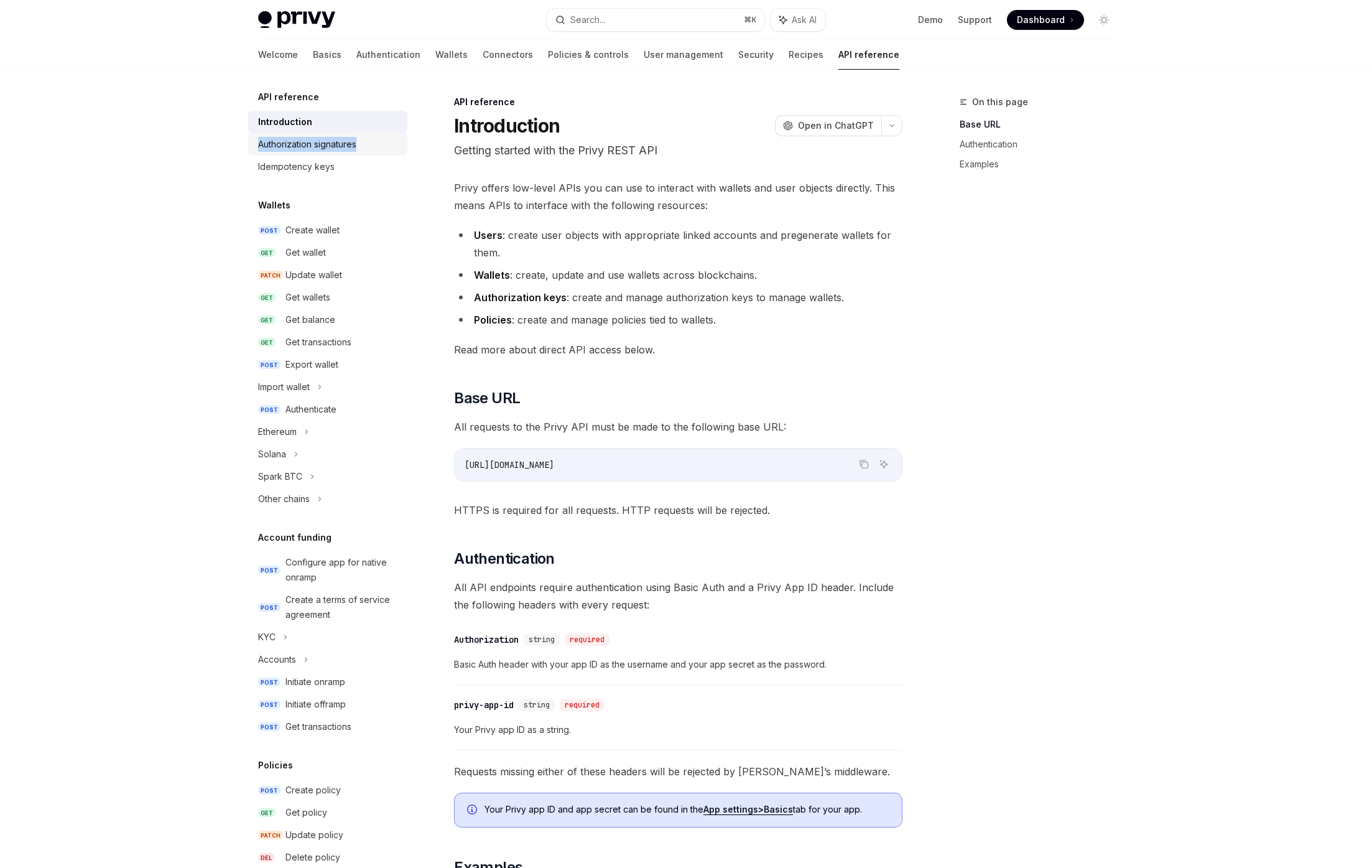
click at [280, 141] on div "Authorization signatures" at bounding box center [307, 144] width 98 height 15
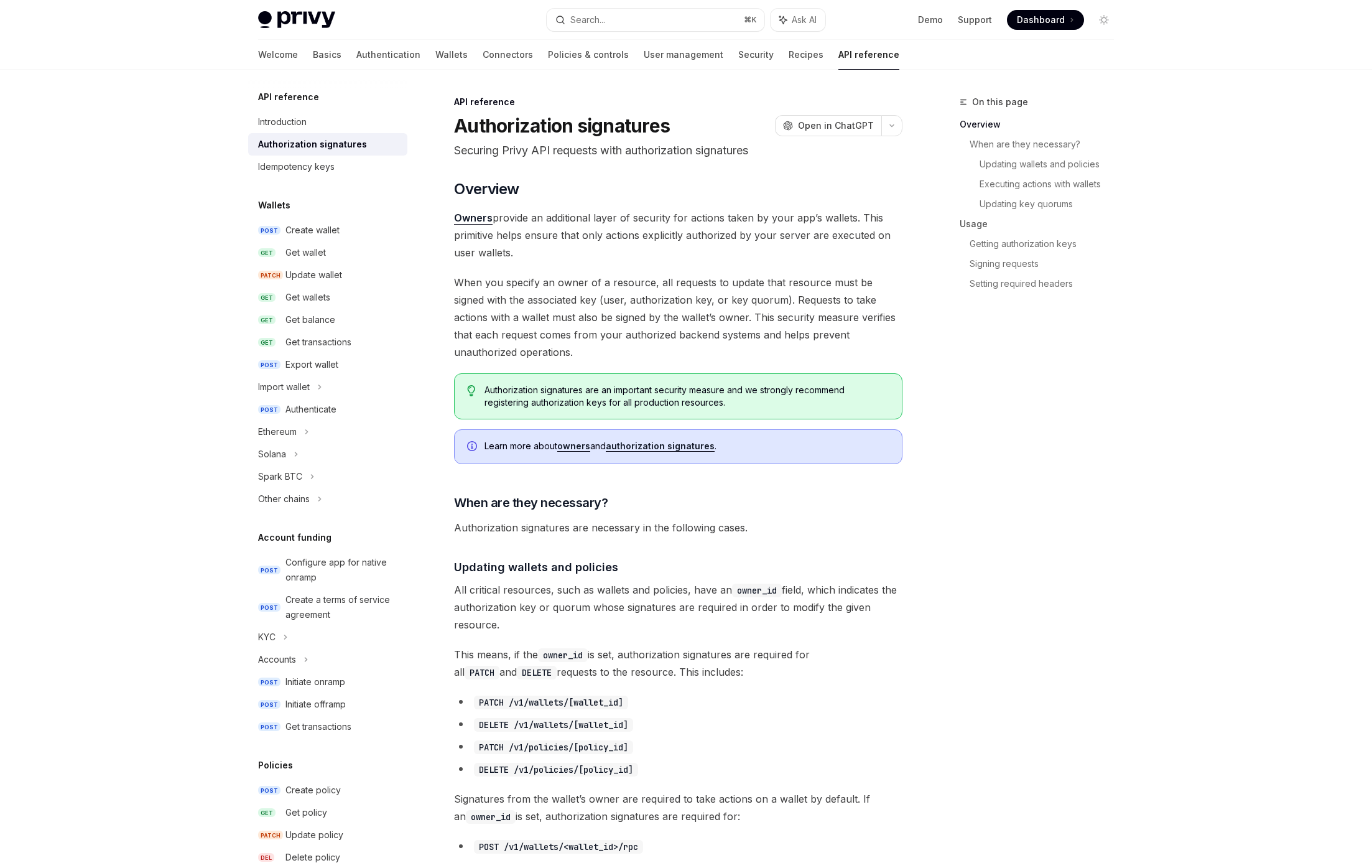
click at [543, 333] on span "When you specify an owner of a resource, all requests to update that resource m…" at bounding box center [678, 317] width 448 height 87
click at [548, 45] on link "Policies & controls" at bounding box center [589, 54] width 81 height 30
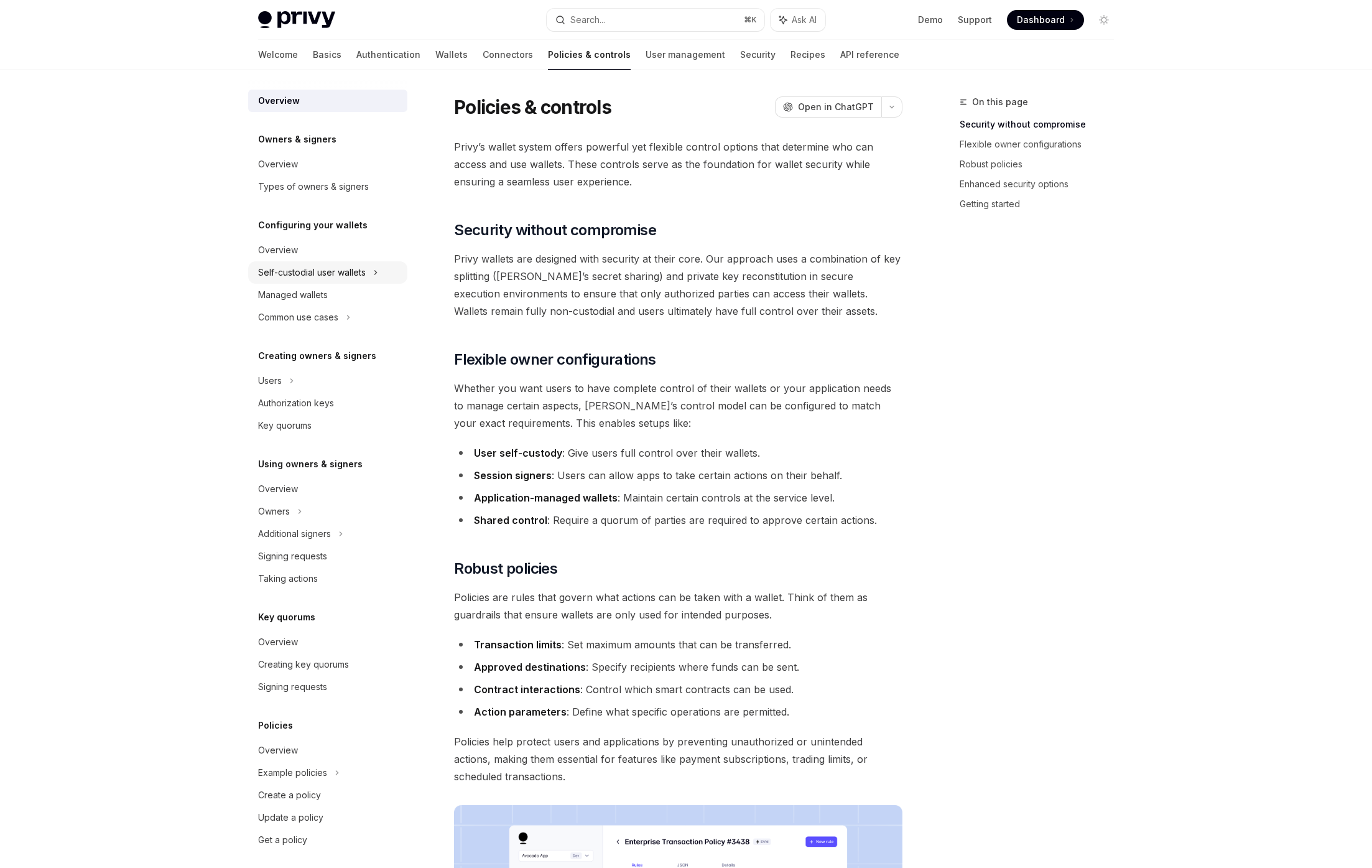
click at [309, 277] on div "Self-custodial user wallets" at bounding box center [312, 272] width 107 height 15
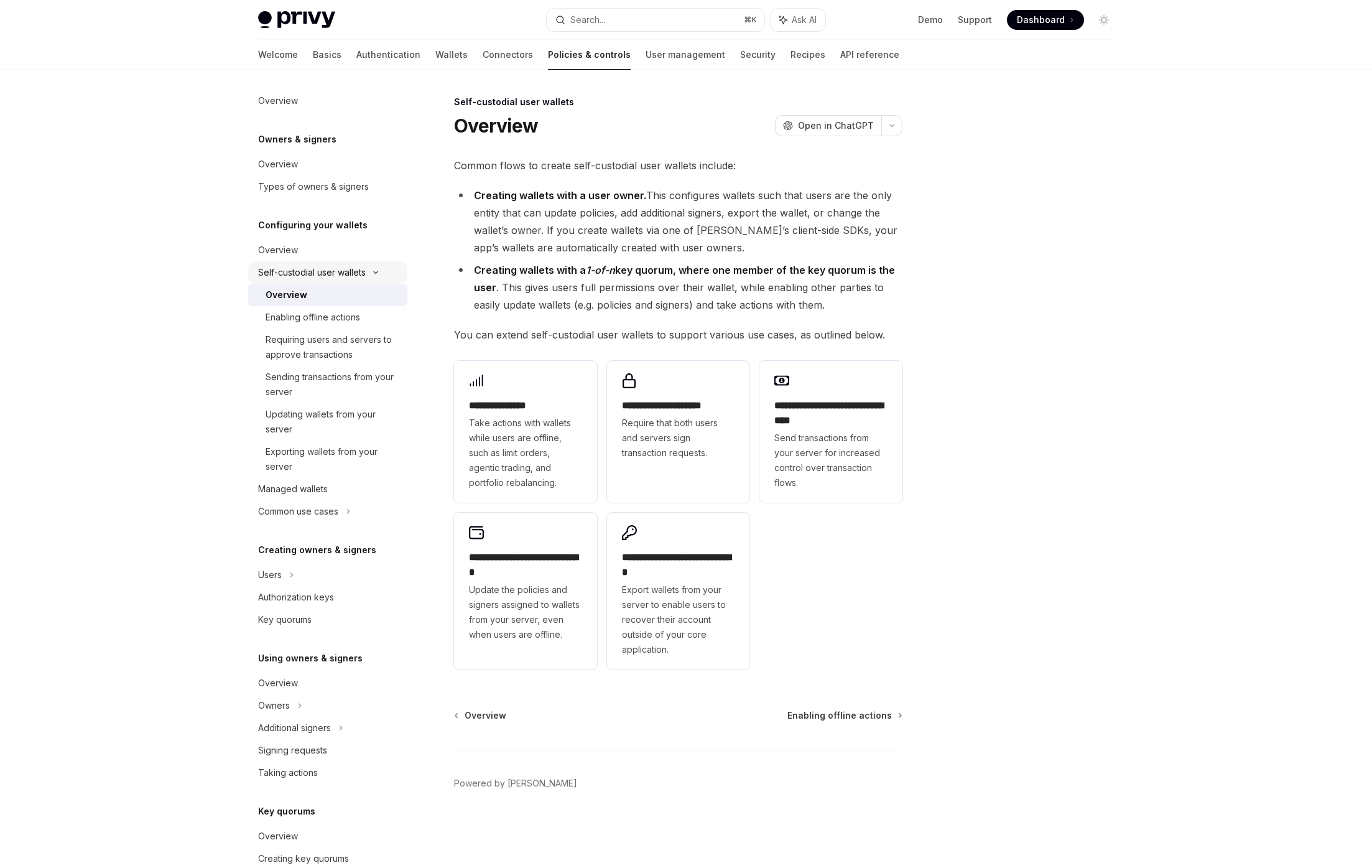
click at [309, 277] on div "Self-custodial user wallets" at bounding box center [312, 272] width 107 height 15
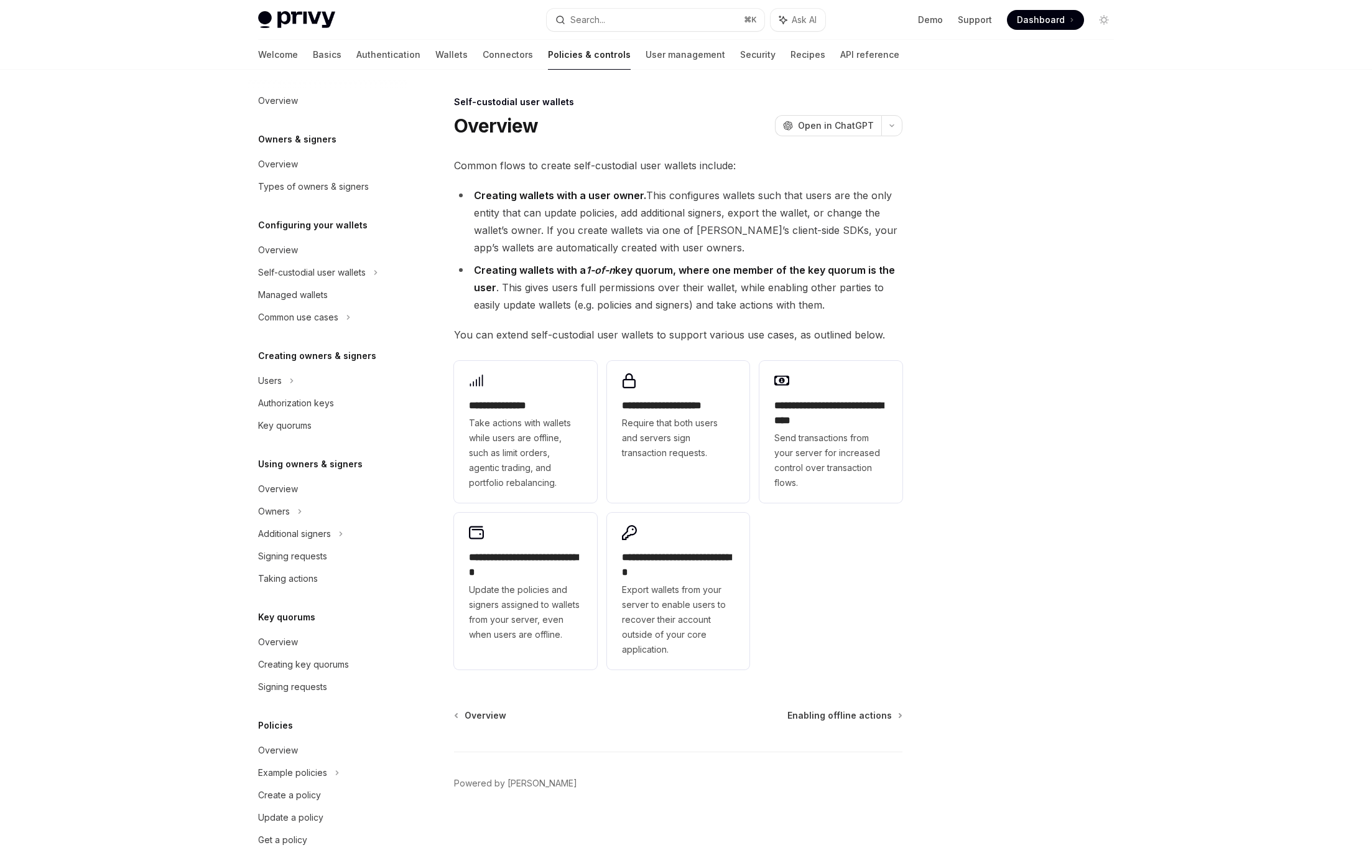
click at [246, 325] on div "**********" at bounding box center [561, 481] width 686 height 773
click at [314, 406] on div "Authorization keys" at bounding box center [296, 403] width 76 height 15
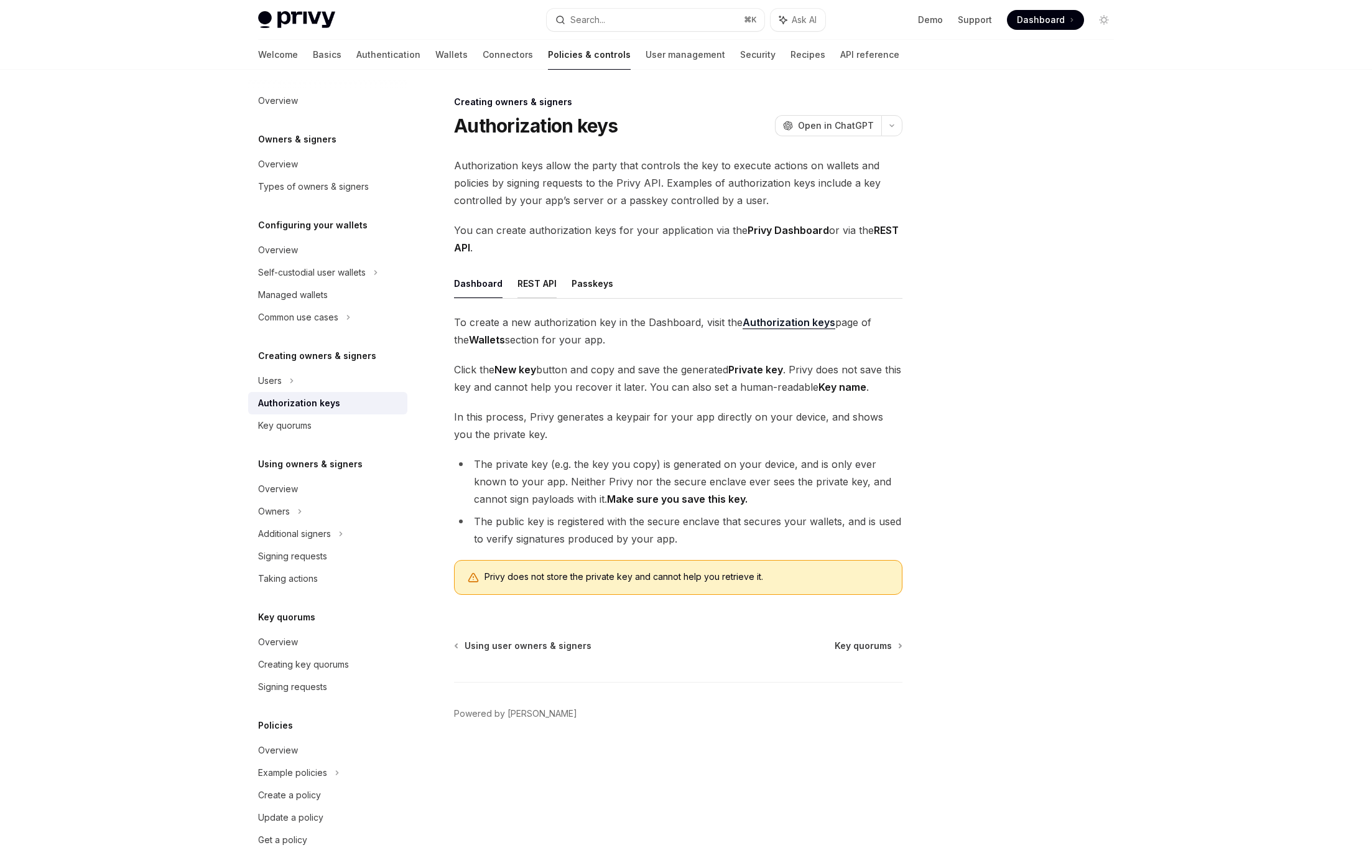
click at [523, 279] on button "REST API" at bounding box center [536, 283] width 39 height 30
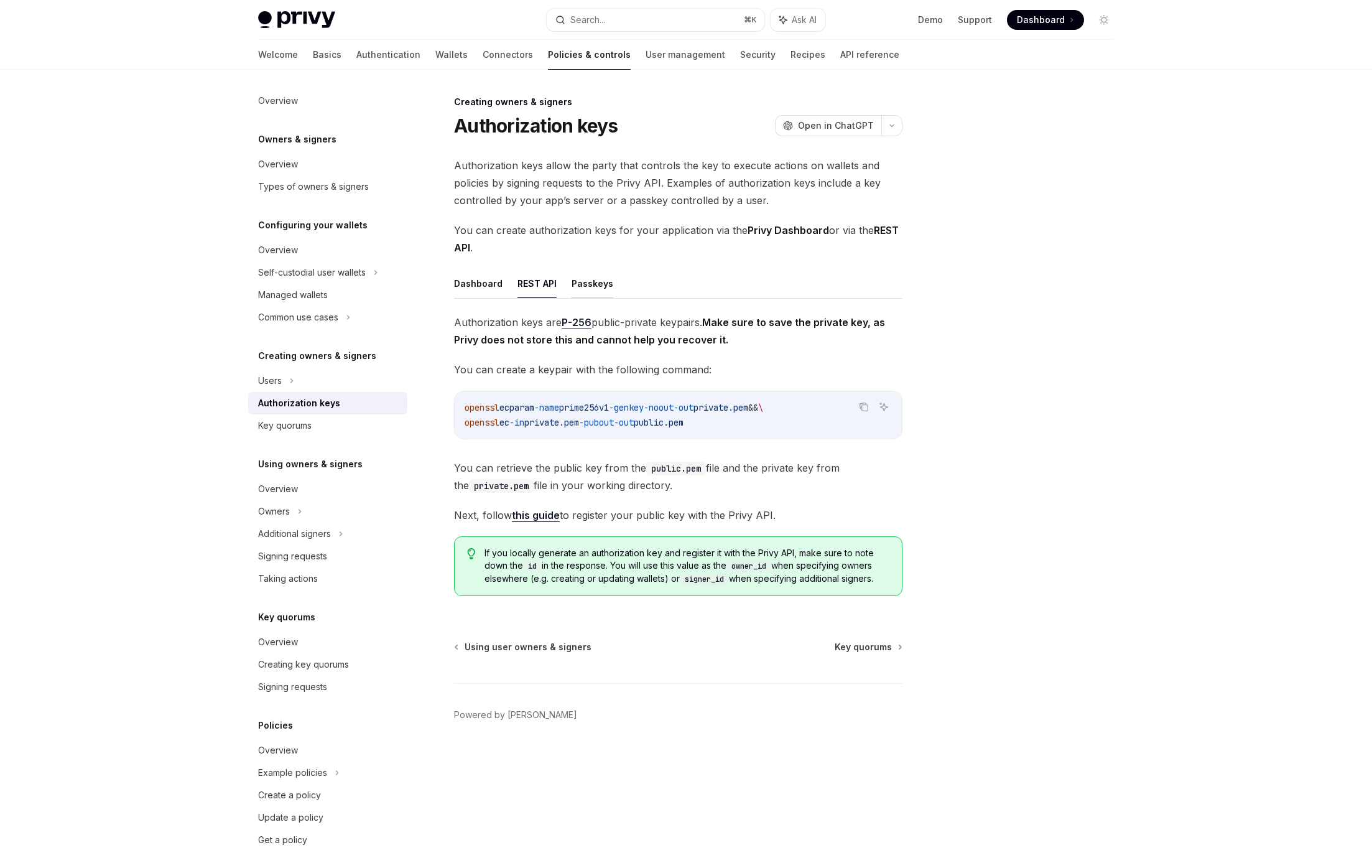
click at [578, 286] on button "Passkeys" at bounding box center [592, 283] width 42 height 30
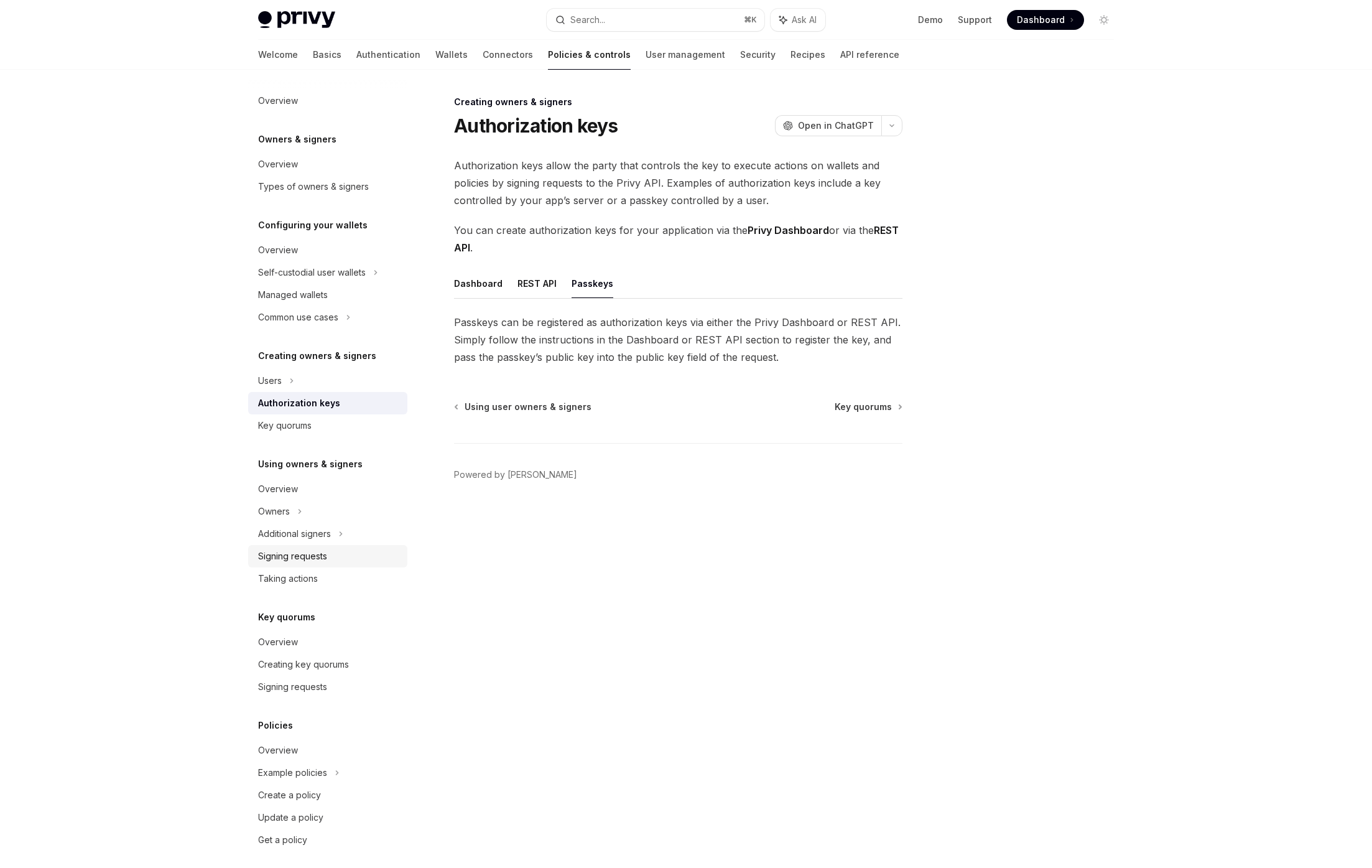
click at [285, 558] on div "Signing requests" at bounding box center [292, 556] width 69 height 15
type textarea "*"
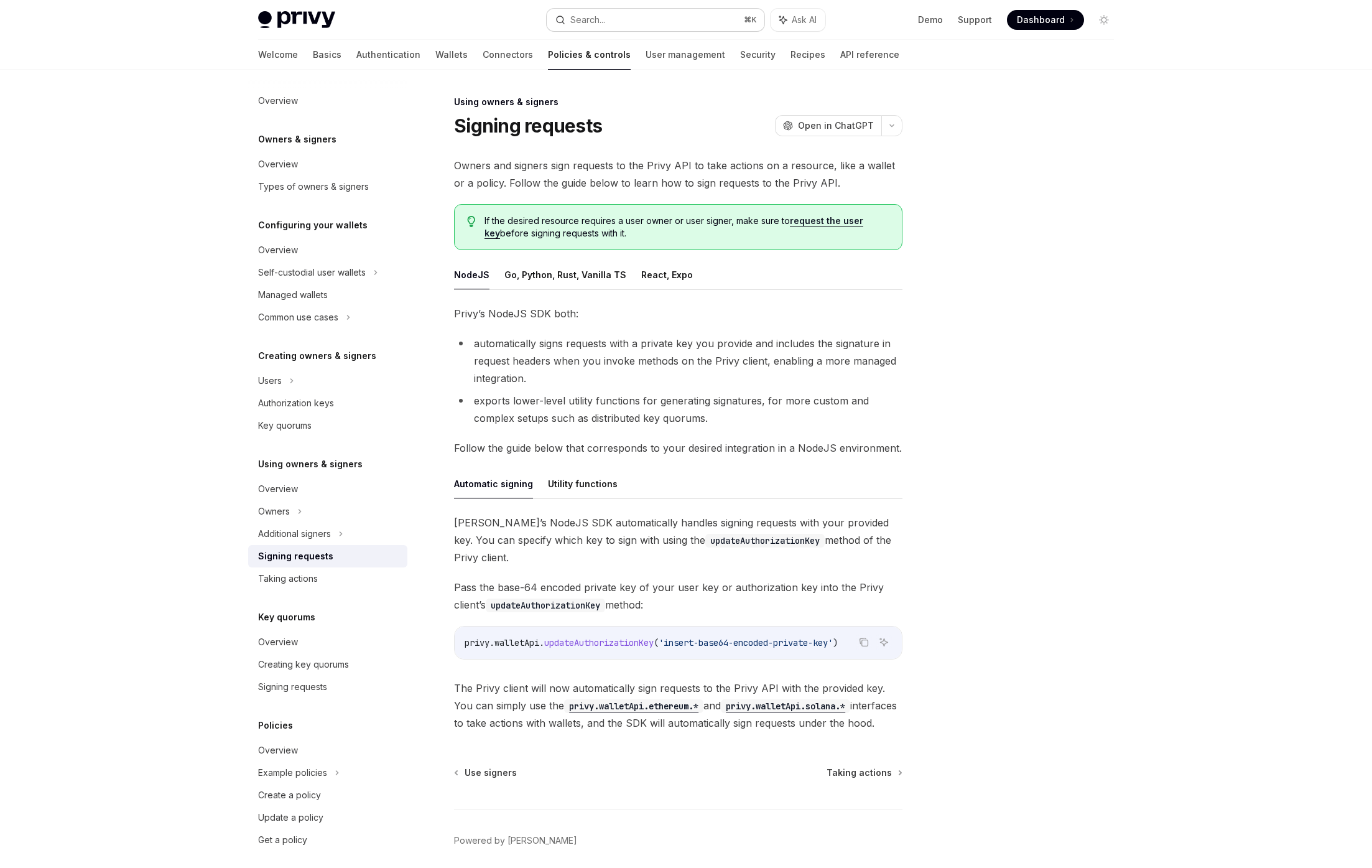
click at [608, 12] on button "Search... ⌘ K" at bounding box center [655, 20] width 218 height 23
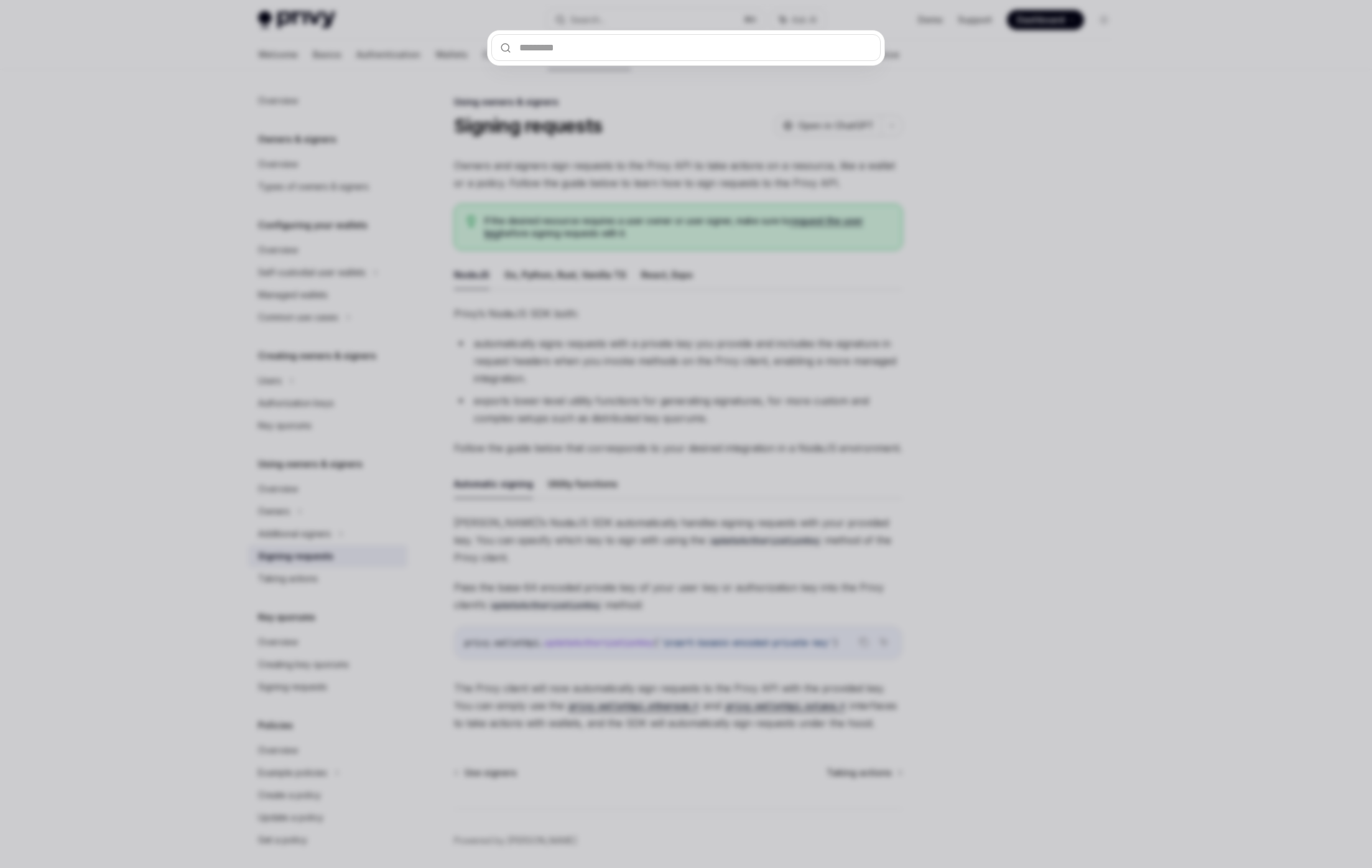
drag, startPoint x: 601, startPoint y: 34, endPoint x: 598, endPoint y: 42, distance: 8.5
click at [599, 39] on input "text" at bounding box center [686, 47] width 389 height 27
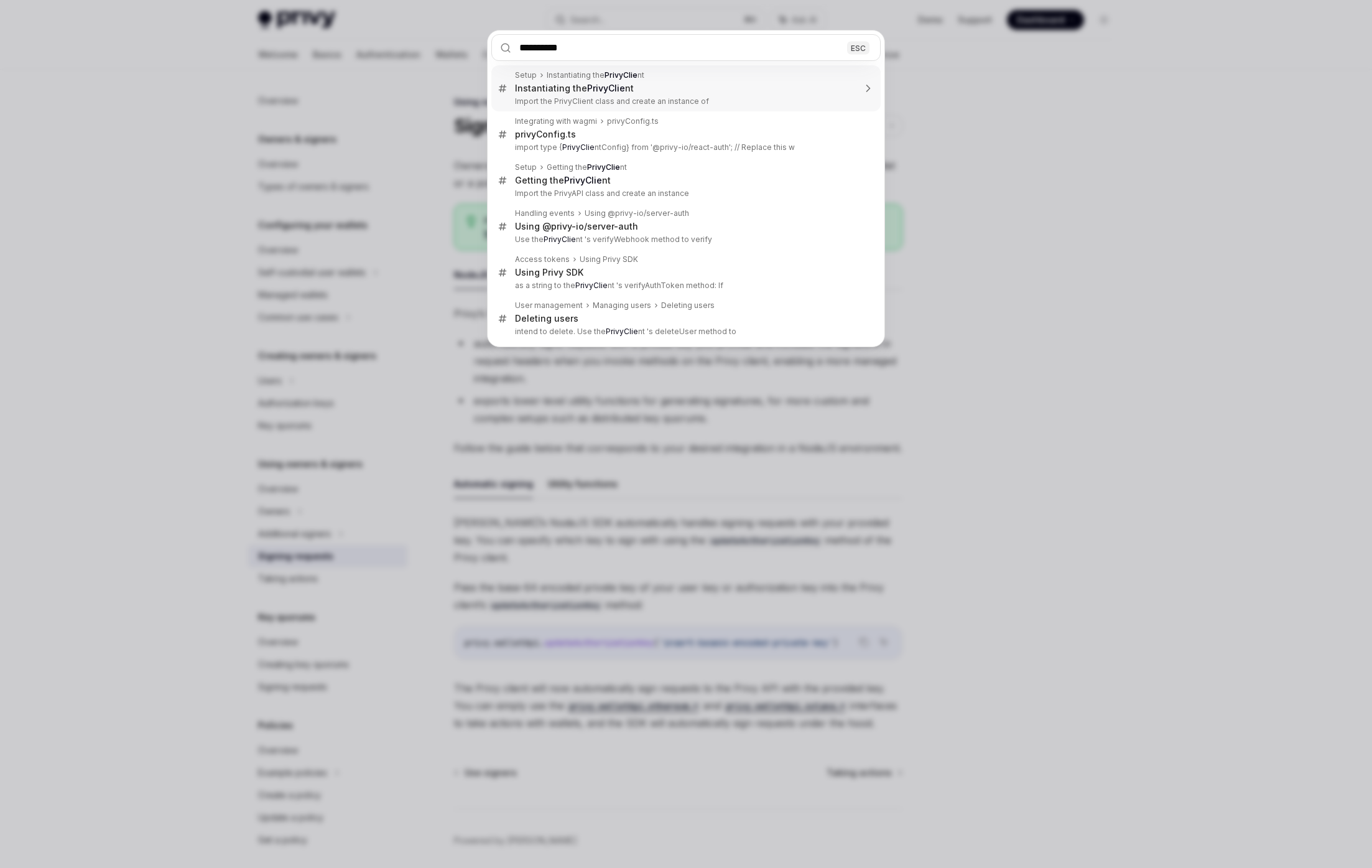
type input "**********"
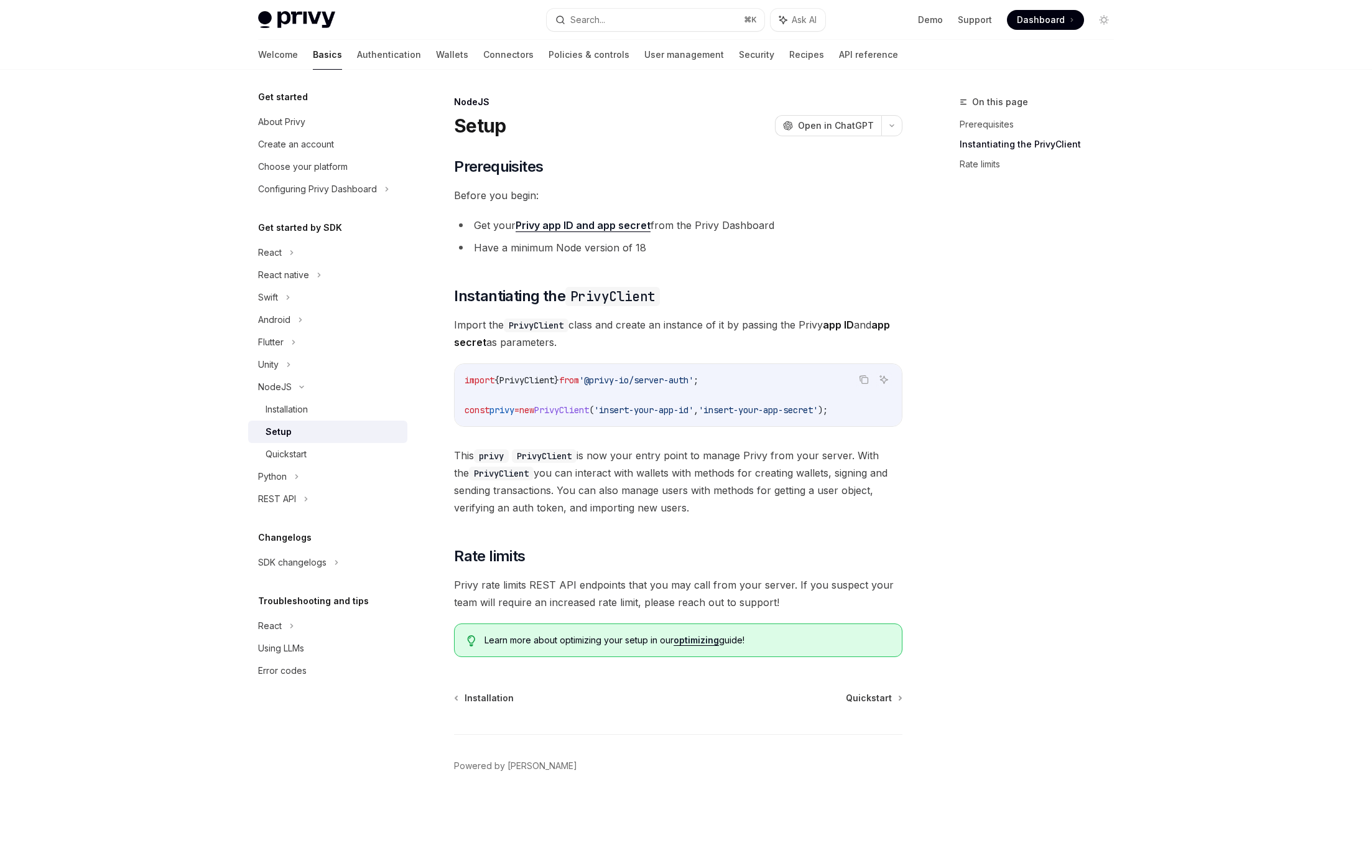
click at [699, 634] on link "optimizing" at bounding box center [696, 640] width 45 height 11
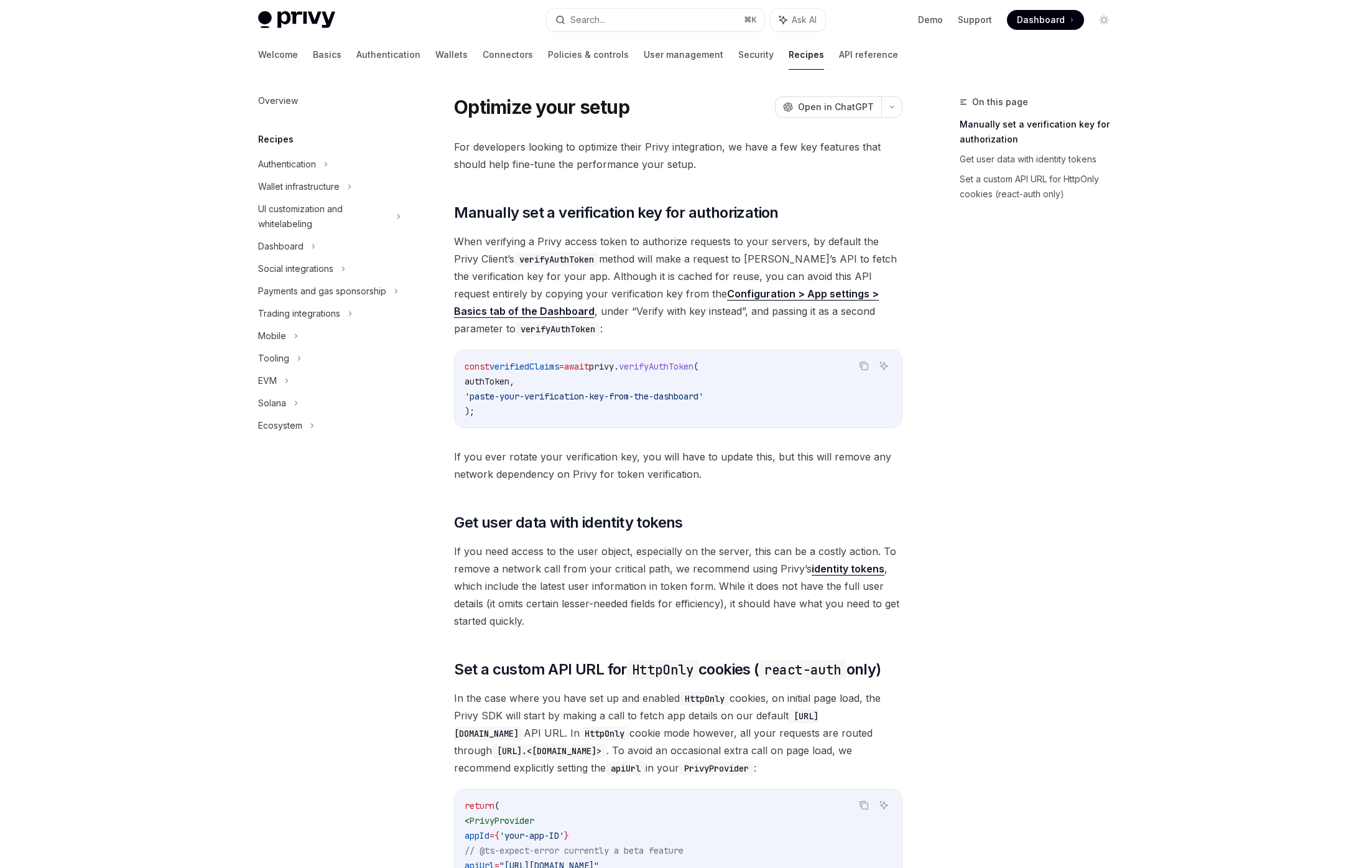
click at [574, 399] on span "'paste-your-verification-key-from-the-dashboard'" at bounding box center [584, 396] width 239 height 11
click at [585, 397] on span "'paste-your-verification-key-from-the-dashboard'" at bounding box center [584, 396] width 239 height 11
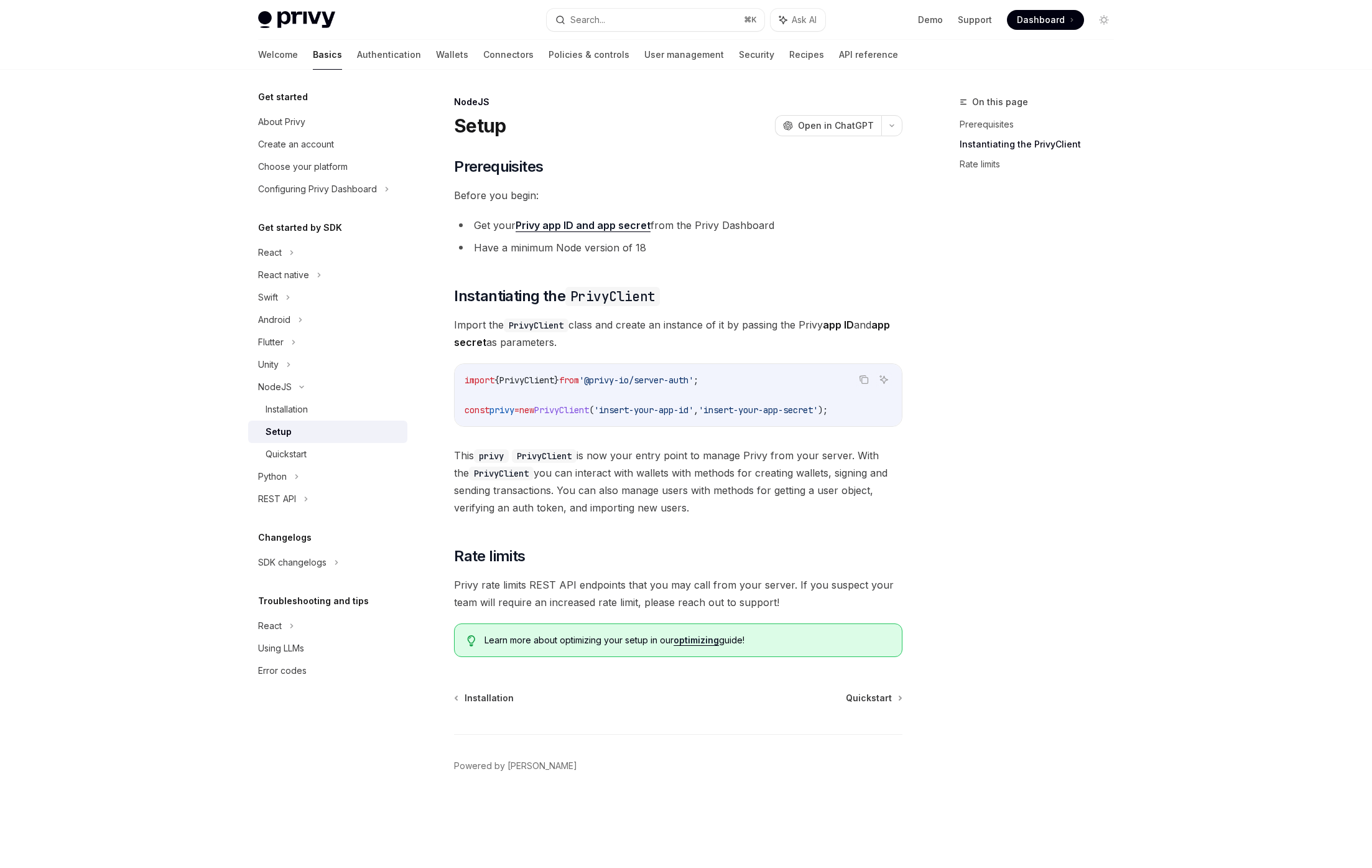
click at [607, 520] on div "​ Prerequisites Before you begin: Get your Privy app ID and app secret from the…" at bounding box center [678, 406] width 448 height 500
click at [549, 50] on link "Policies & controls" at bounding box center [589, 54] width 81 height 30
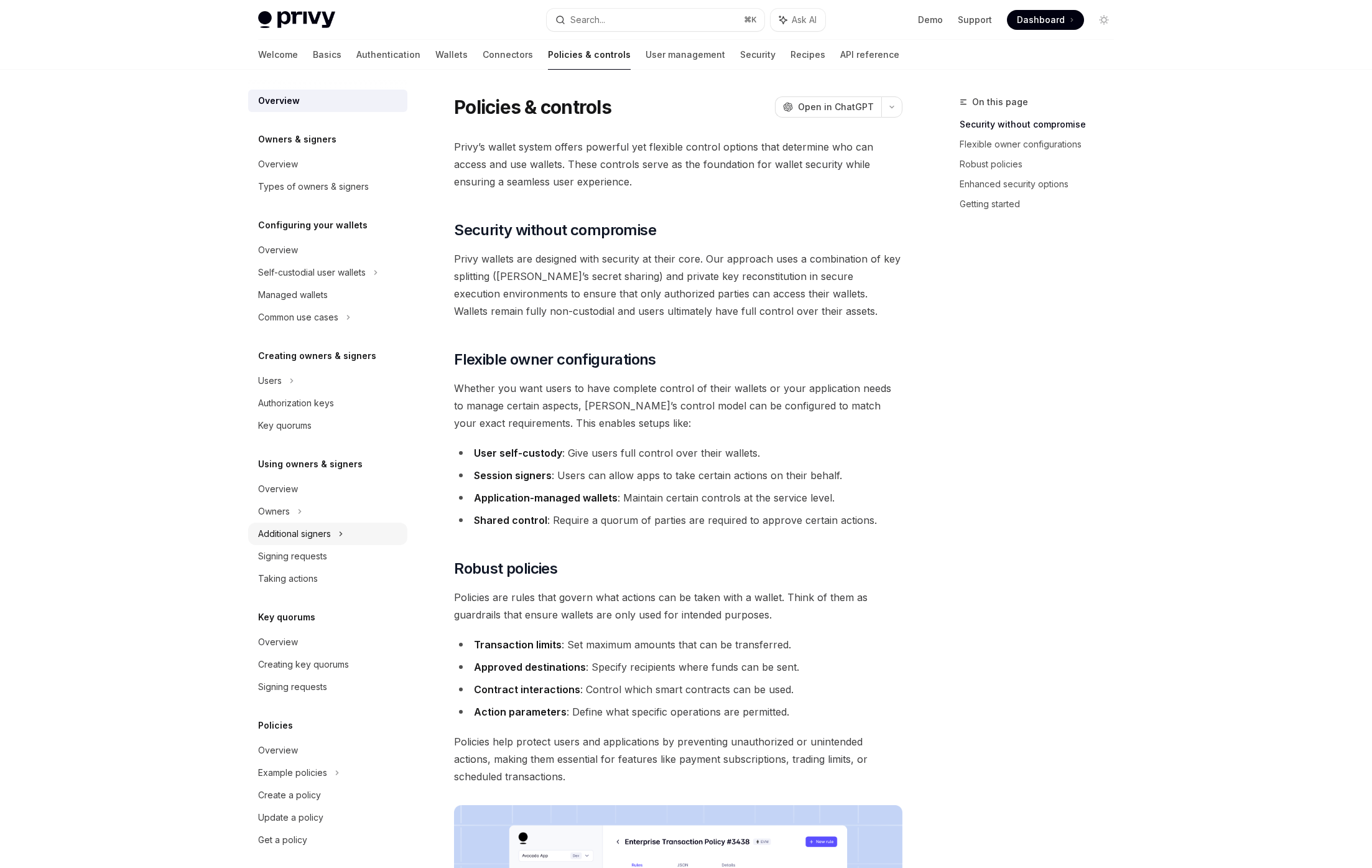
click at [367, 534] on div "Additional signers" at bounding box center [328, 534] width 160 height 23
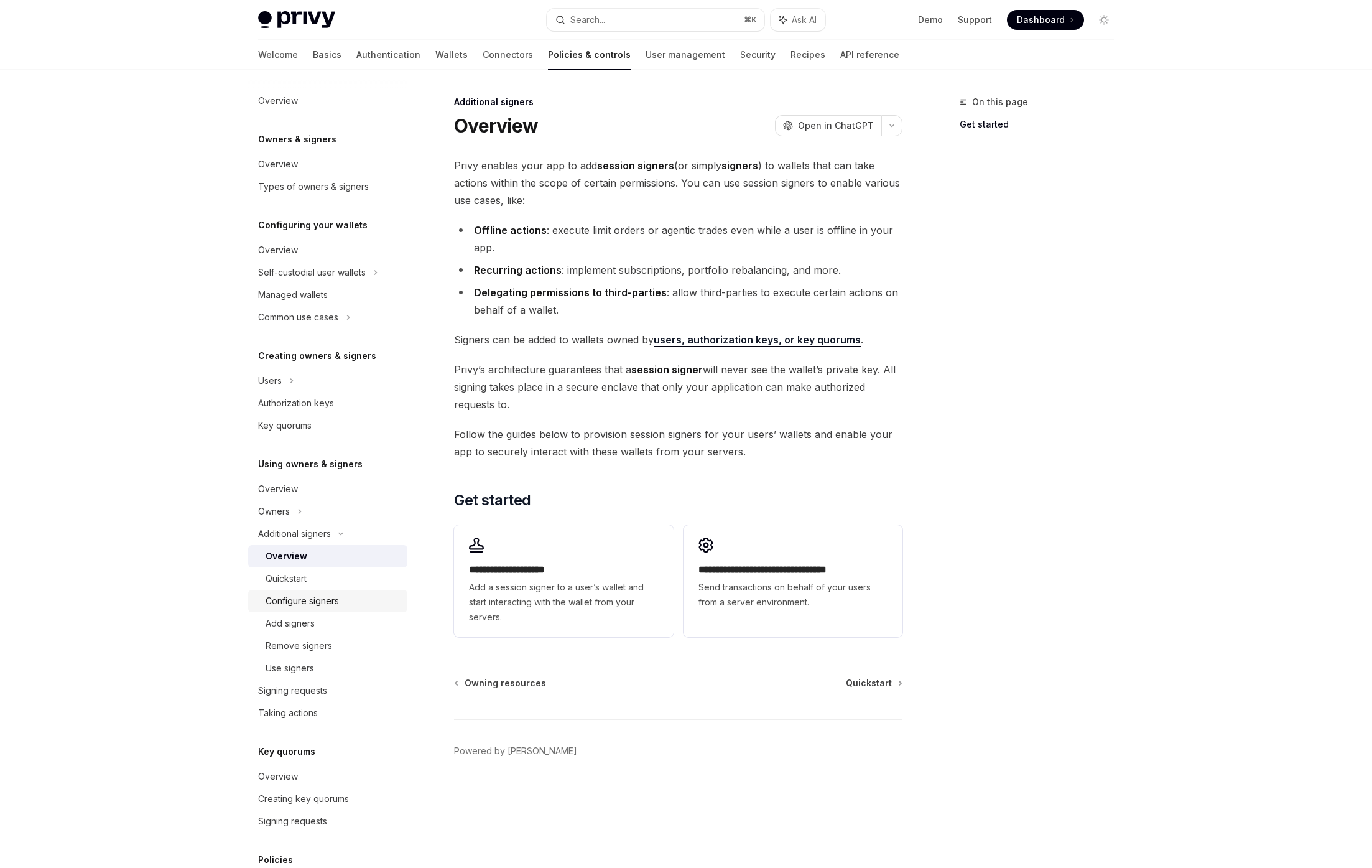
click at [338, 598] on div "Configure signers" at bounding box center [302, 601] width 74 height 15
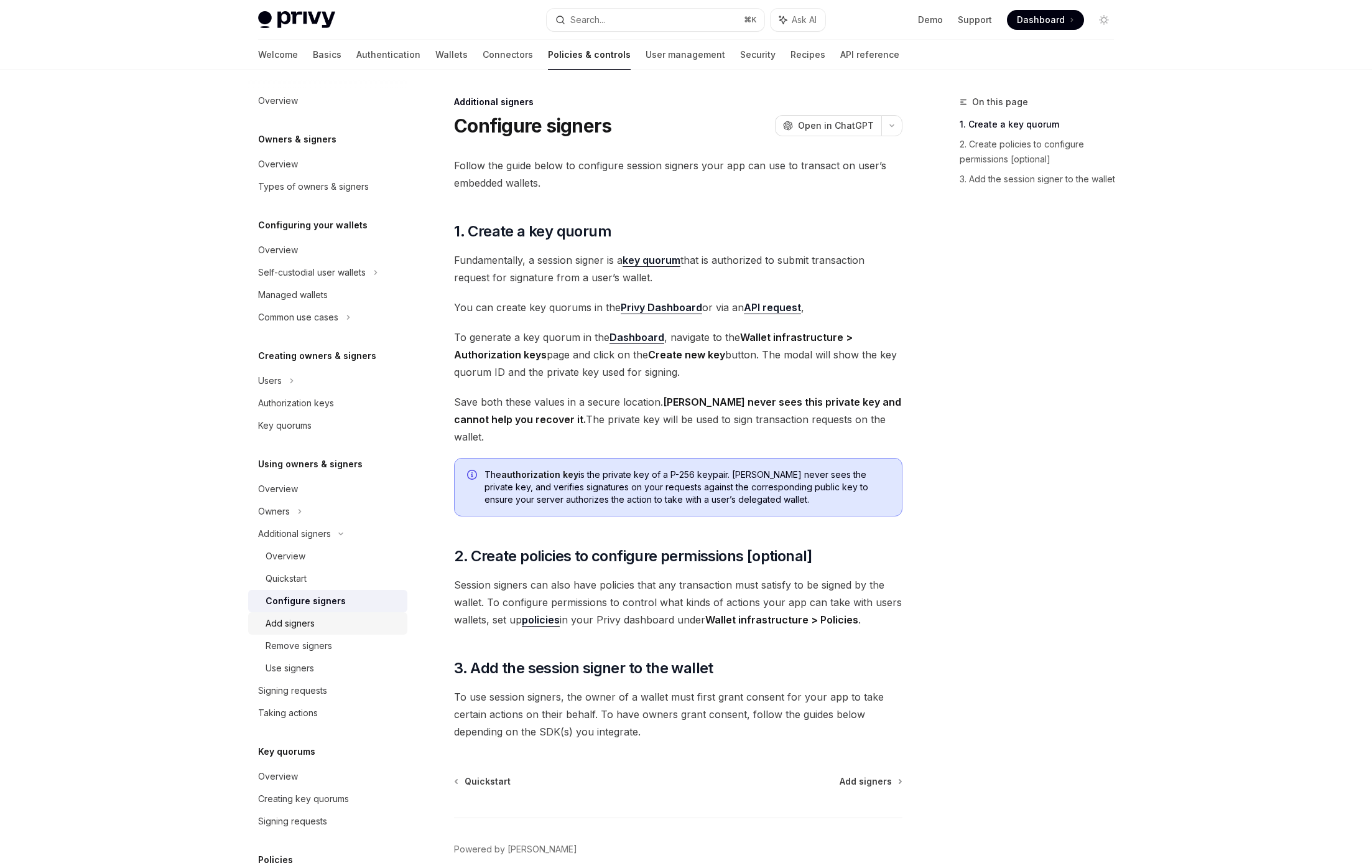
click at [316, 614] on link "Add signers" at bounding box center [328, 623] width 160 height 23
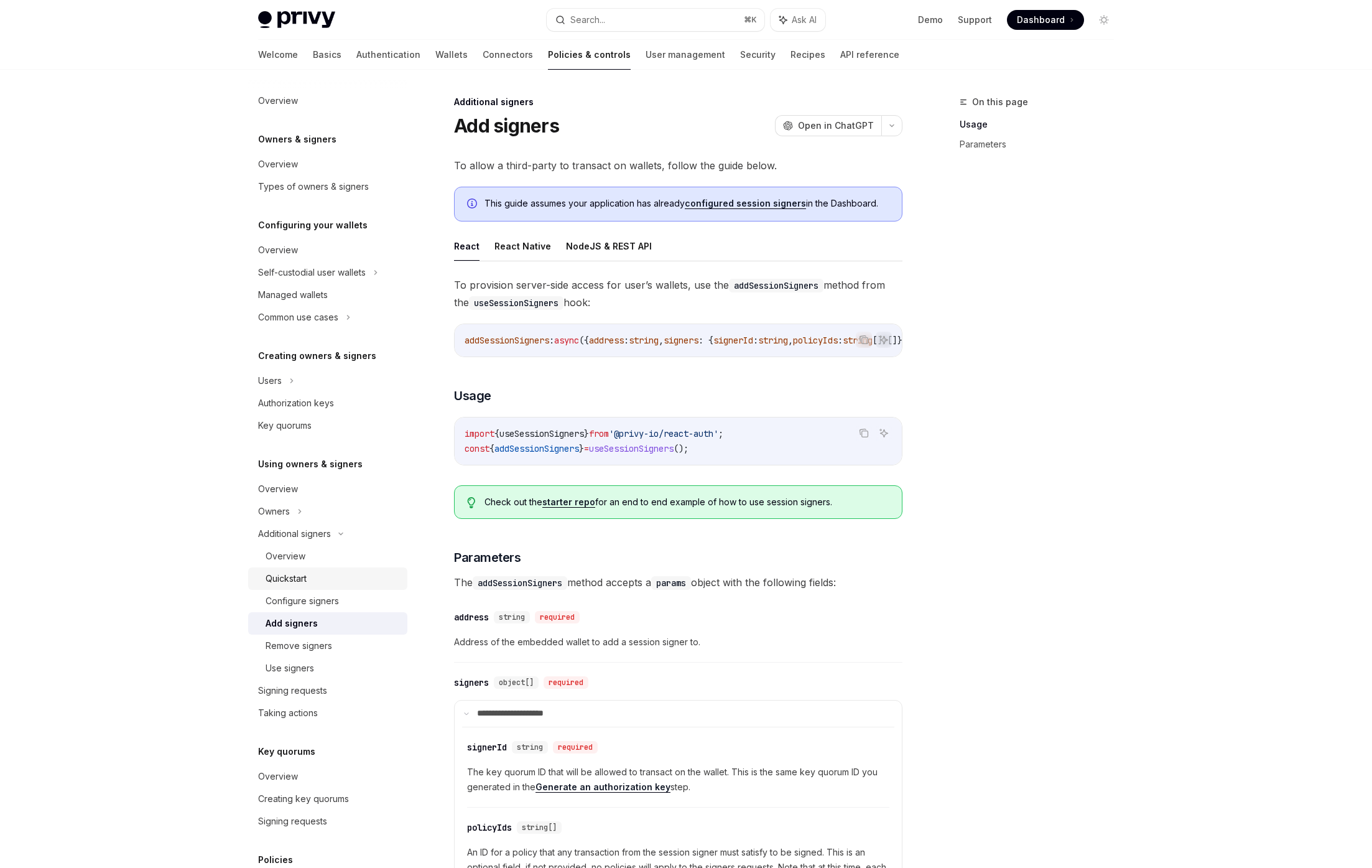
click at [307, 569] on link "Quickstart" at bounding box center [328, 578] width 160 height 23
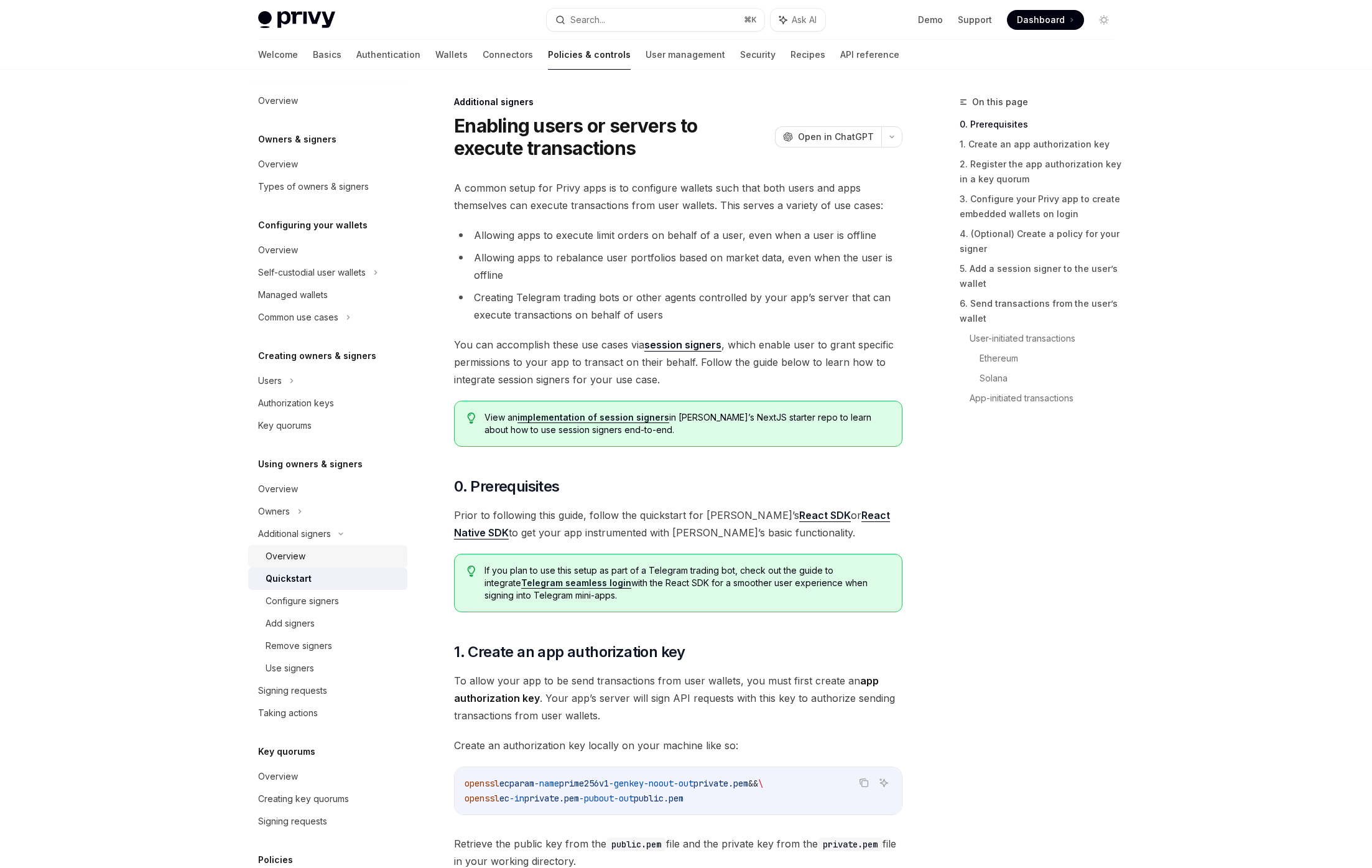
click at [301, 556] on div "Overview" at bounding box center [285, 556] width 40 height 15
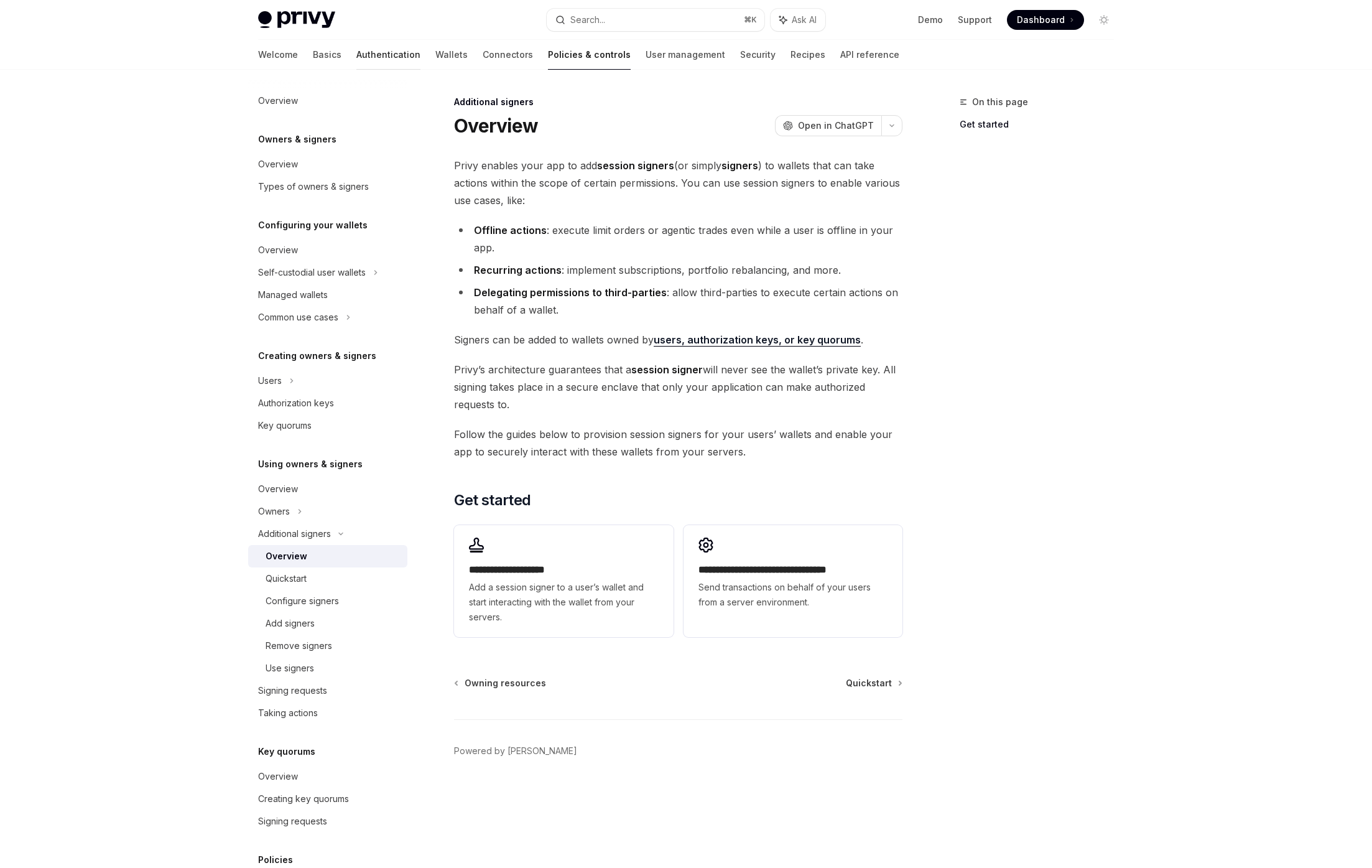
click at [356, 62] on link "Authentication" at bounding box center [388, 54] width 64 height 30
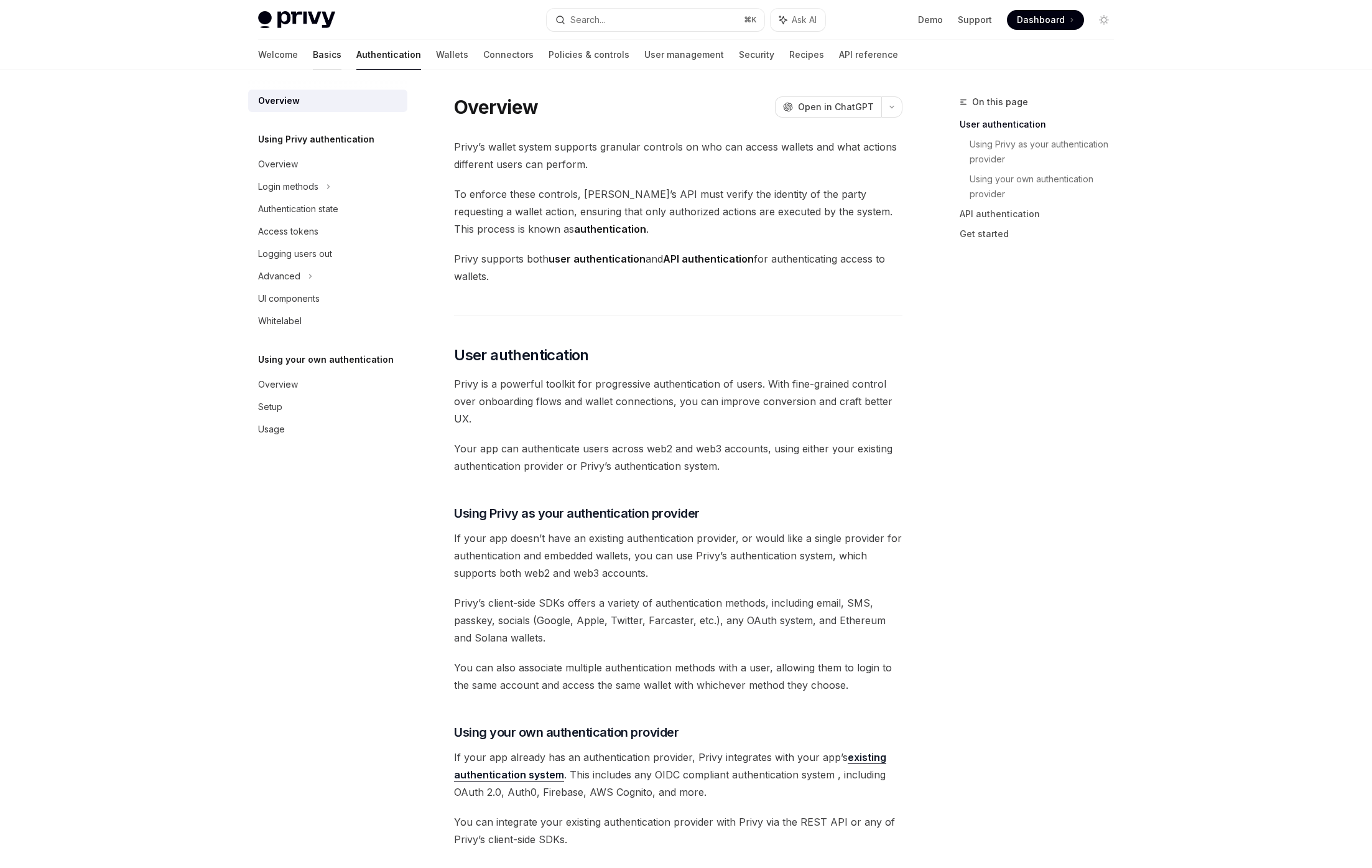
click at [313, 55] on link "Basics" at bounding box center [327, 54] width 29 height 30
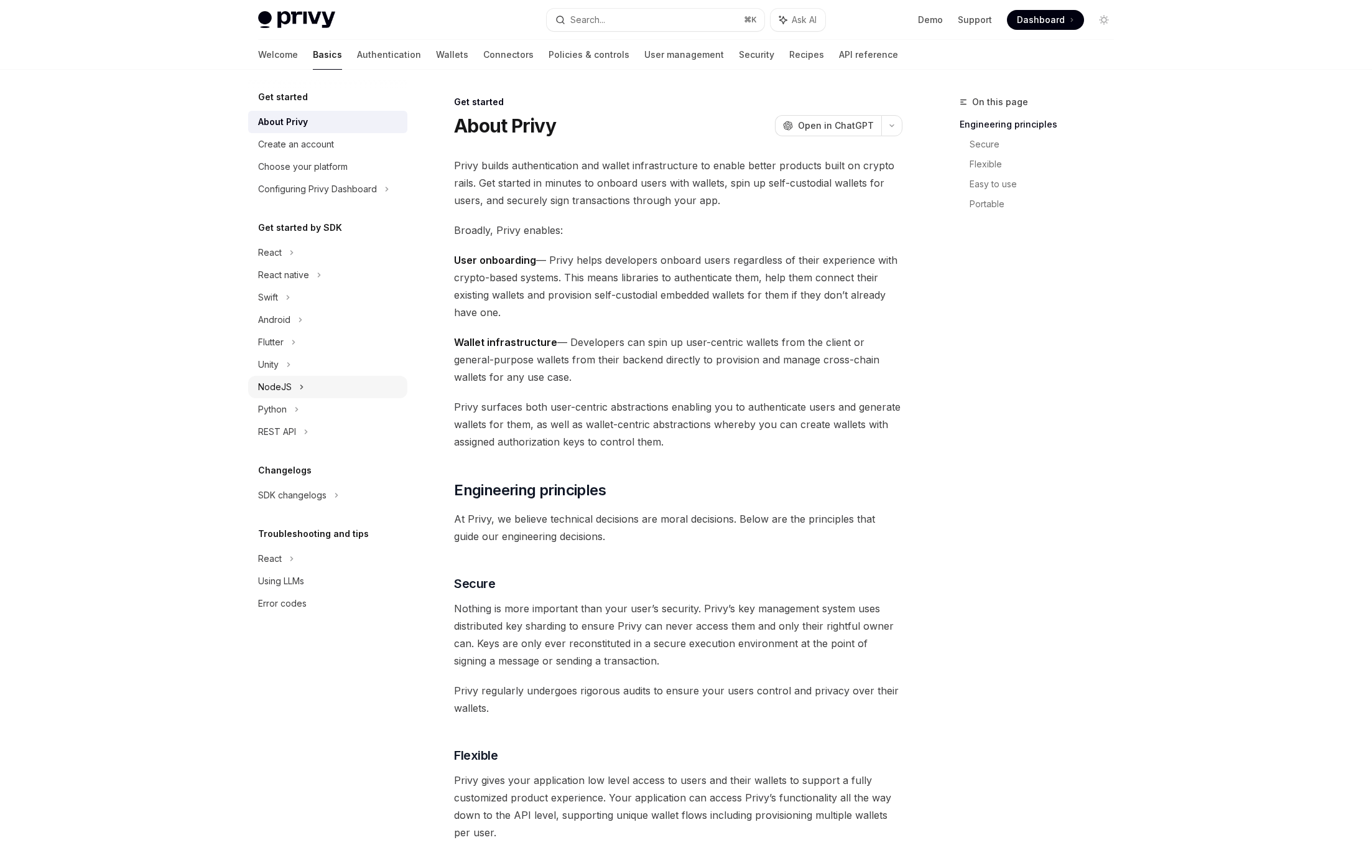
click at [277, 387] on div "NodeJS" at bounding box center [274, 387] width 34 height 15
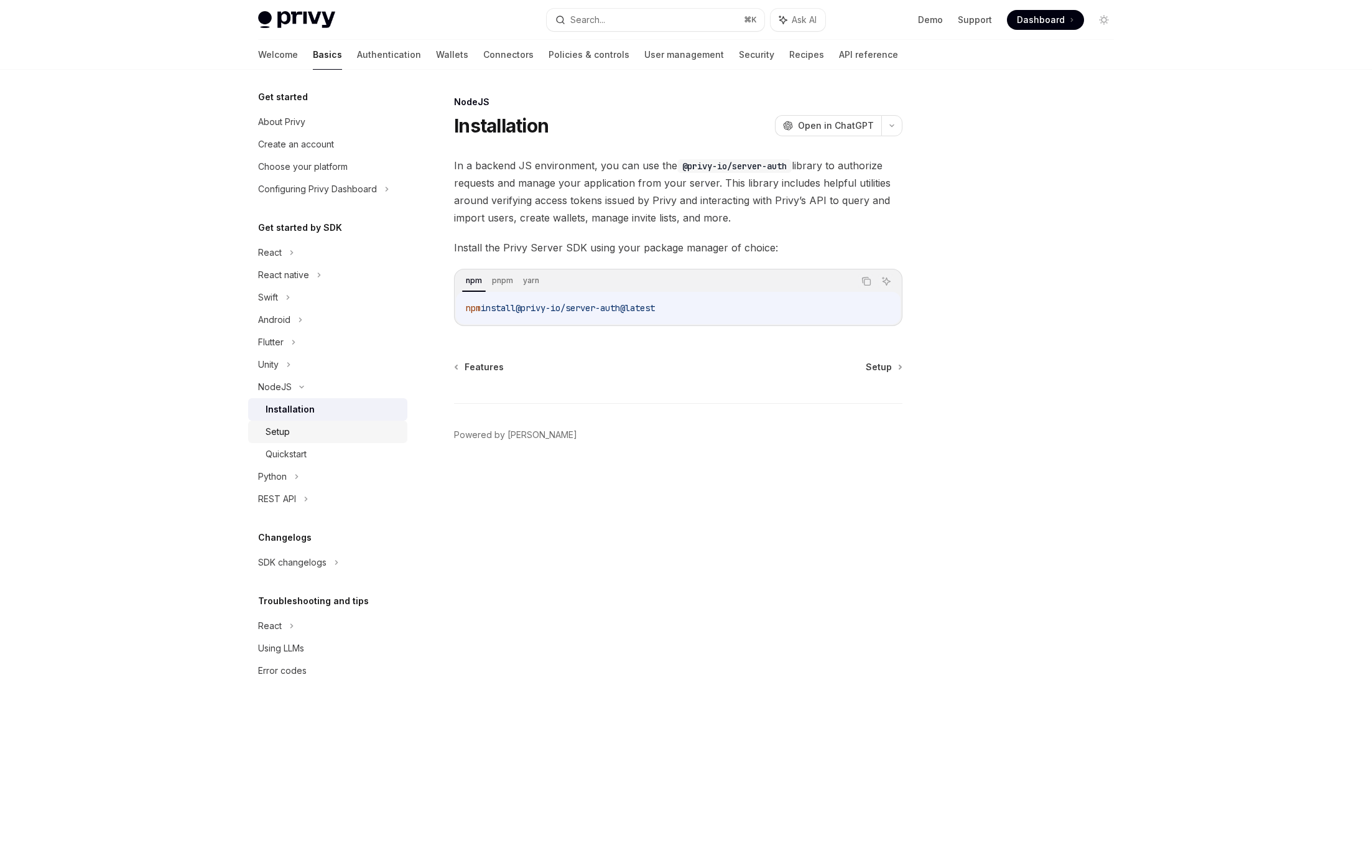
click at [279, 430] on div "Setup" at bounding box center [277, 432] width 24 height 15
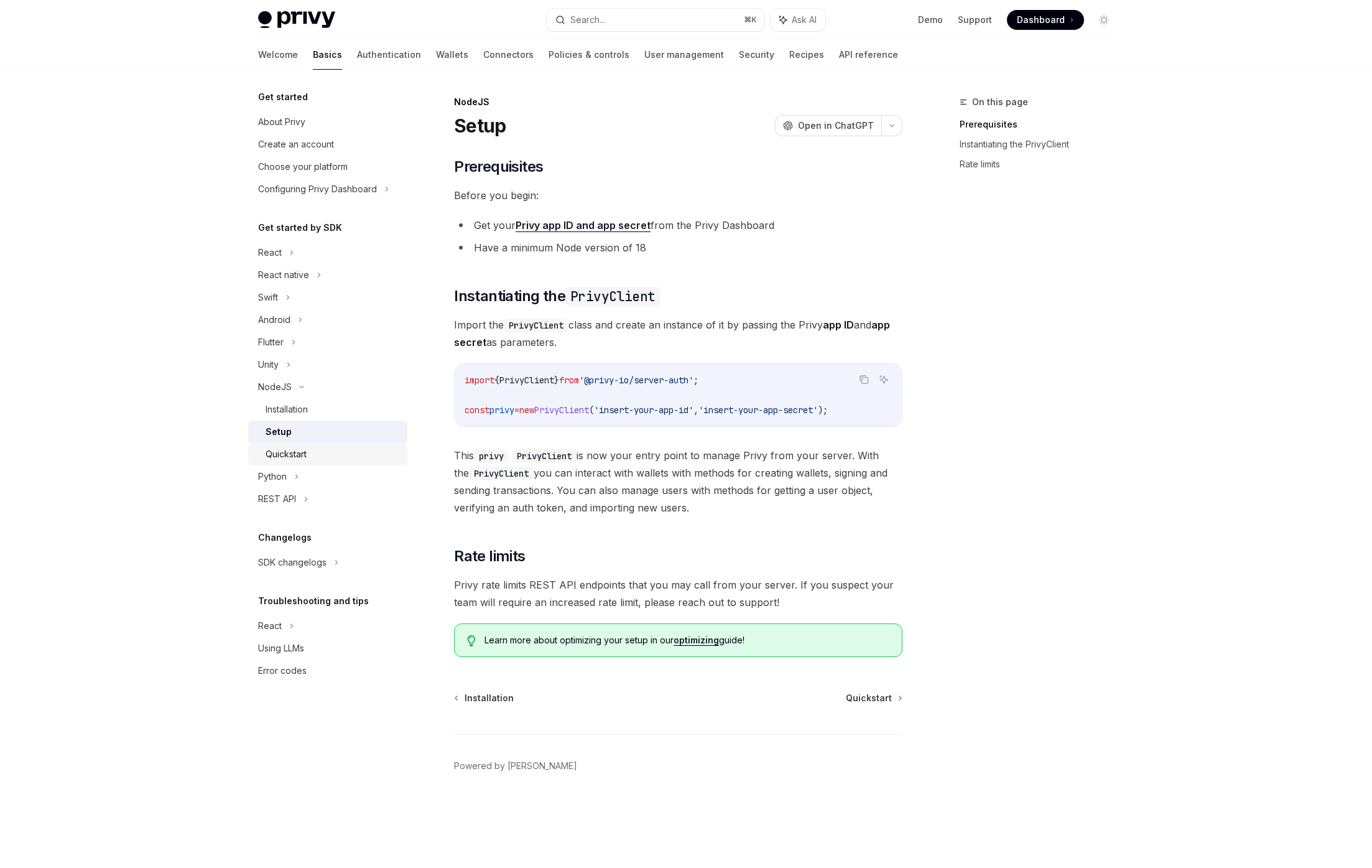
click at [283, 448] on div "Quickstart" at bounding box center [286, 454] width 41 height 15
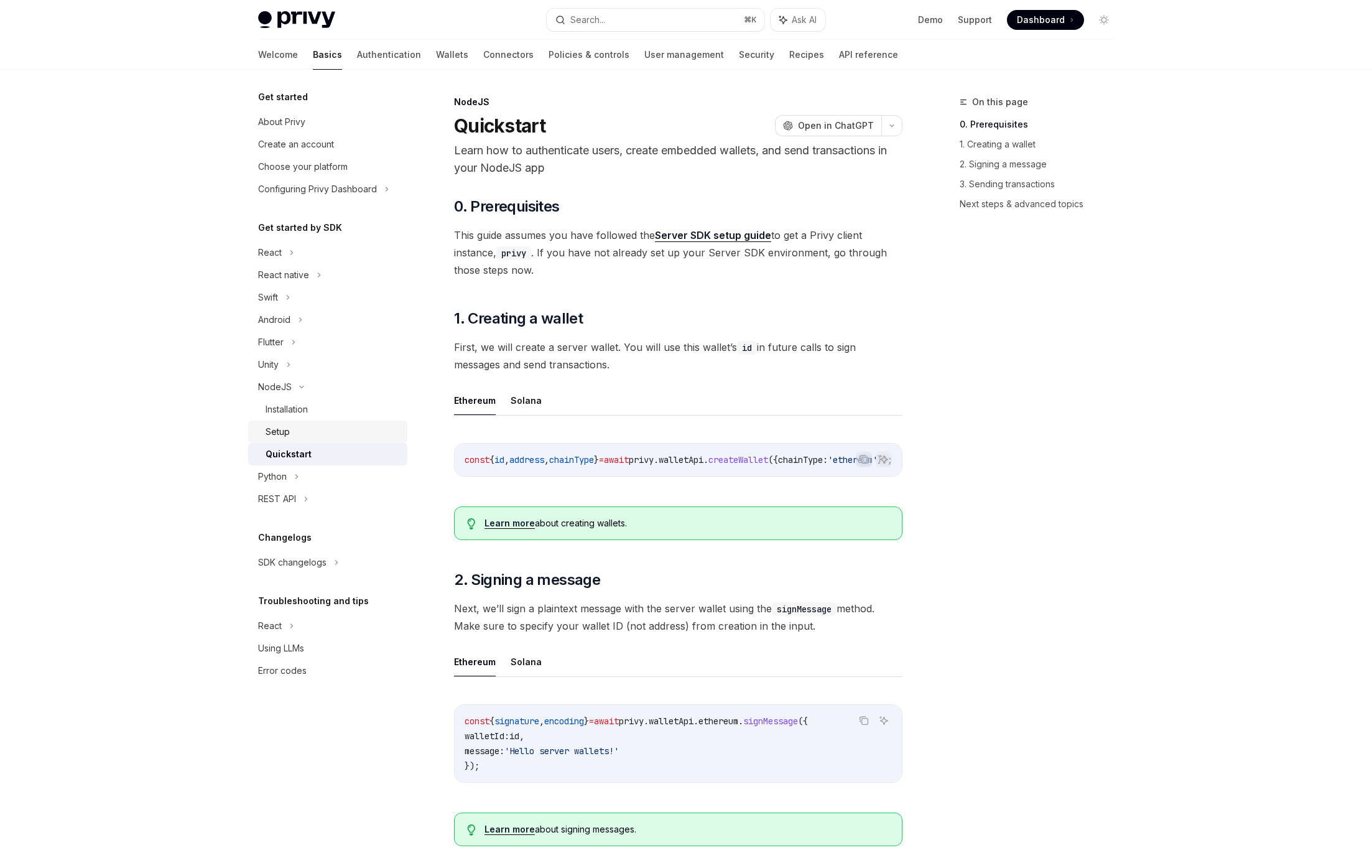
click at [281, 440] on link "Setup" at bounding box center [328, 431] width 160 height 23
type textarea "*"
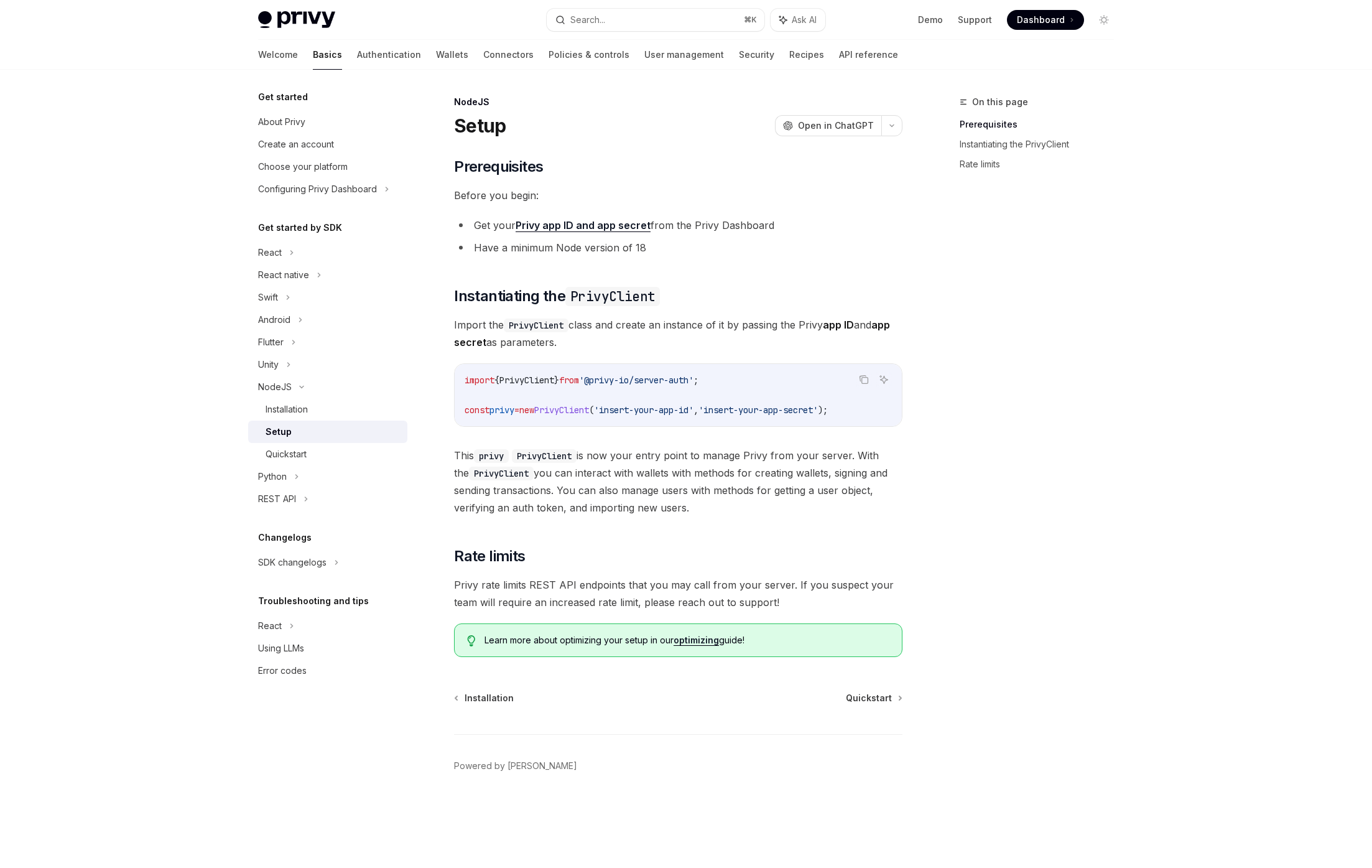
click at [589, 412] on span "PrivyClient" at bounding box center [562, 410] width 55 height 11
copy span "PrivyClient"
click at [715, 19] on button "Search... ⌘ K" at bounding box center [655, 20] width 218 height 23
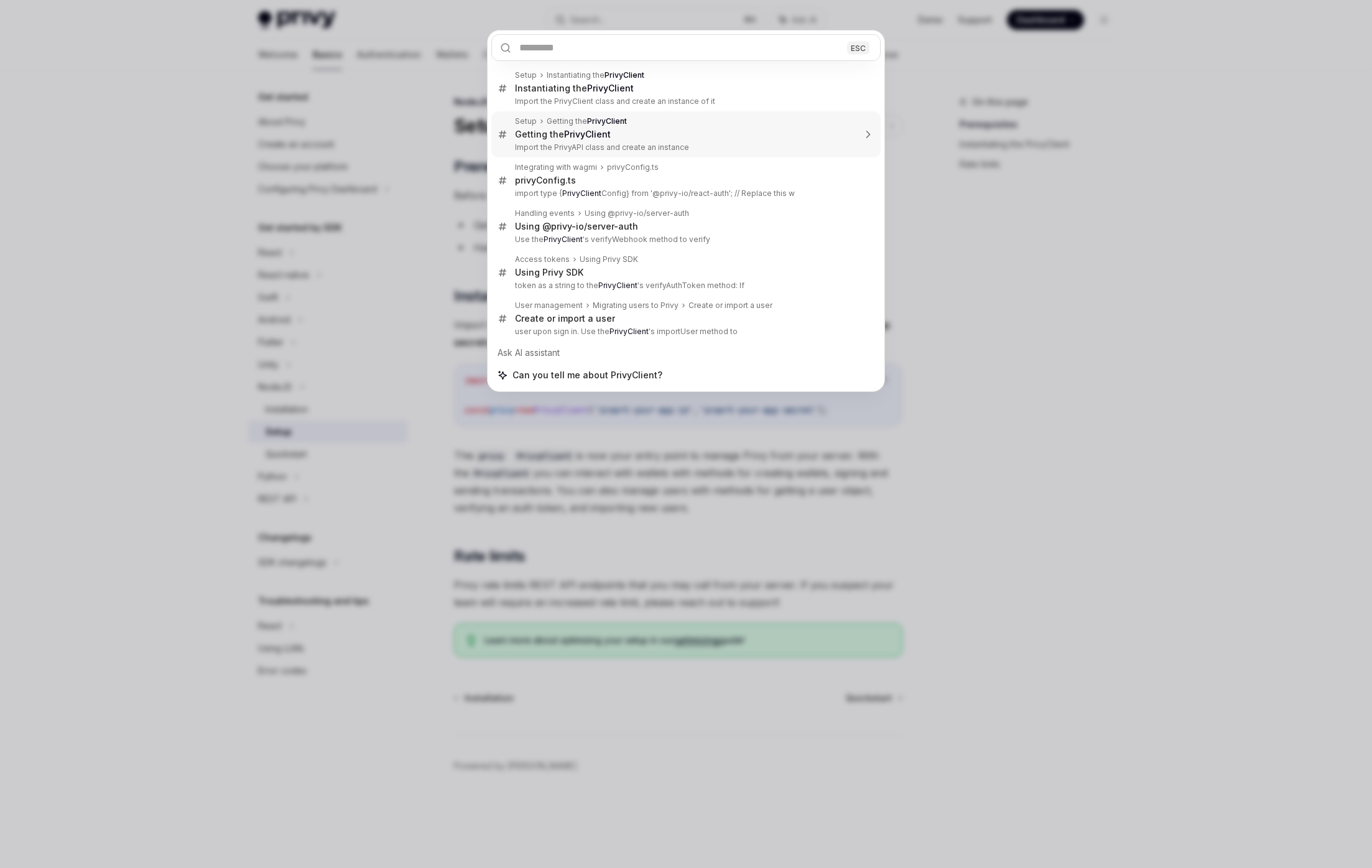
type textarea "*"
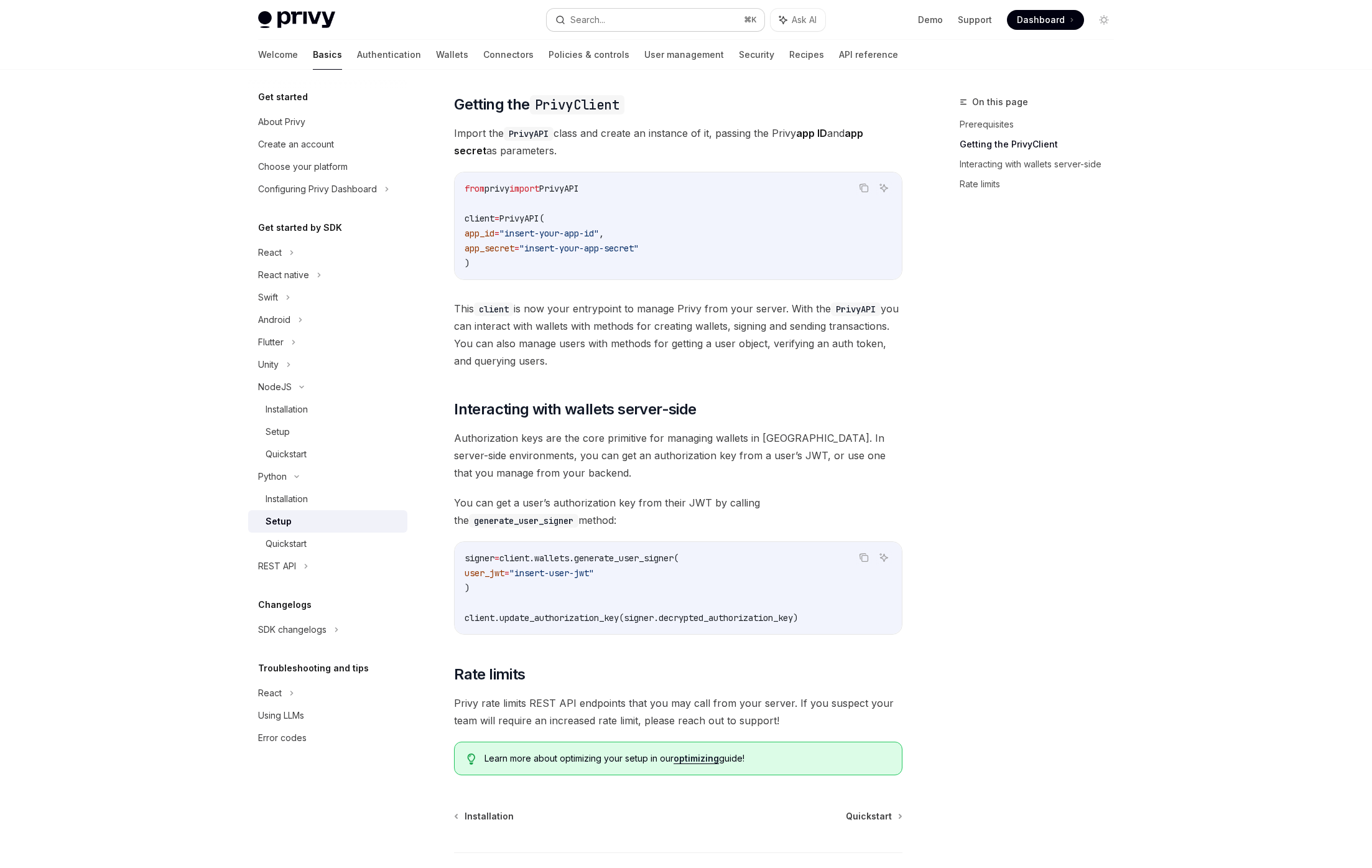
click at [611, 10] on button "Search... ⌘ K" at bounding box center [655, 20] width 218 height 23
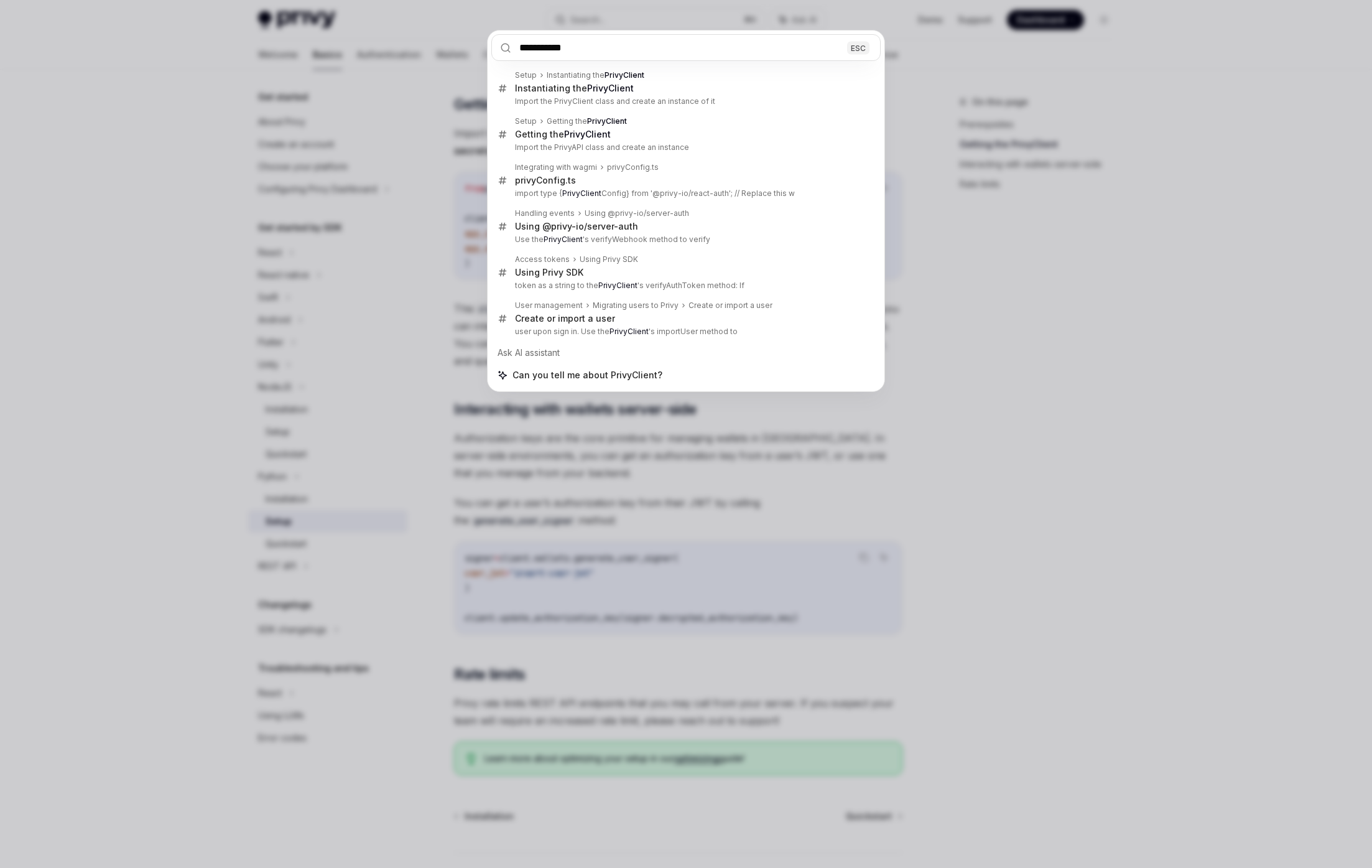
type input "**********"
click at [437, 268] on div "**********" at bounding box center [686, 434] width 1372 height 868
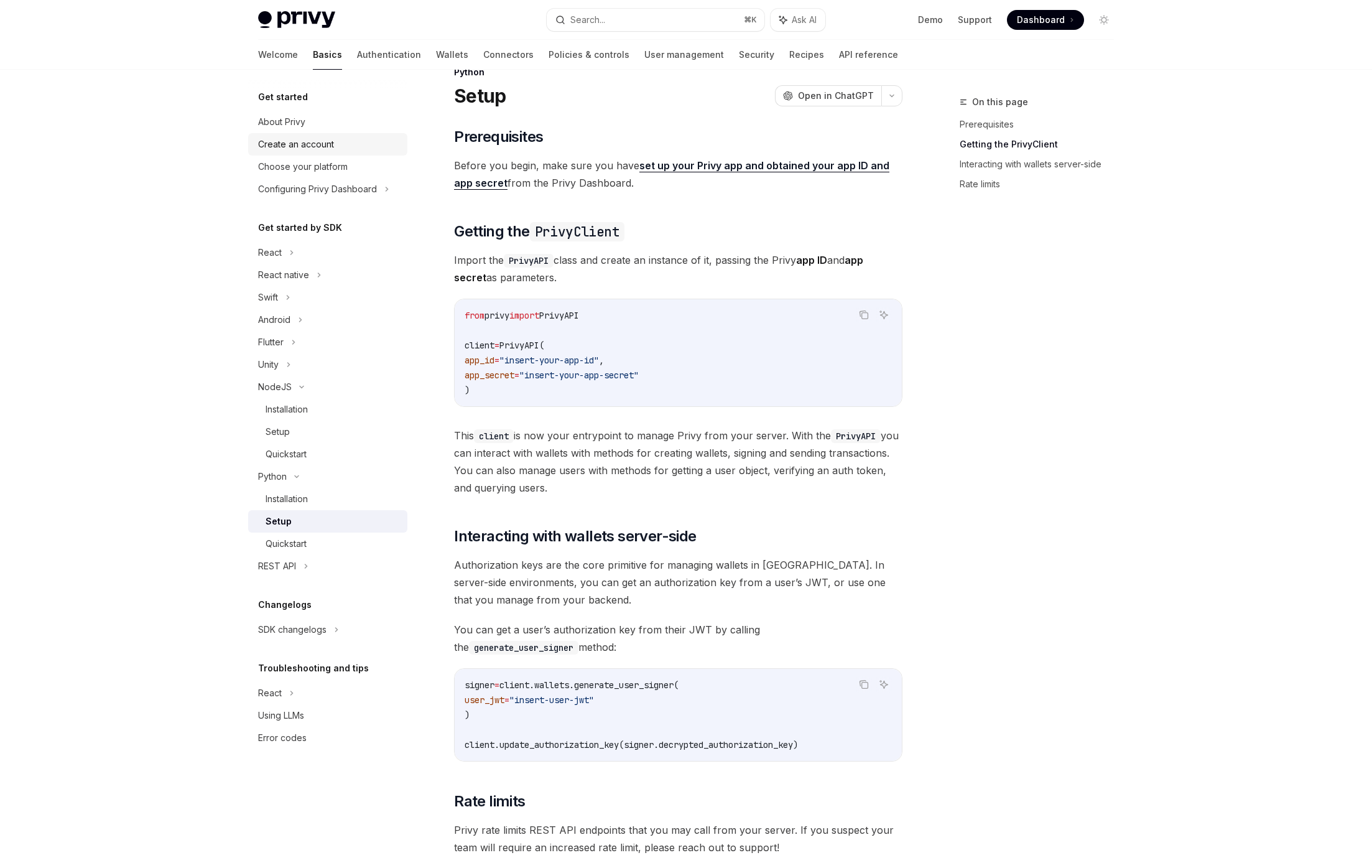
scroll to position [0, 0]
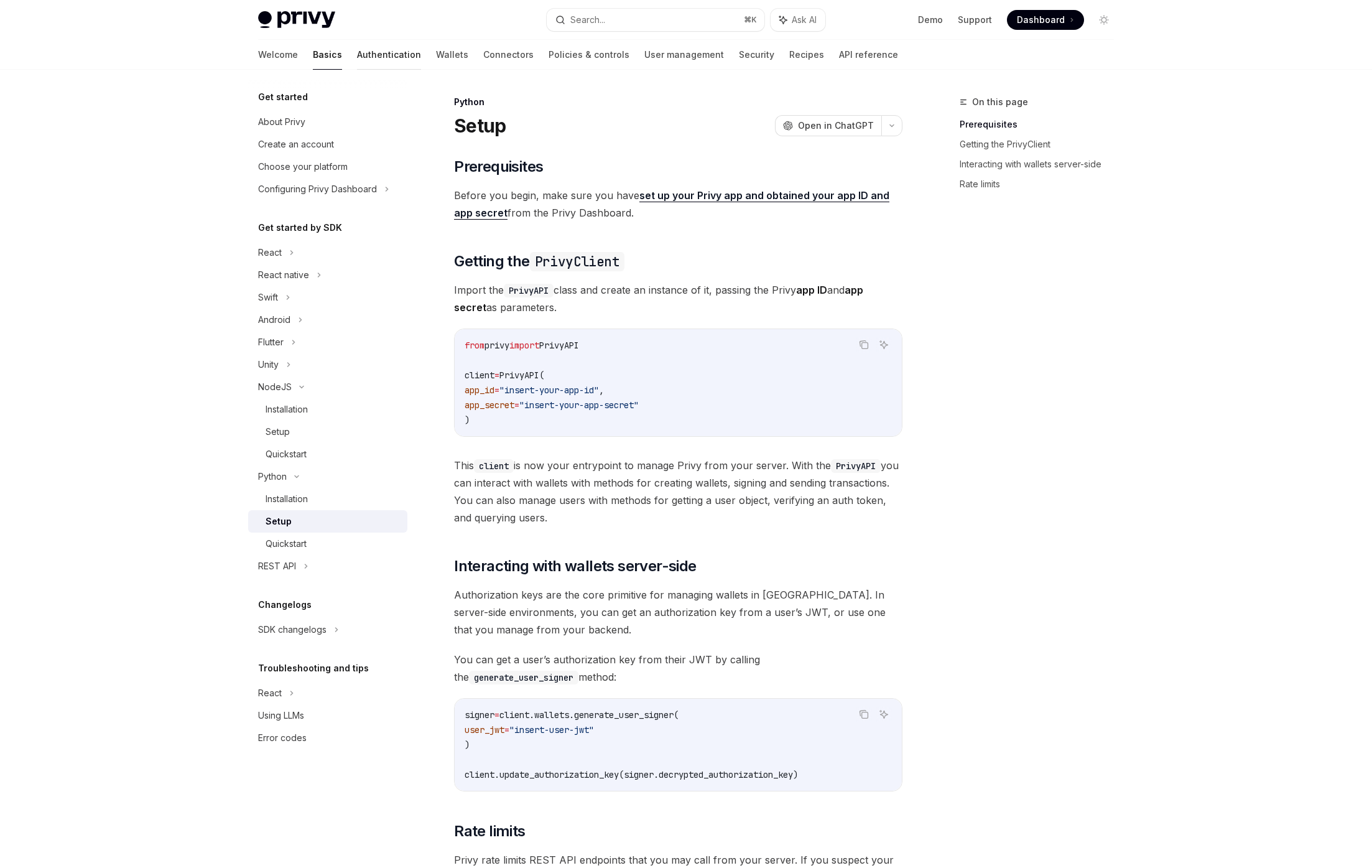
drag, startPoint x: 331, startPoint y: 55, endPoint x: 352, endPoint y: 53, distance: 21.1
click at [357, 55] on link "Authentication" at bounding box center [389, 54] width 64 height 30
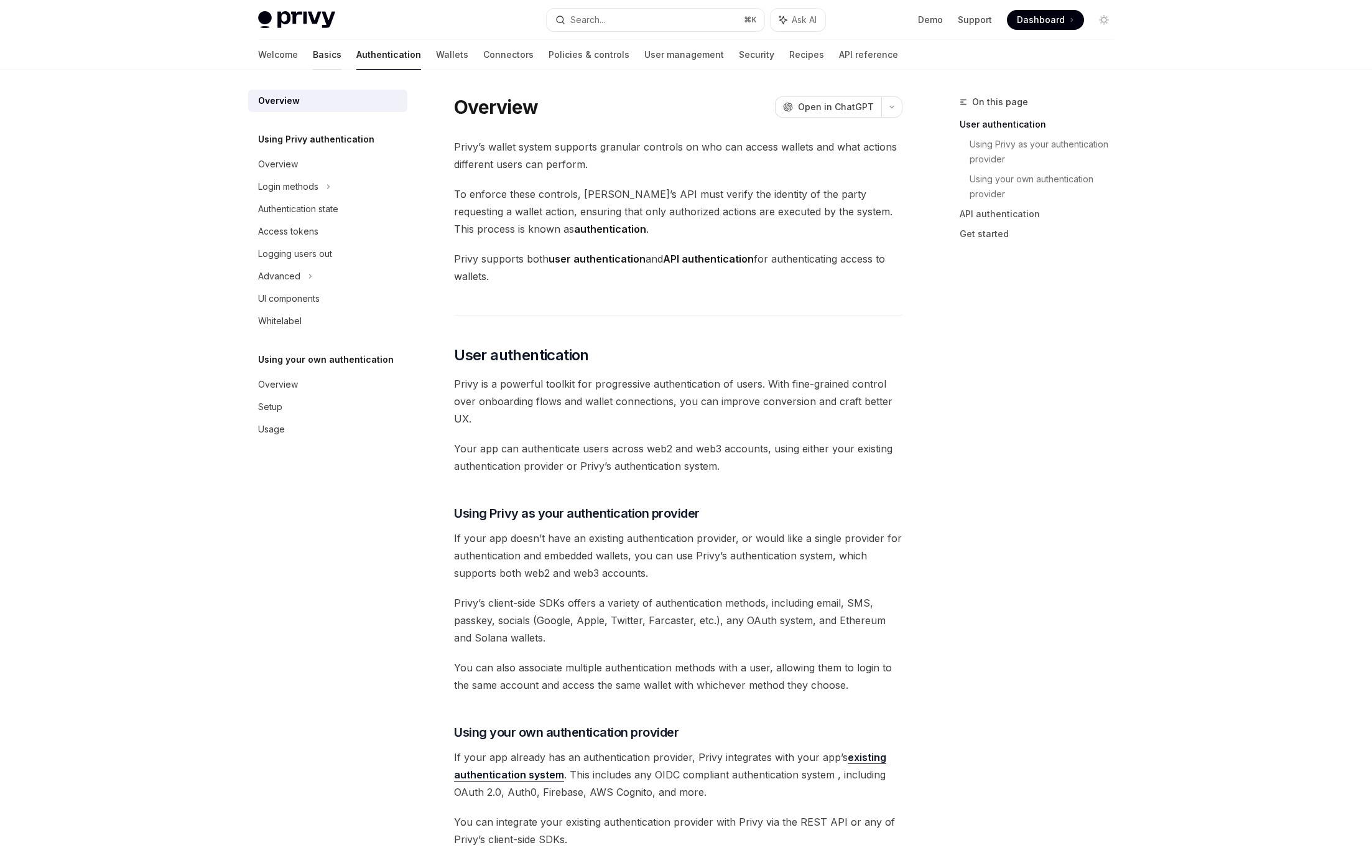
click at [313, 57] on link "Basics" at bounding box center [327, 54] width 29 height 30
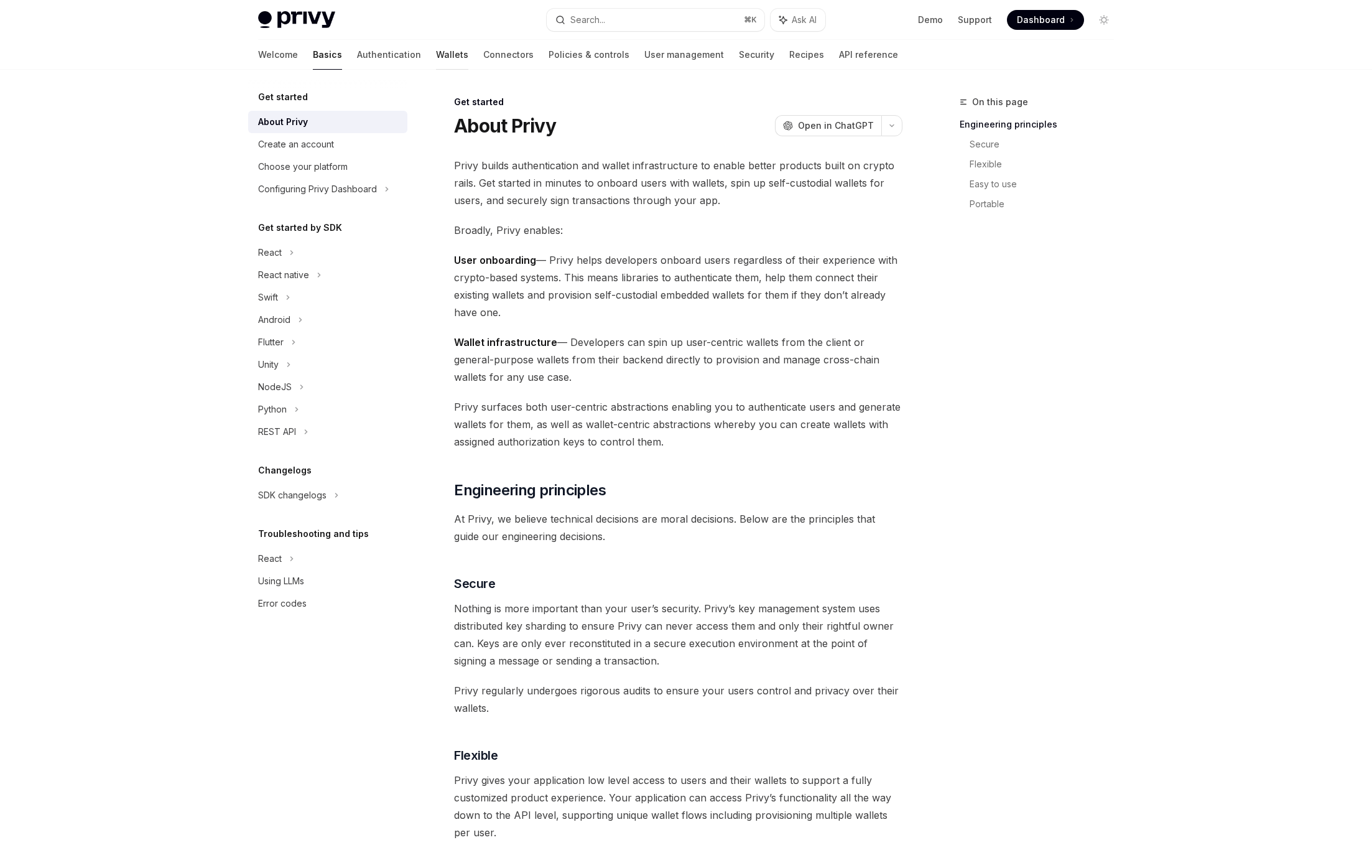
click at [436, 52] on link "Wallets" at bounding box center [452, 54] width 32 height 30
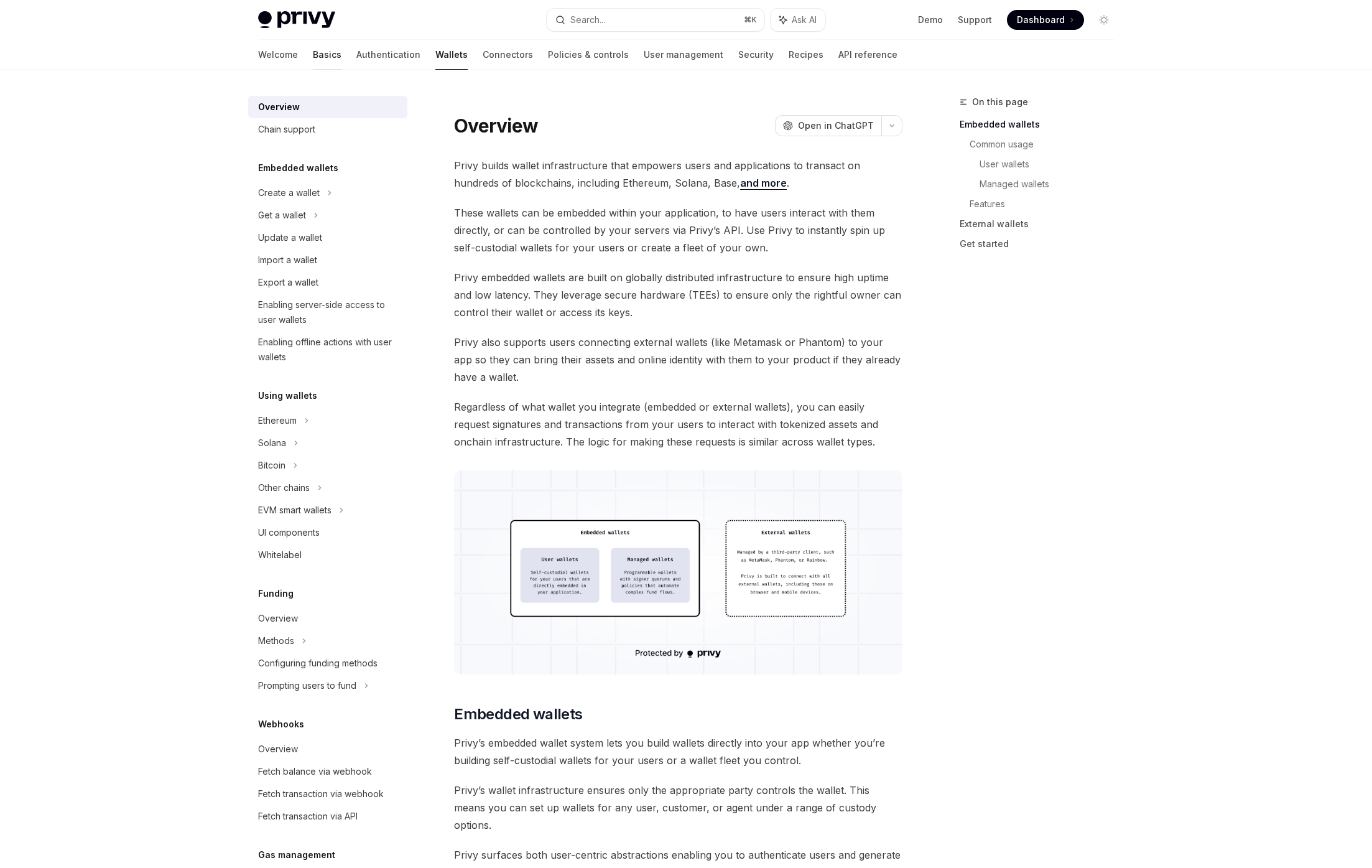
click at [313, 52] on link "Basics" at bounding box center [327, 54] width 29 height 30
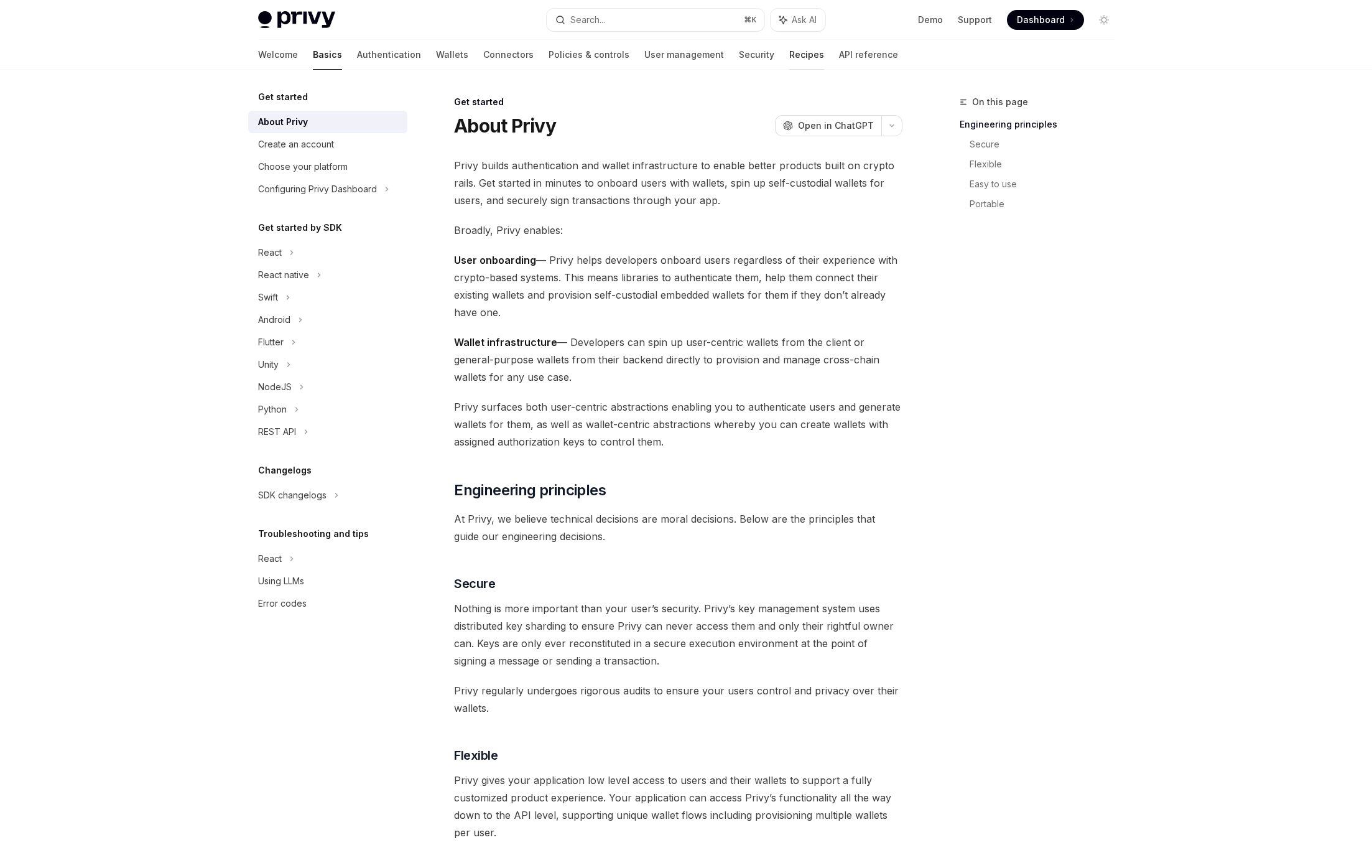
click at [790, 49] on link "Recipes" at bounding box center [807, 54] width 35 height 30
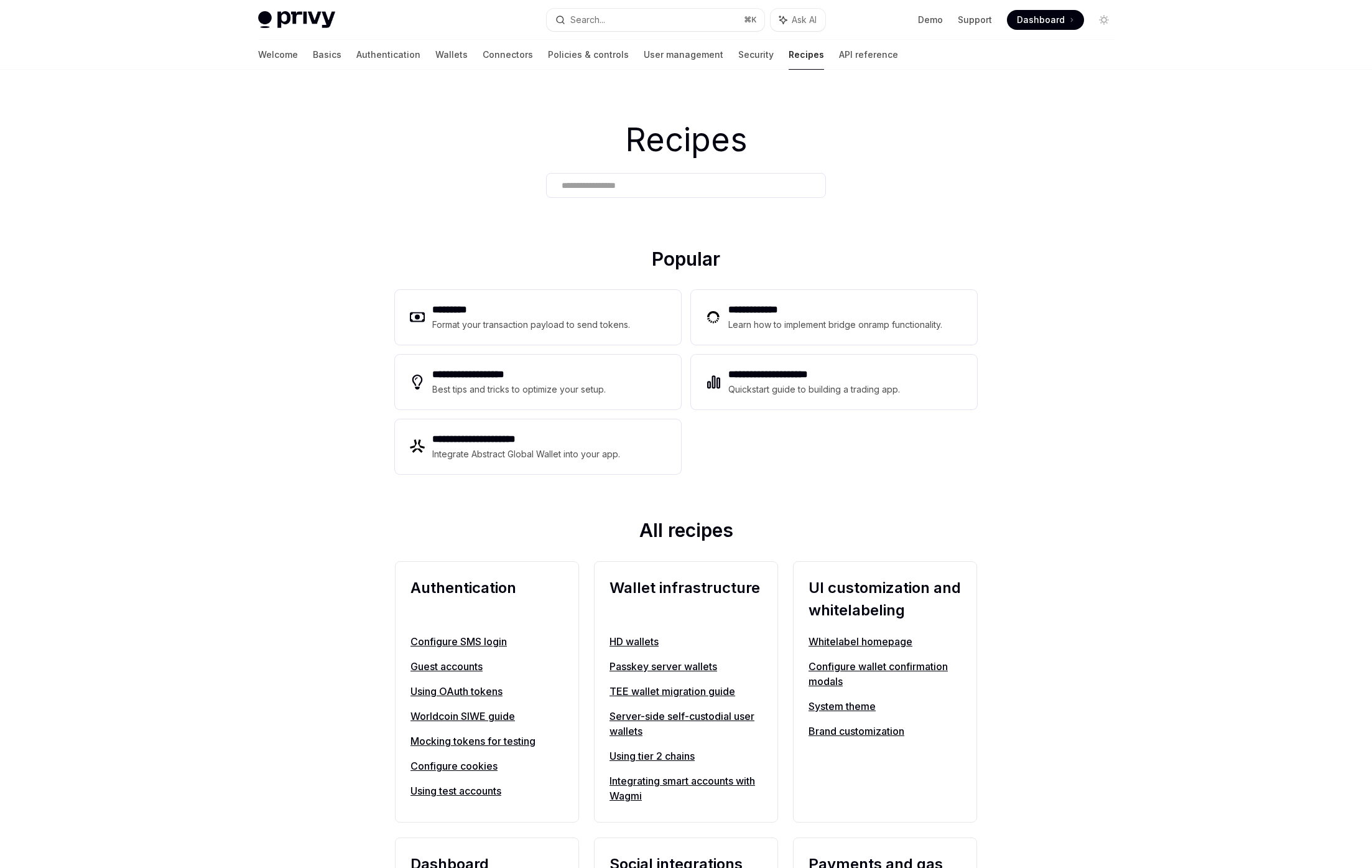
click at [589, 536] on h2 "All recipes" at bounding box center [686, 532] width 582 height 28
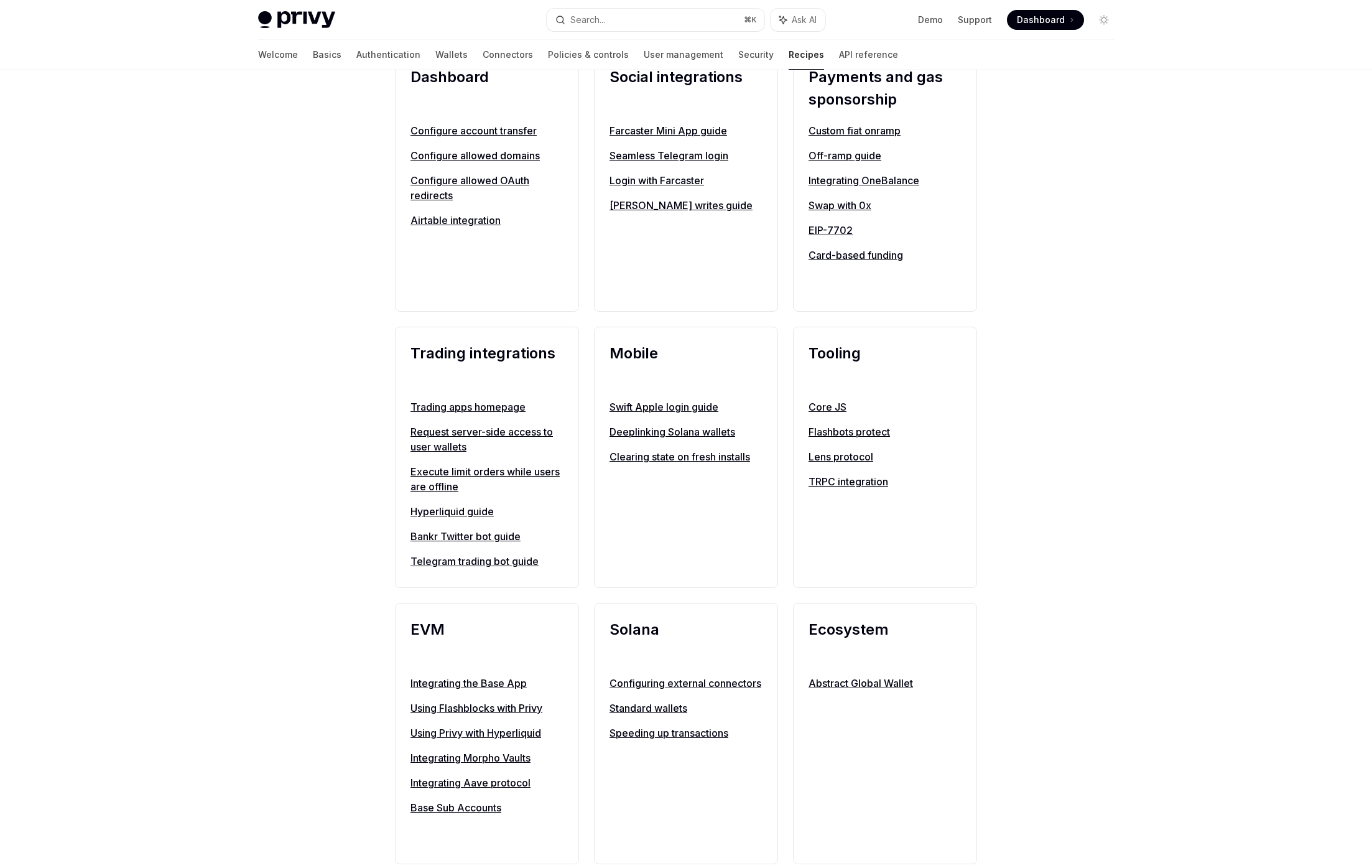
scroll to position [836, 0]
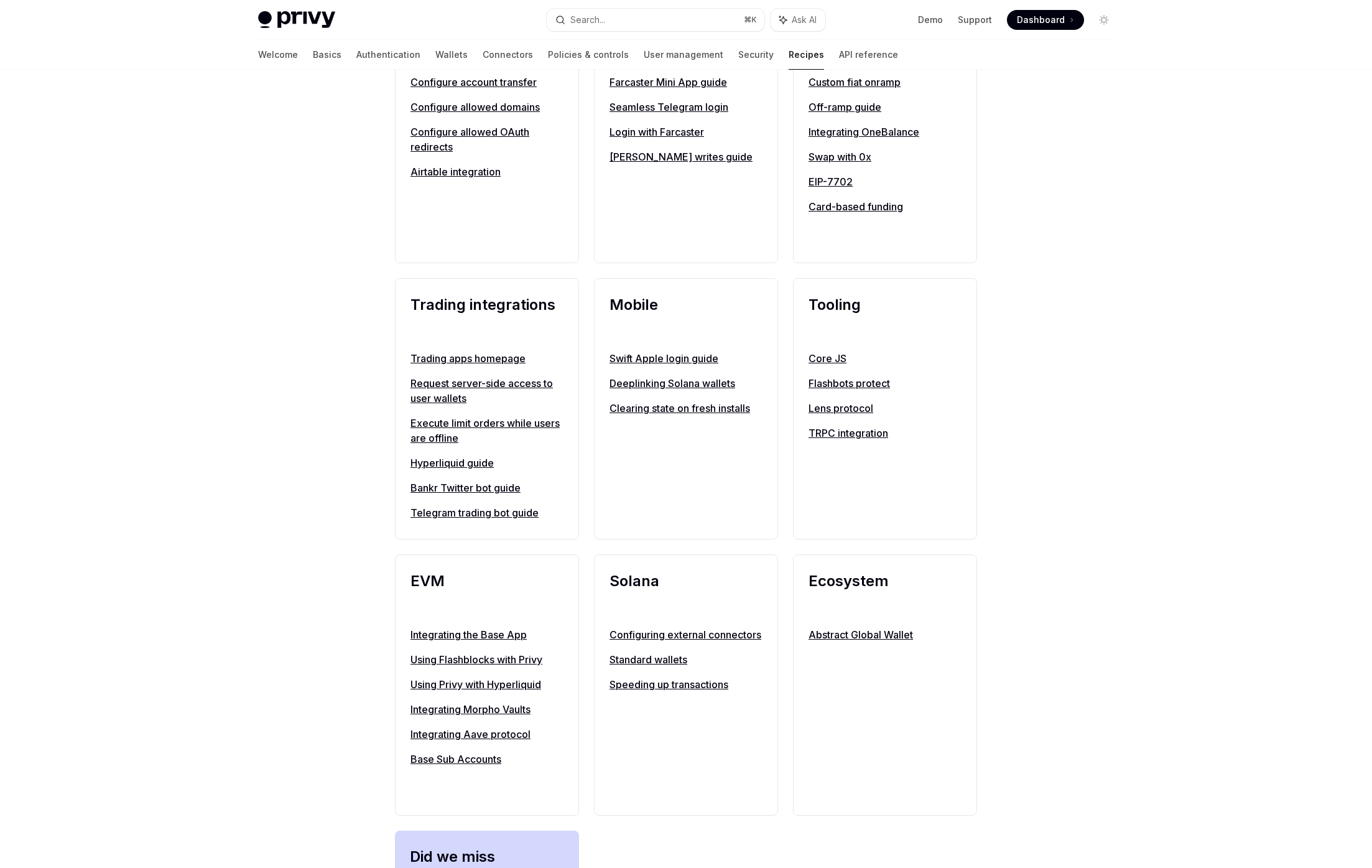
click at [452, 426] on link "Execute limit orders while users are offline" at bounding box center [487, 430] width 153 height 30
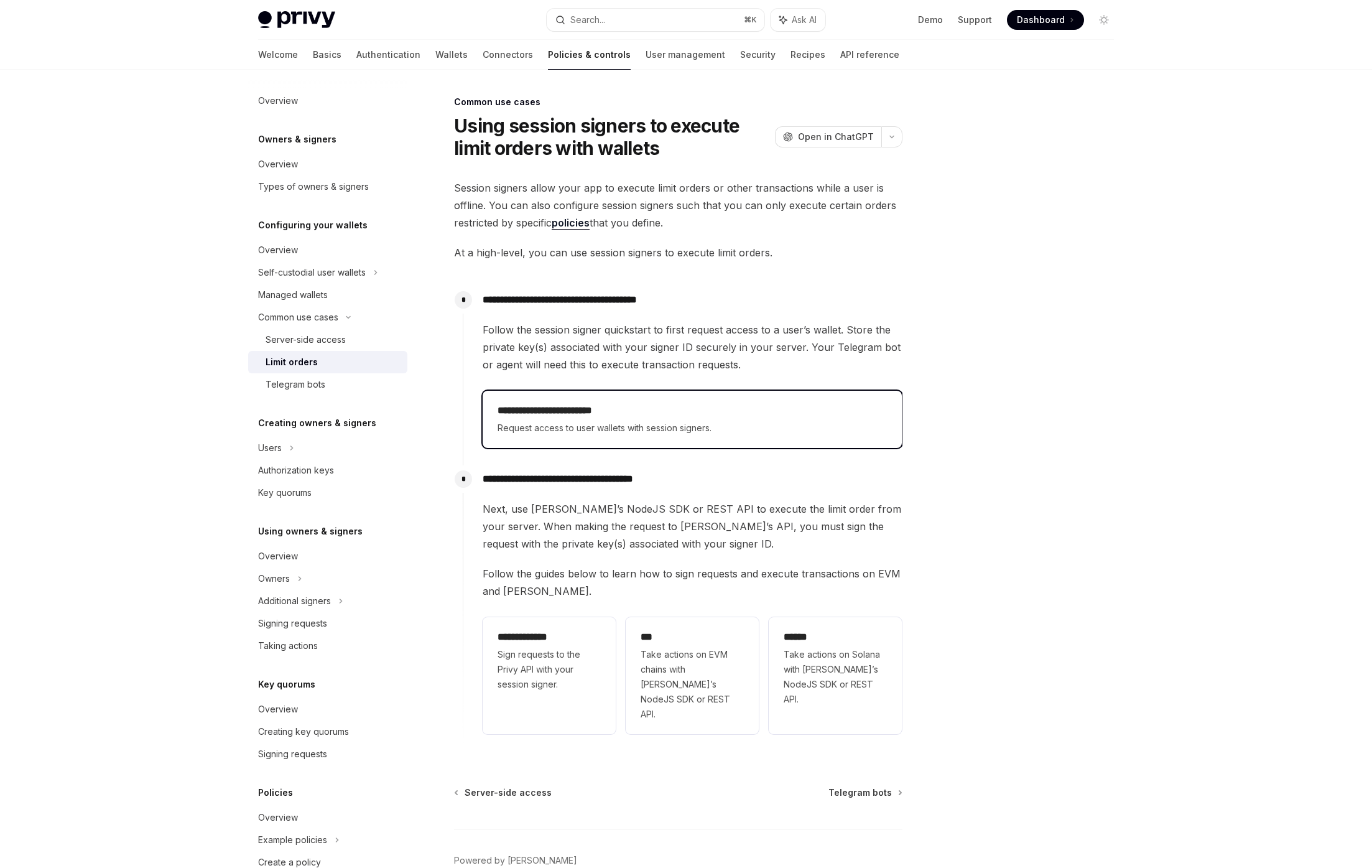
click at [621, 439] on div "**********" at bounding box center [693, 419] width 420 height 57
type textarea "*"
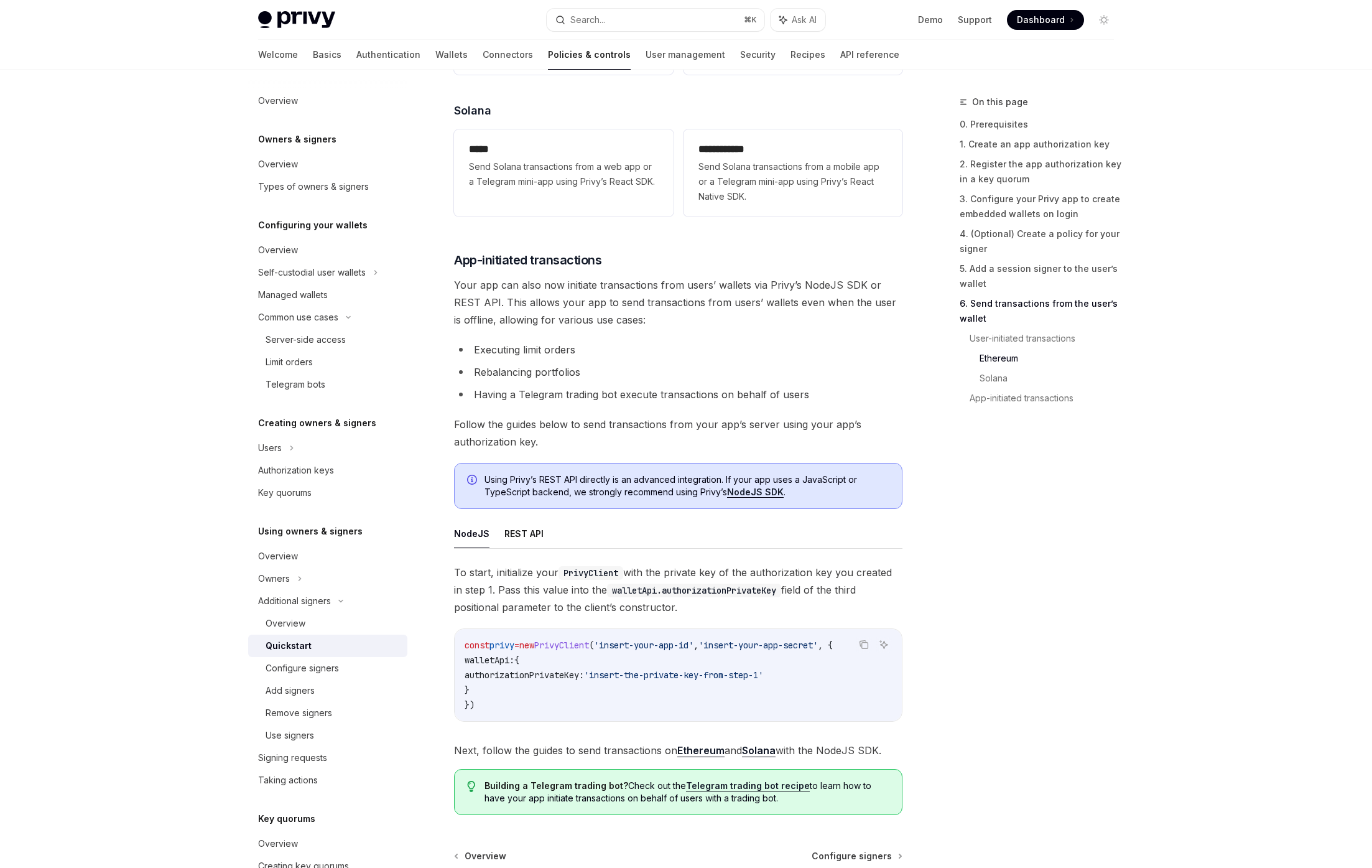
scroll to position [2819, 0]
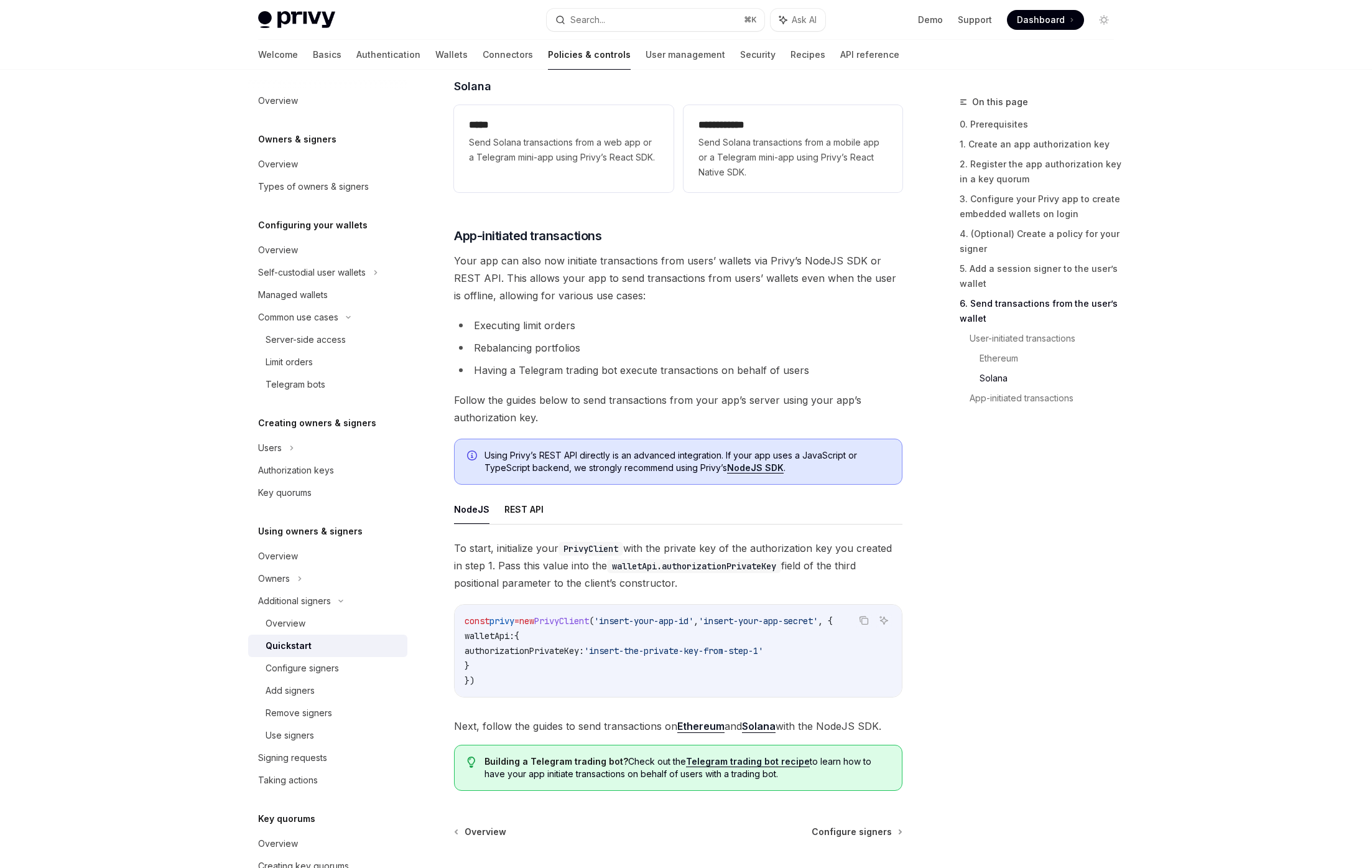
click at [531, 666] on code "const privy = new PrivyClient ( 'insert-your-app-id' , 'insert-your-app-secret'…" at bounding box center [678, 651] width 427 height 75
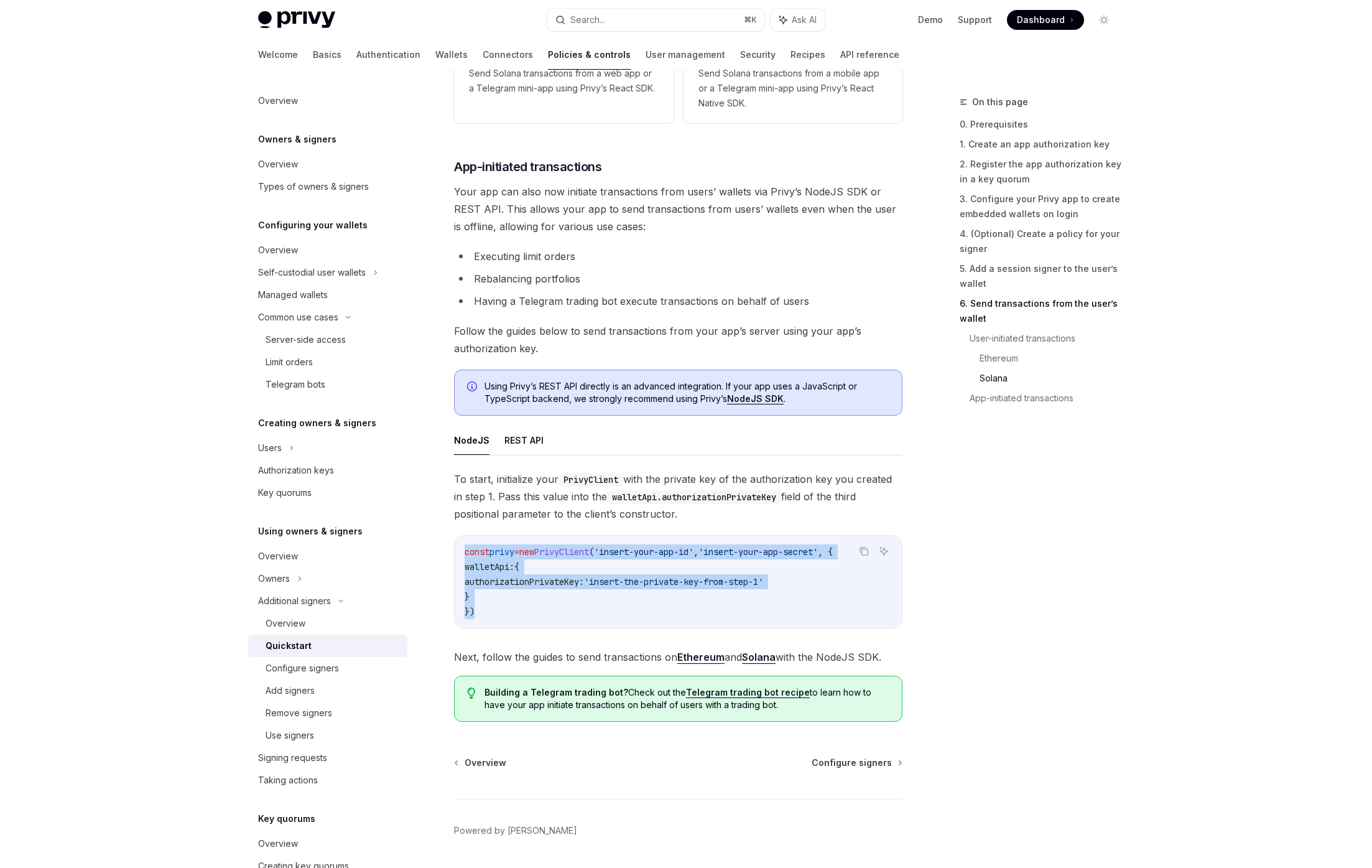
drag, startPoint x: 504, startPoint y: 604, endPoint x: 466, endPoint y: 552, distance: 64.4
click at [466, 552] on code "const privy = new PrivyClient ( 'insert-your-app-id' , 'insert-your-app-secret'…" at bounding box center [678, 581] width 427 height 75
click at [468, 554] on span "const" at bounding box center [477, 552] width 25 height 11
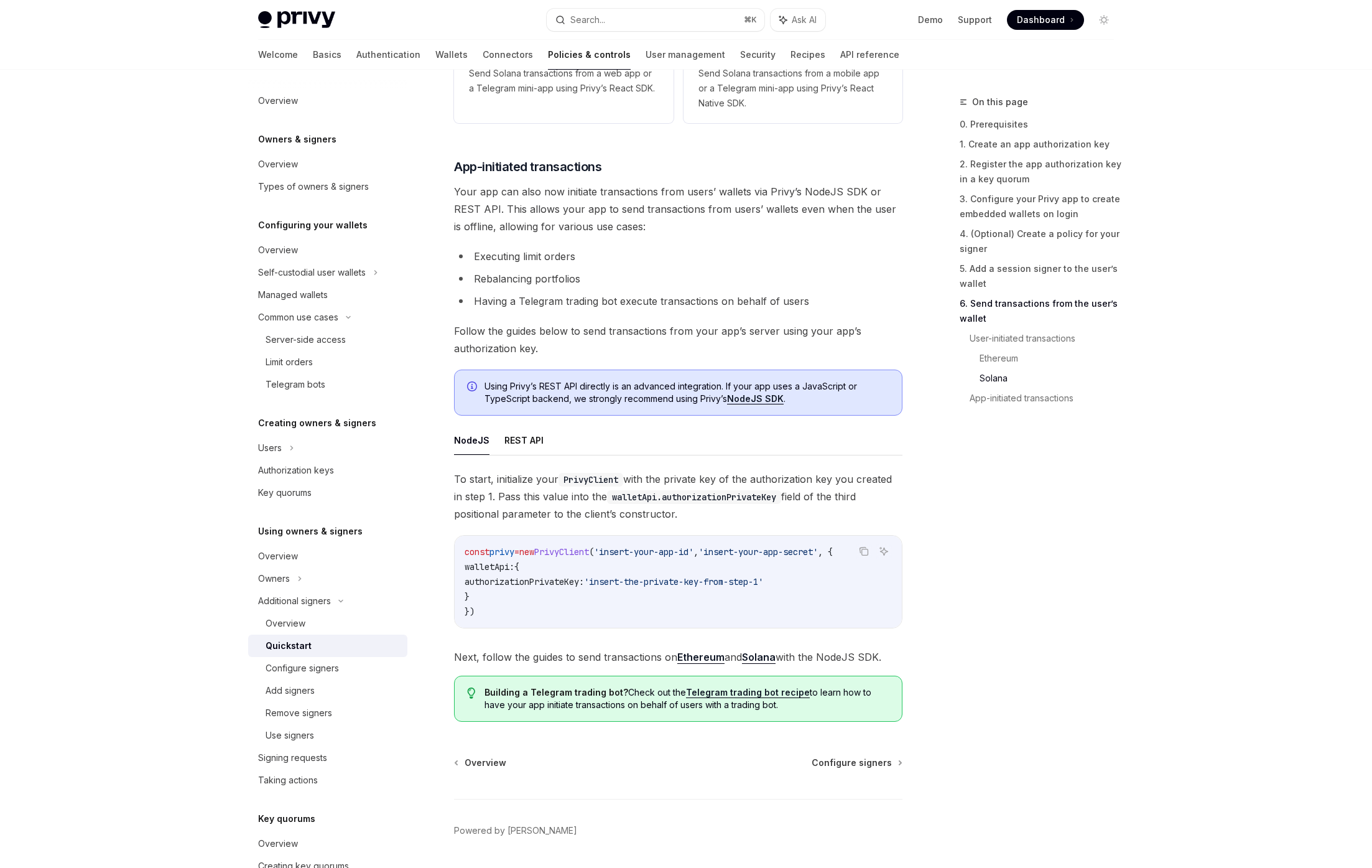
click at [545, 579] on code "const privy = new PrivyClient ( 'insert-your-app-id' , 'insert-your-app-secret'…" at bounding box center [678, 581] width 427 height 75
copy span "authorizationPrivateKey"
click at [539, 587] on span "authorizationPrivateKey:" at bounding box center [525, 581] width 120 height 11
click at [584, 587] on span "authorizationPrivateKey:" at bounding box center [525, 581] width 120 height 11
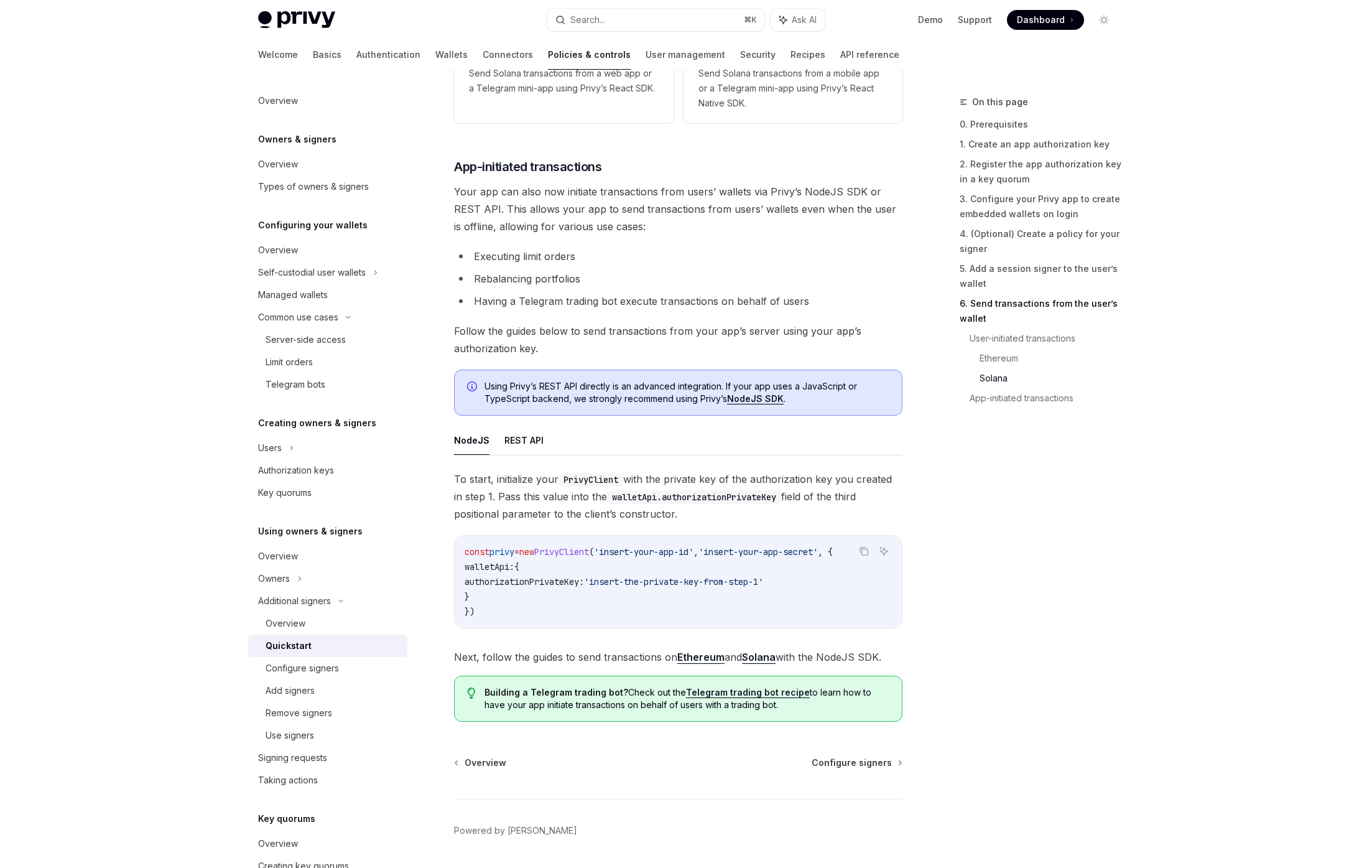
click at [584, 587] on span "authorizationPrivateKey:" at bounding box center [525, 581] width 120 height 11
copy span "authorizationPrivateKey"
click at [602, 9] on div "Search... ⌘ K Ask AI" at bounding box center [686, 20] width 279 height 23
click at [605, 23] on div "Search..." at bounding box center [587, 20] width 35 height 15
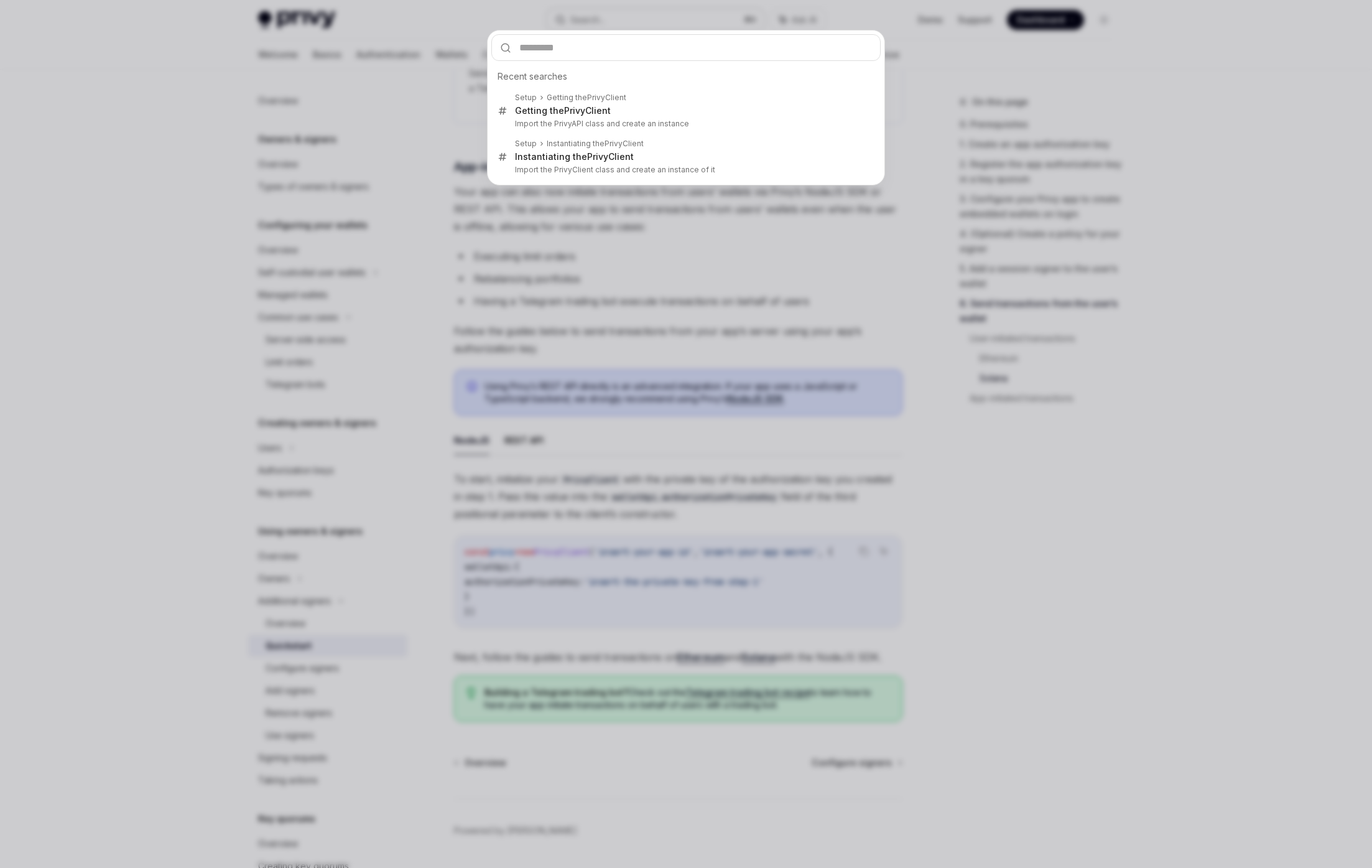
type input "**********"
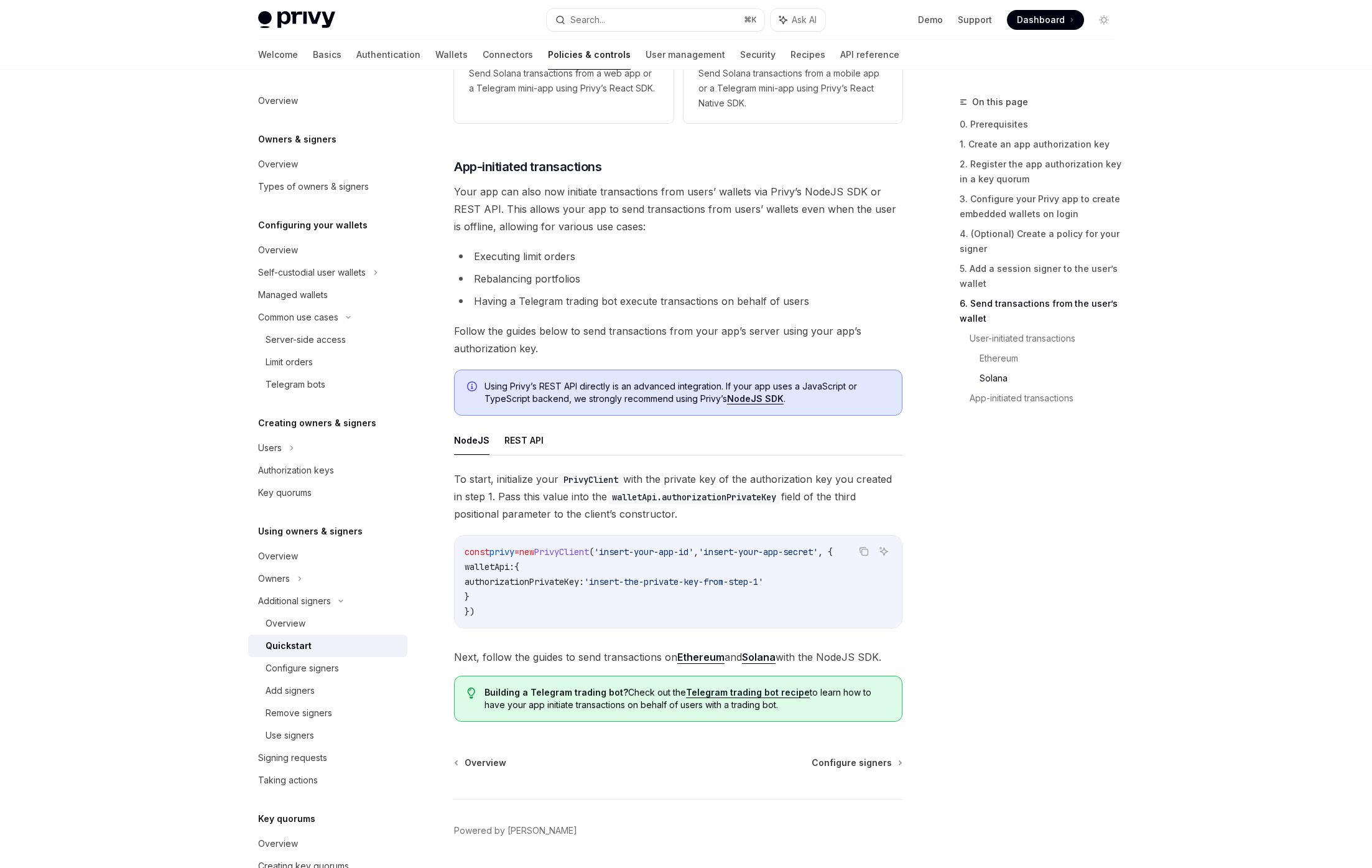
type textarea "*"
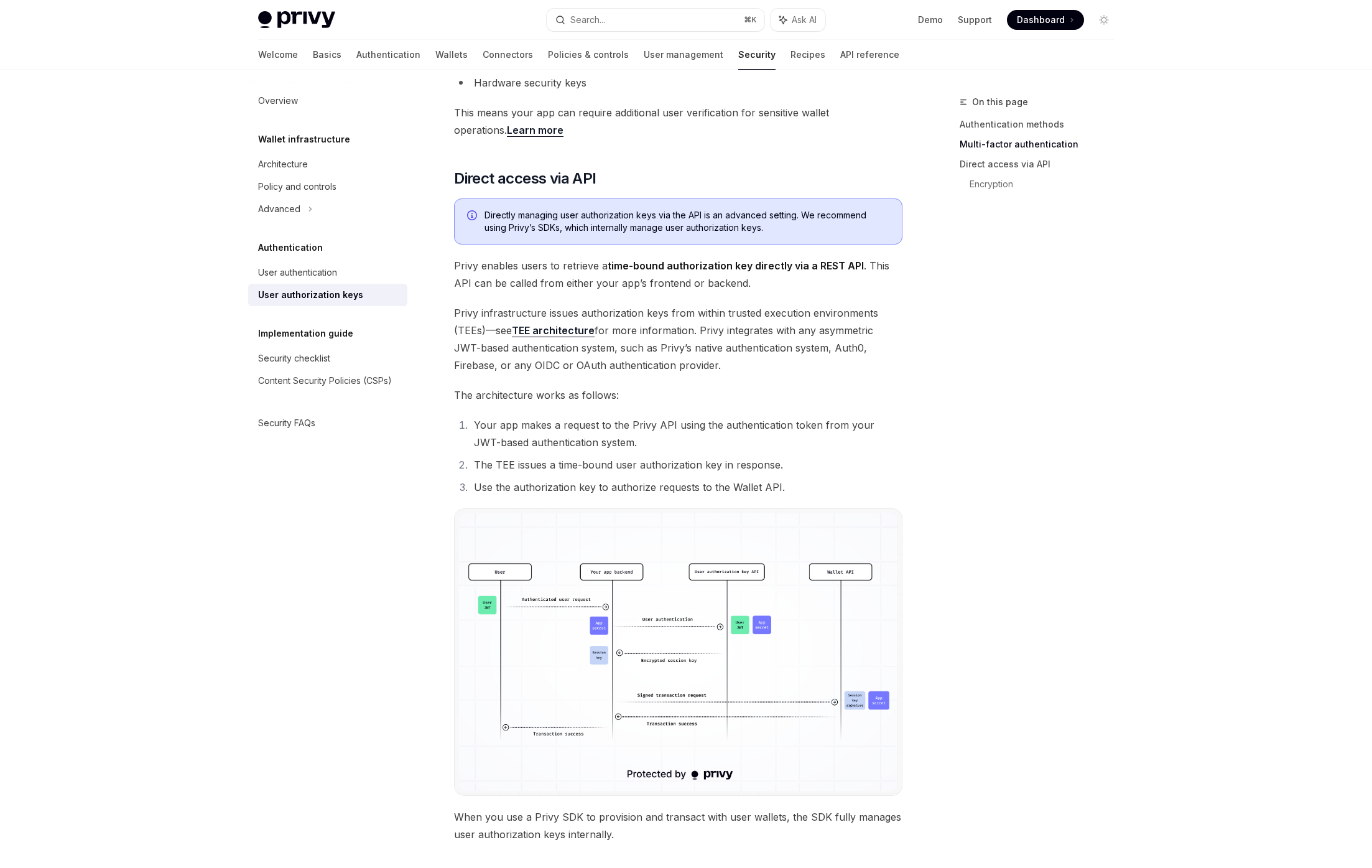
scroll to position [771, 0]
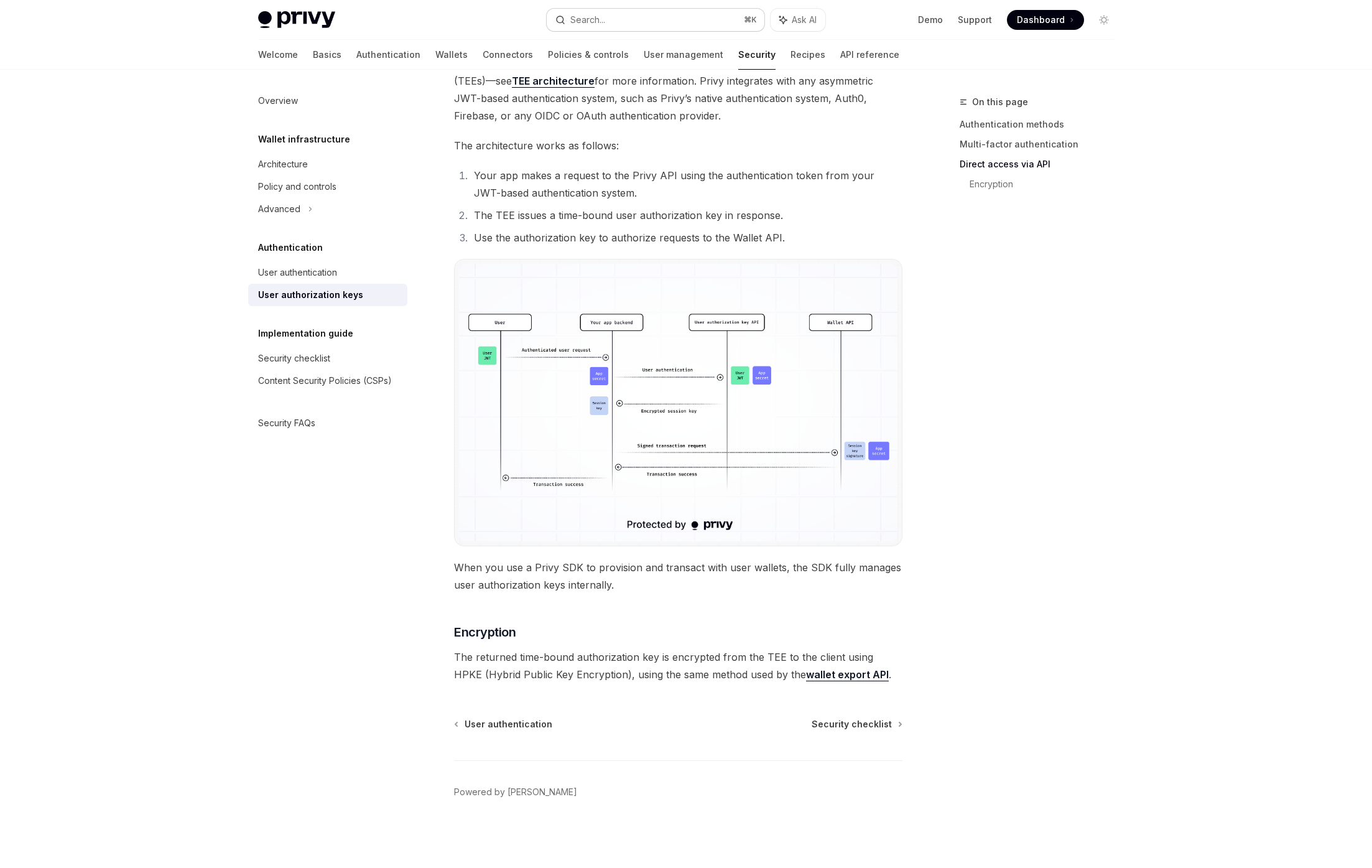
click at [643, 22] on button "Search... ⌘ K" at bounding box center [655, 20] width 218 height 23
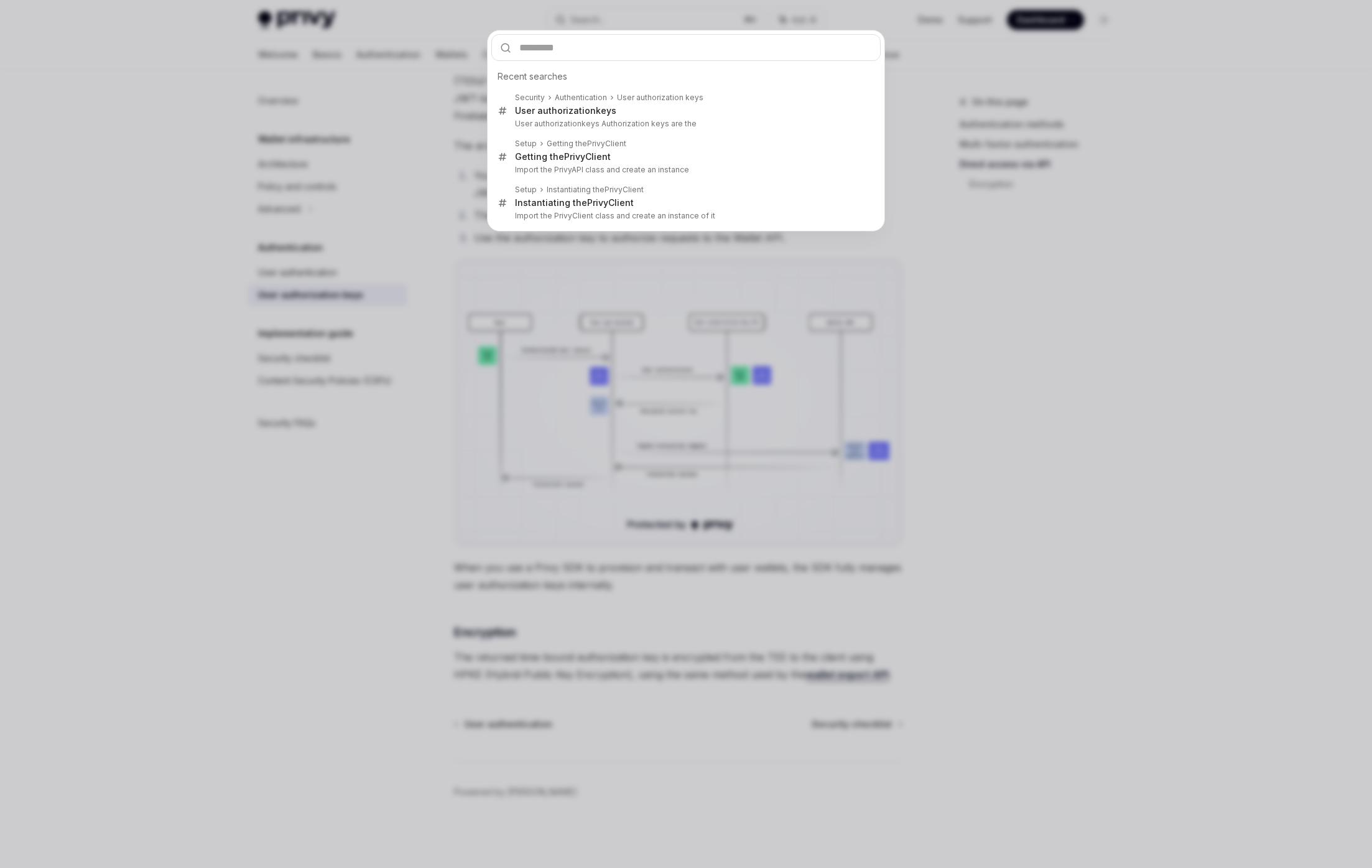
type input "**********"
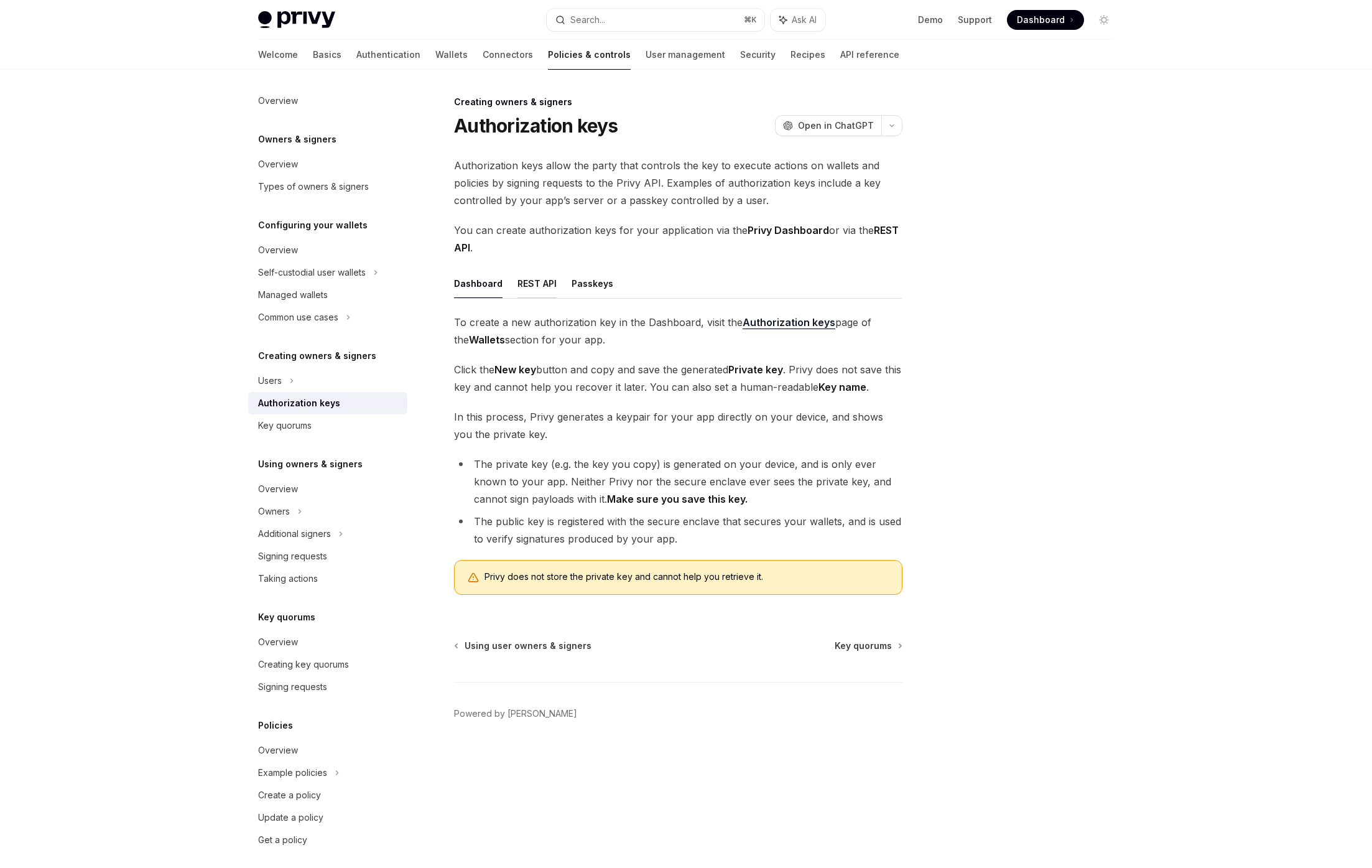
click at [533, 286] on button "REST API" at bounding box center [536, 283] width 39 height 30
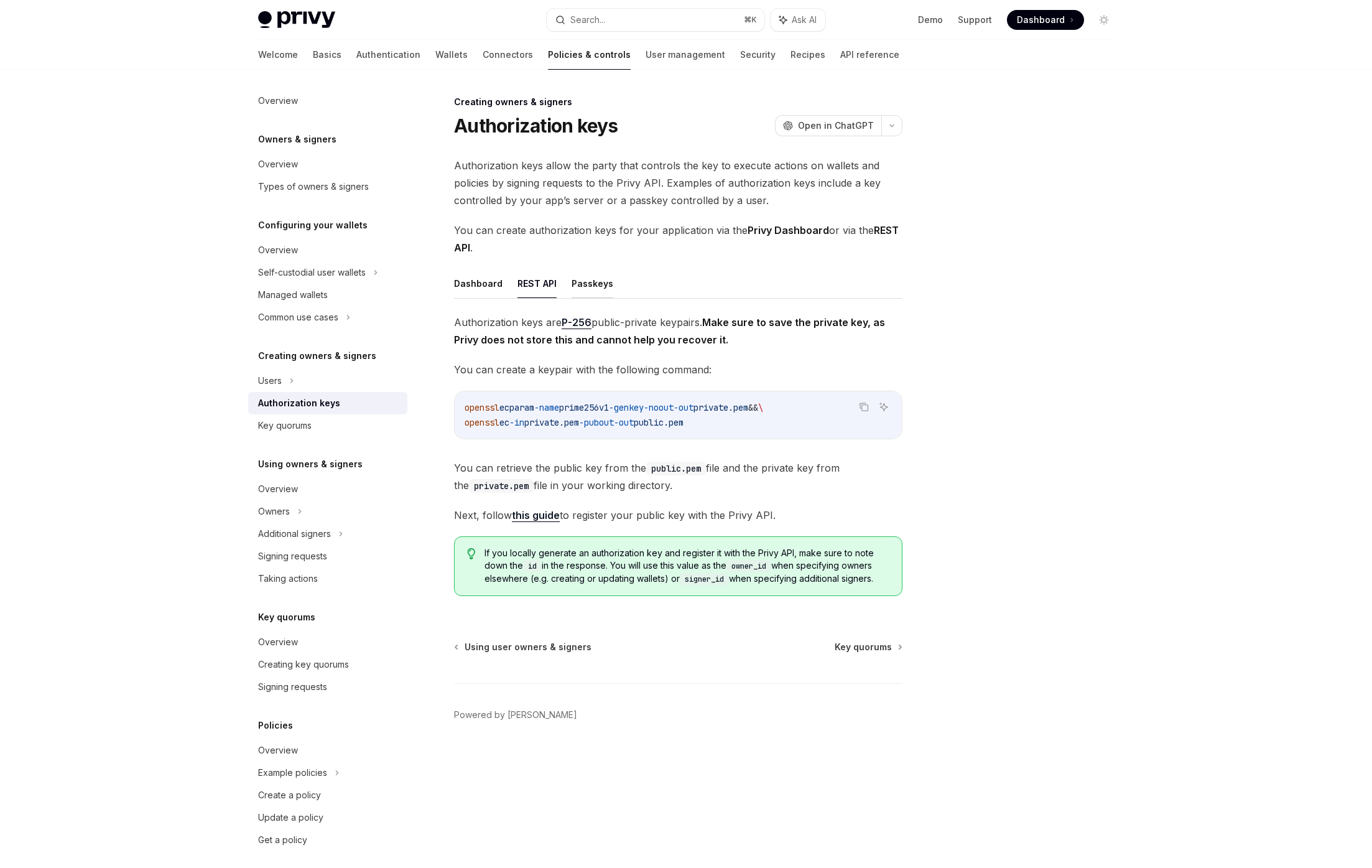
click at [578, 285] on button "Passkeys" at bounding box center [592, 283] width 42 height 30
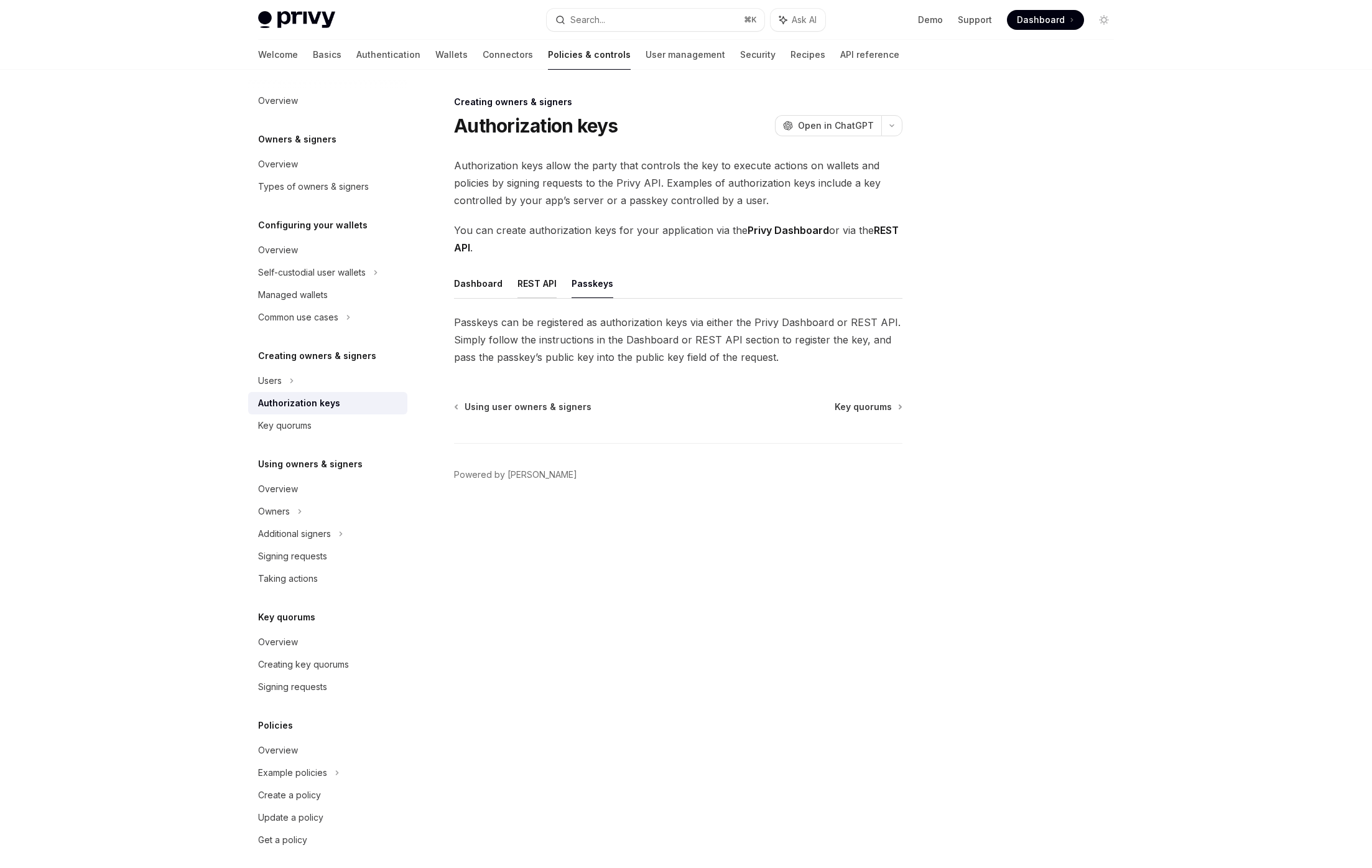
click at [534, 287] on button "REST API" at bounding box center [536, 283] width 39 height 30
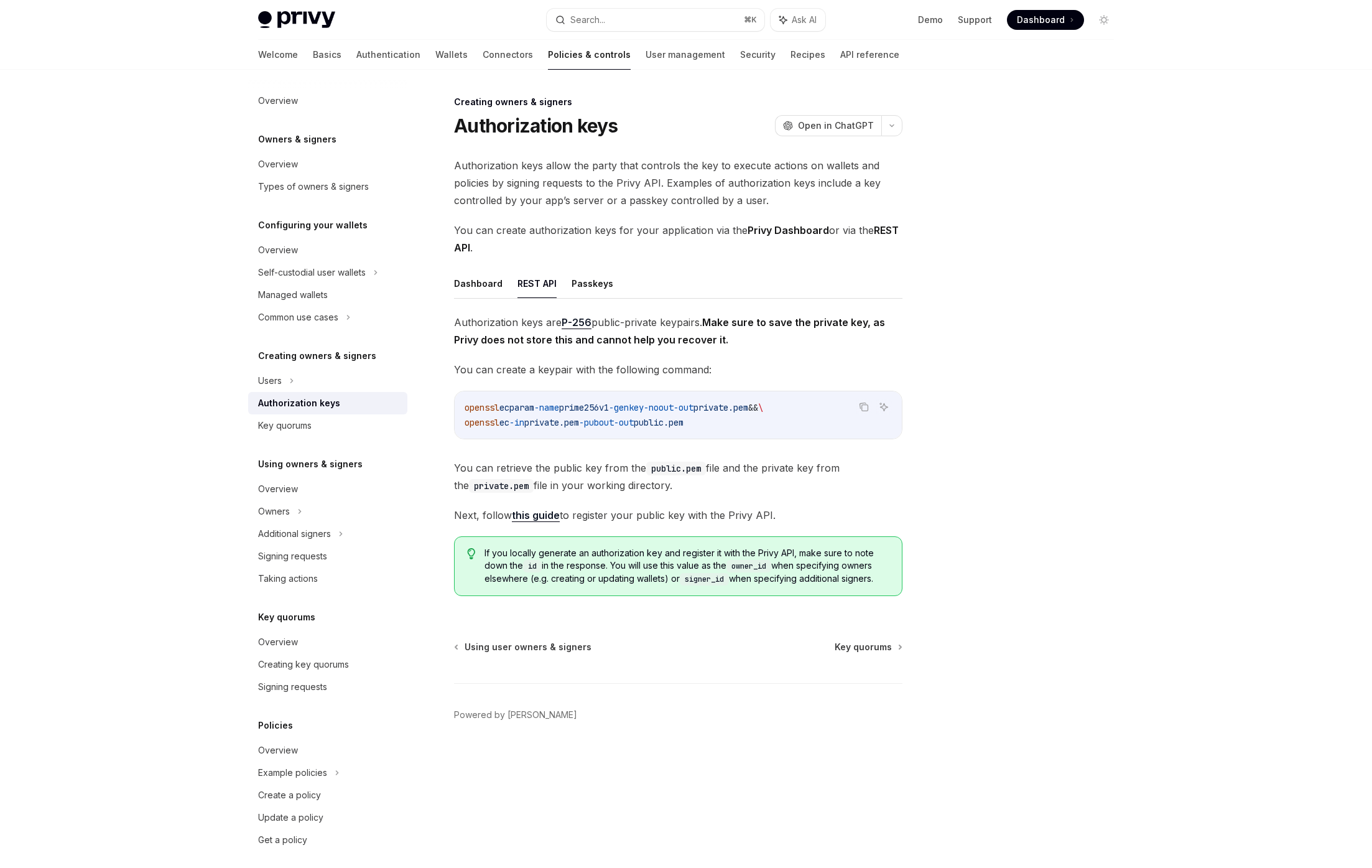
click at [618, 283] on ul "Dashboard REST API Passkeys" at bounding box center [678, 283] width 448 height 30
click at [602, 282] on button "Passkeys" at bounding box center [592, 283] width 42 height 30
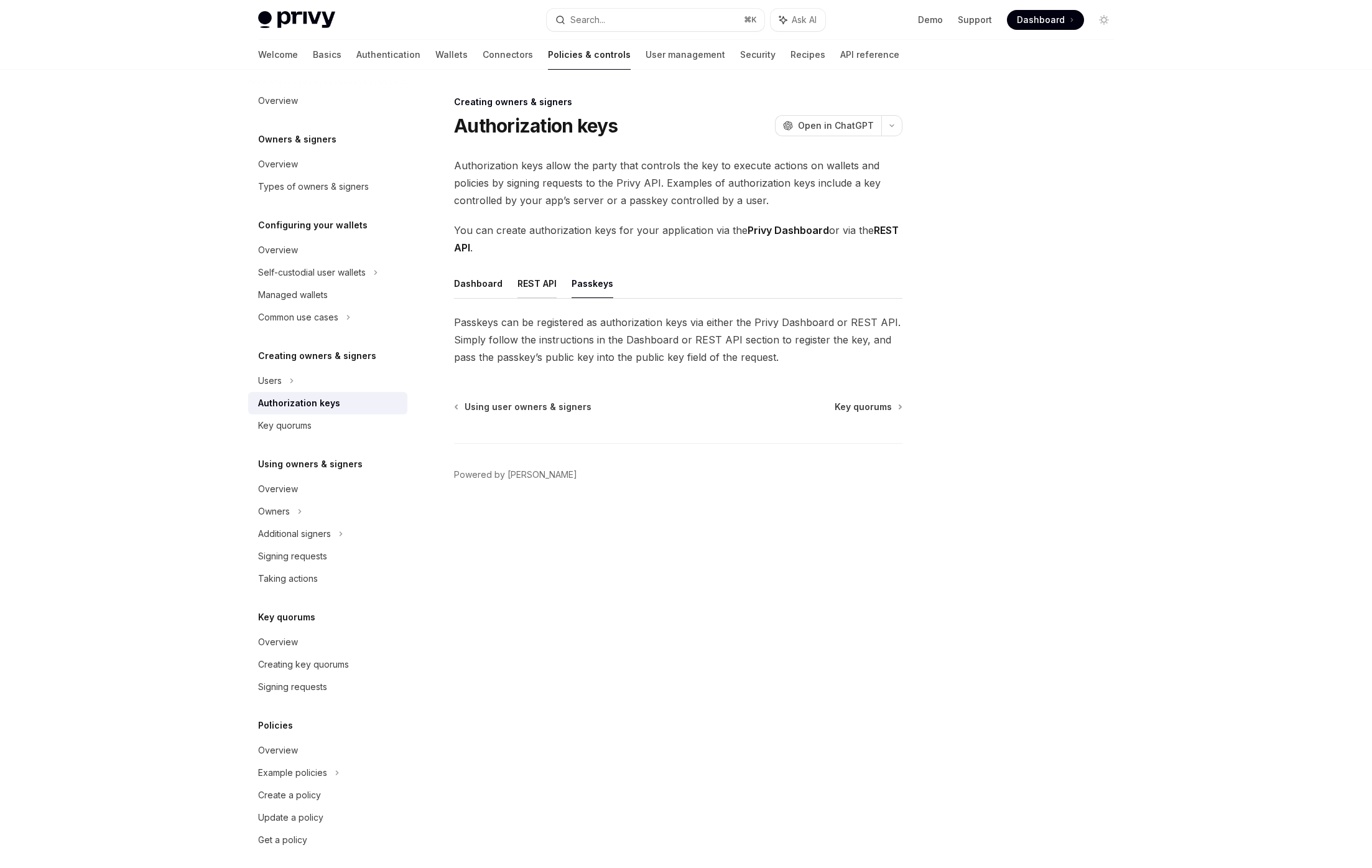
click at [543, 283] on ul "Dashboard REST API Passkeys" at bounding box center [678, 283] width 448 height 30
click at [504, 282] on ul "Dashboard REST API Passkeys" at bounding box center [678, 283] width 448 height 30
click at [529, 283] on button "REST API" at bounding box center [536, 283] width 39 height 30
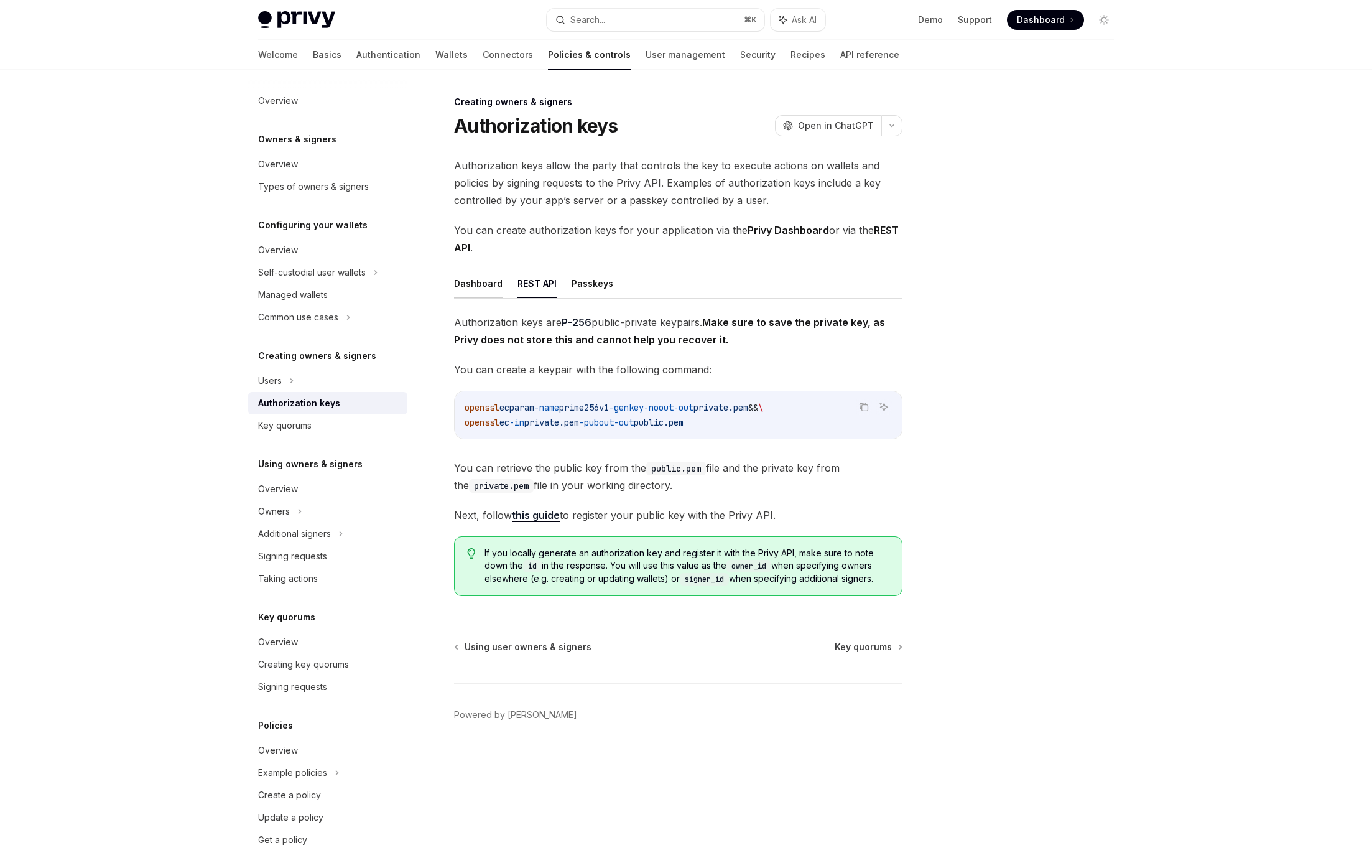
click at [468, 287] on button "Dashboard" at bounding box center [478, 283] width 49 height 30
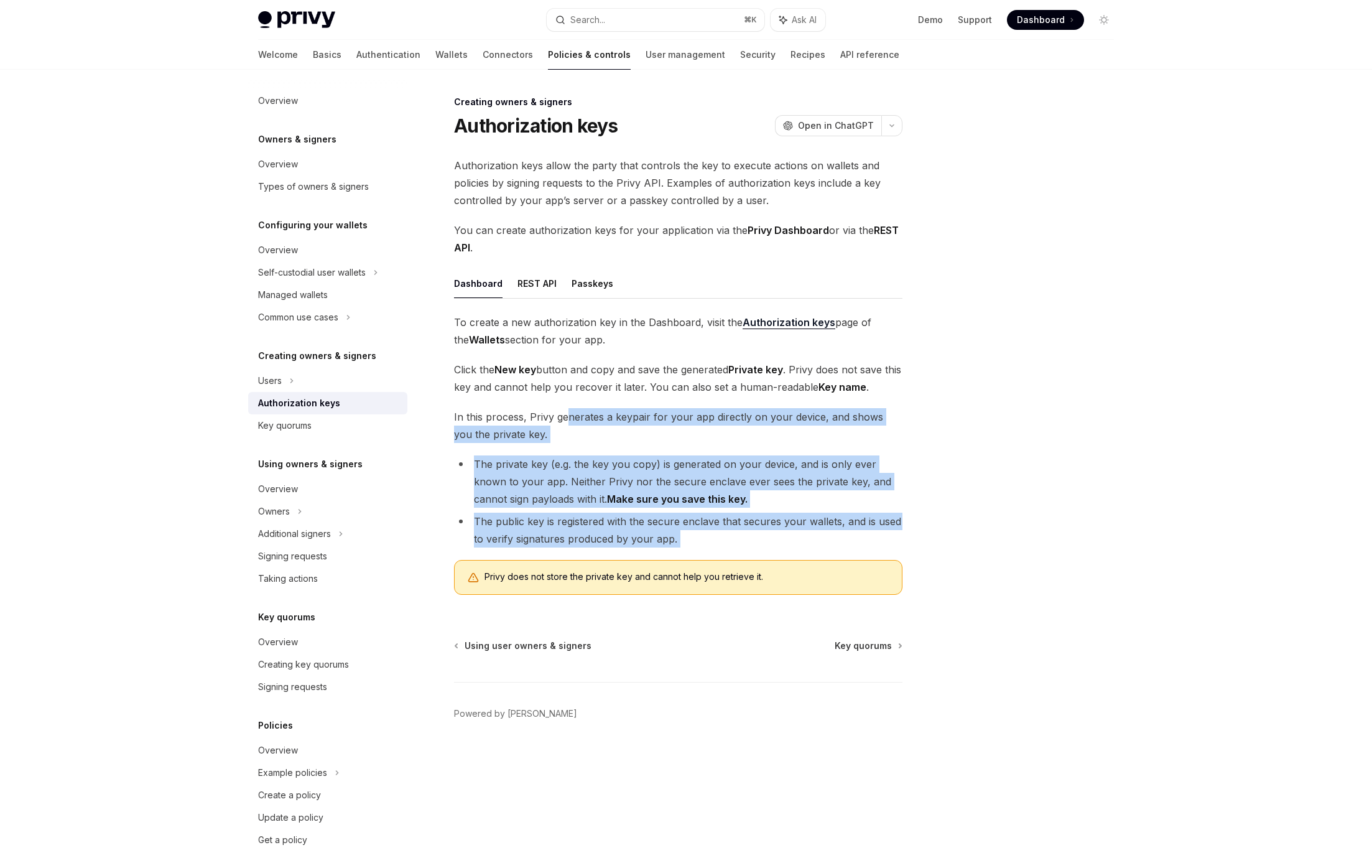
drag, startPoint x: 660, startPoint y: 521, endPoint x: 569, endPoint y: 425, distance: 132.3
click at [569, 425] on div "To create a new authorization key in the Dashboard, visit the Authorization key…" at bounding box center [678, 459] width 448 height 291
click at [569, 425] on span "In this process, Privy generates a keypair for your app directly on your device…" at bounding box center [678, 425] width 448 height 35
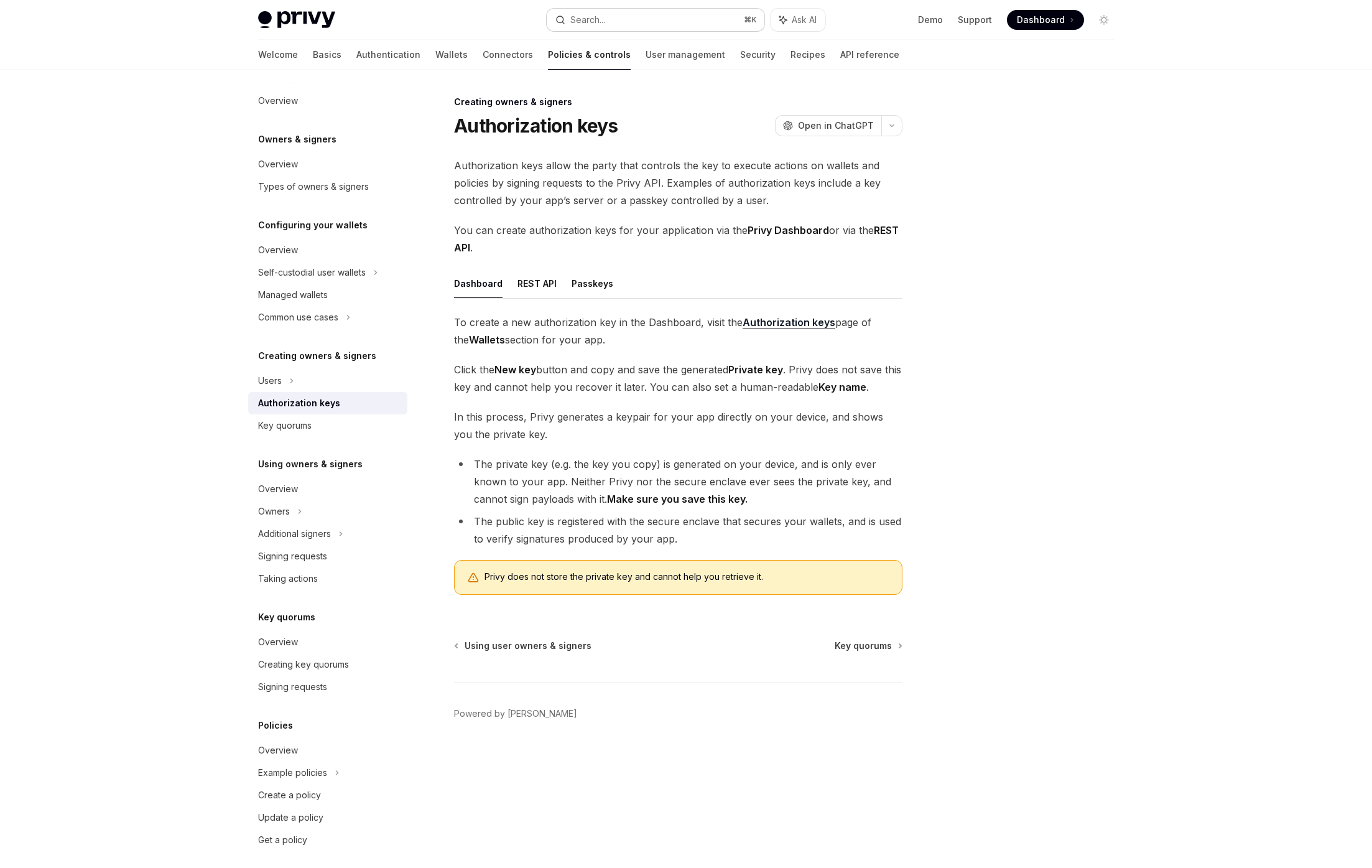
click at [613, 13] on button "Search... ⌘ K" at bounding box center [655, 20] width 218 height 23
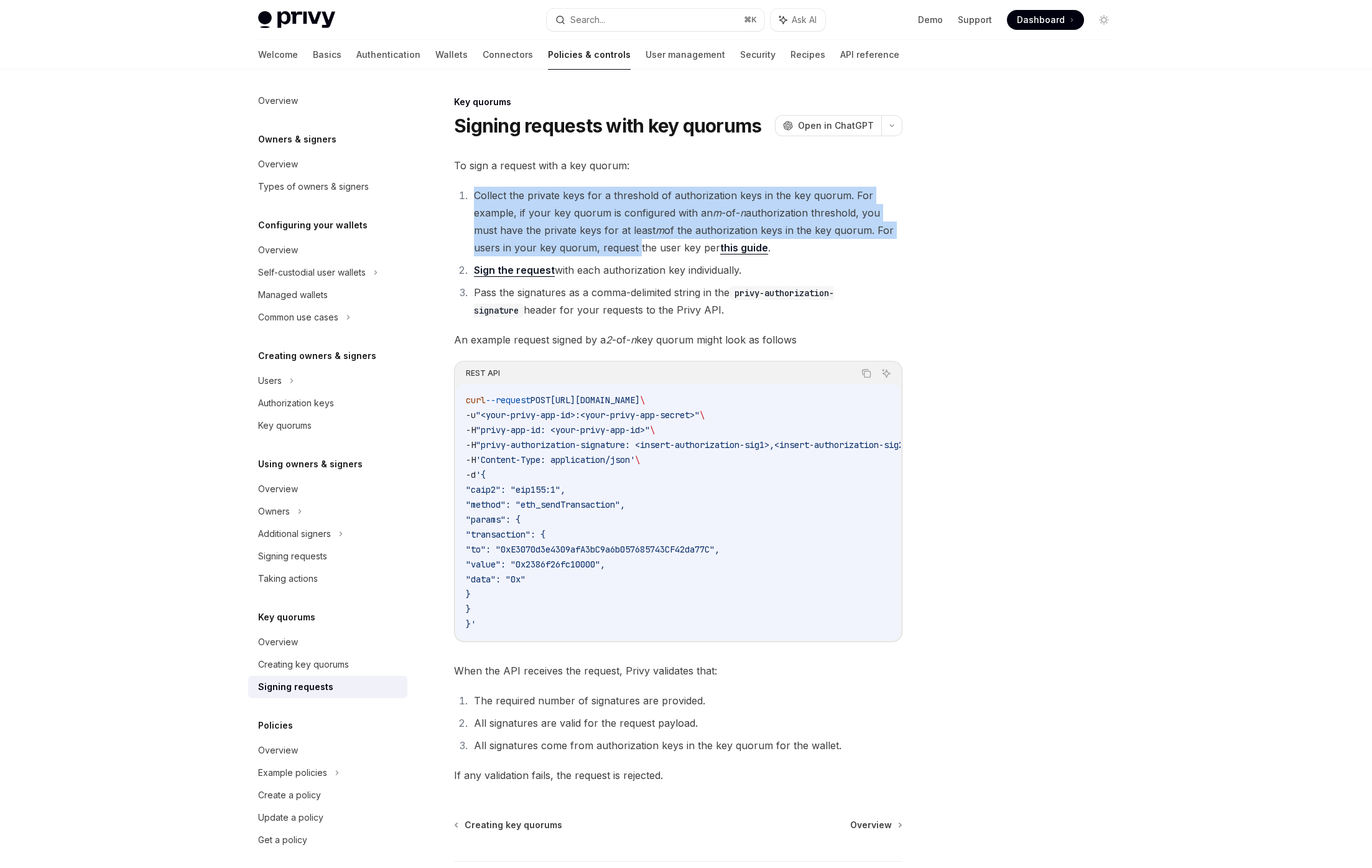
drag, startPoint x: 598, startPoint y: 182, endPoint x: 634, endPoint y: 252, distance: 78.7
click at [634, 252] on div "To sign a request with a key quorum: Collect the private keys for a threshold o…" at bounding box center [678, 470] width 448 height 627
click at [634, 252] on li "Collect the private keys for a threshold of authorization keys in the key quoru…" at bounding box center [686, 221] width 433 height 69
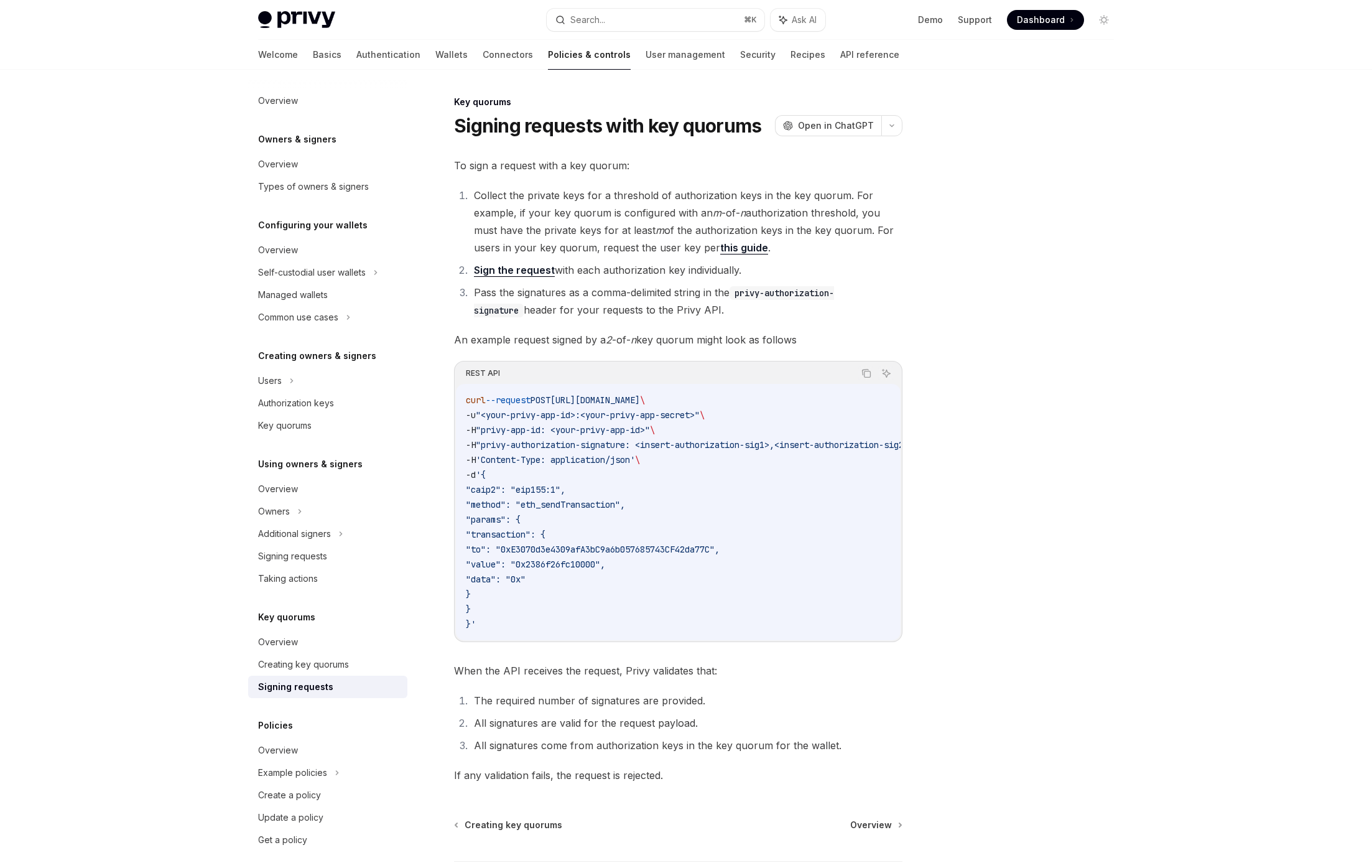
click at [816, 416] on code "curl --request POST https://api.privy.io/v1/wallets/y5ofctvacjiv53u4hmnqi0e5/rp…" at bounding box center [707, 512] width 483 height 239
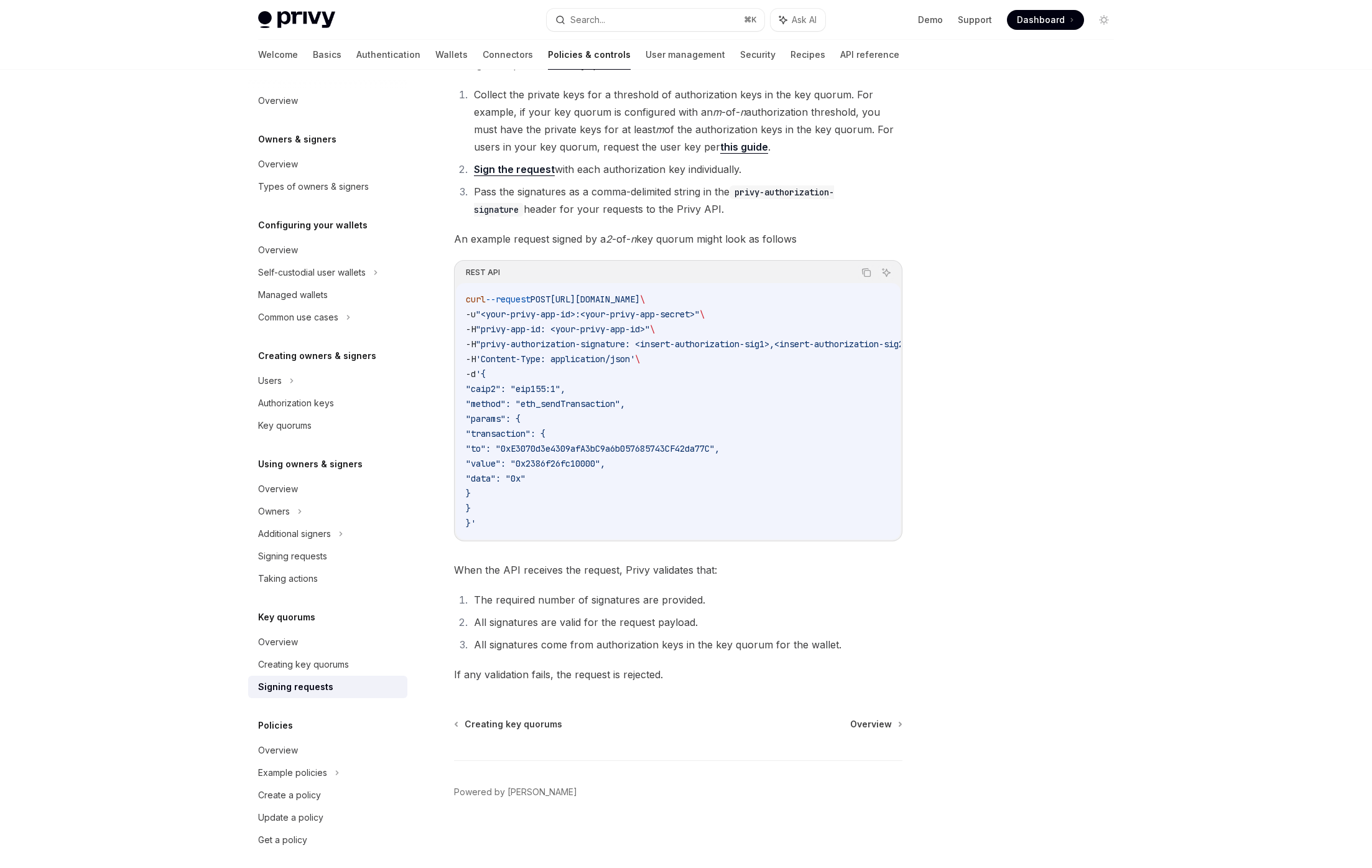
type textarea "*"
